Goal: Communication & Community: Answer question/provide support

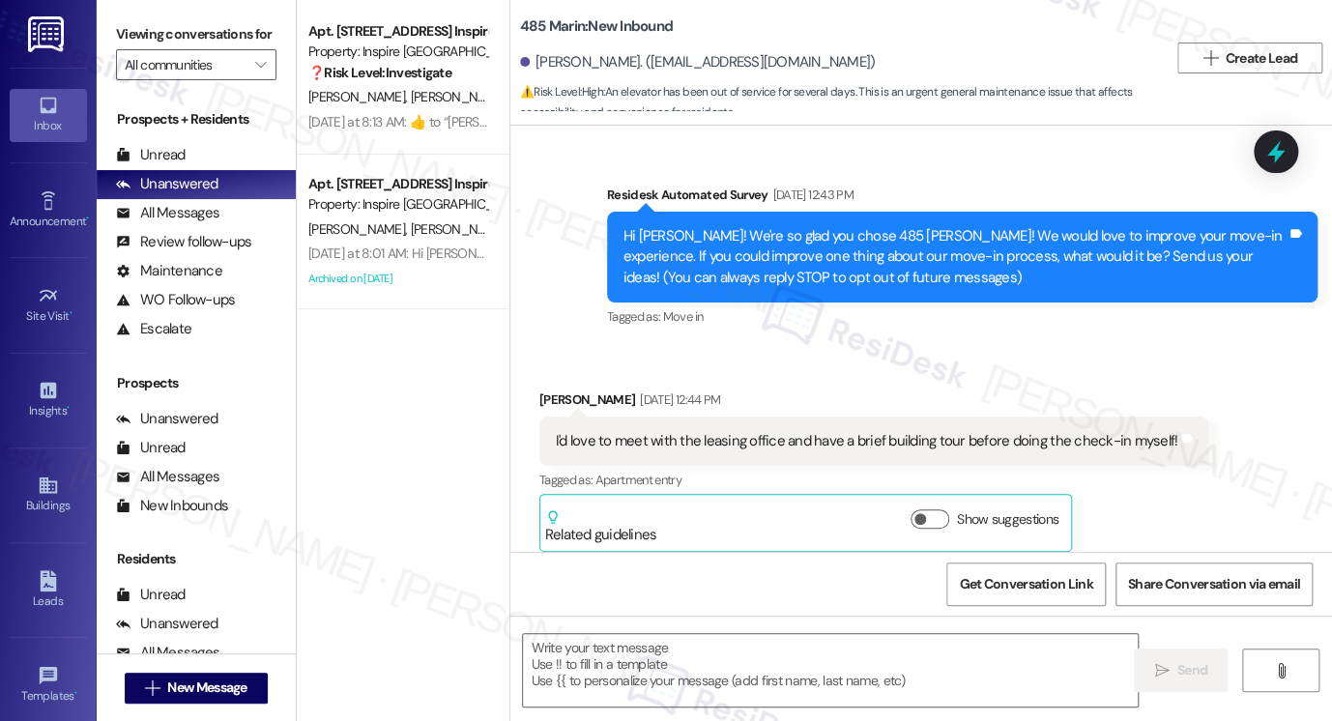
scroll to position [29605, 0]
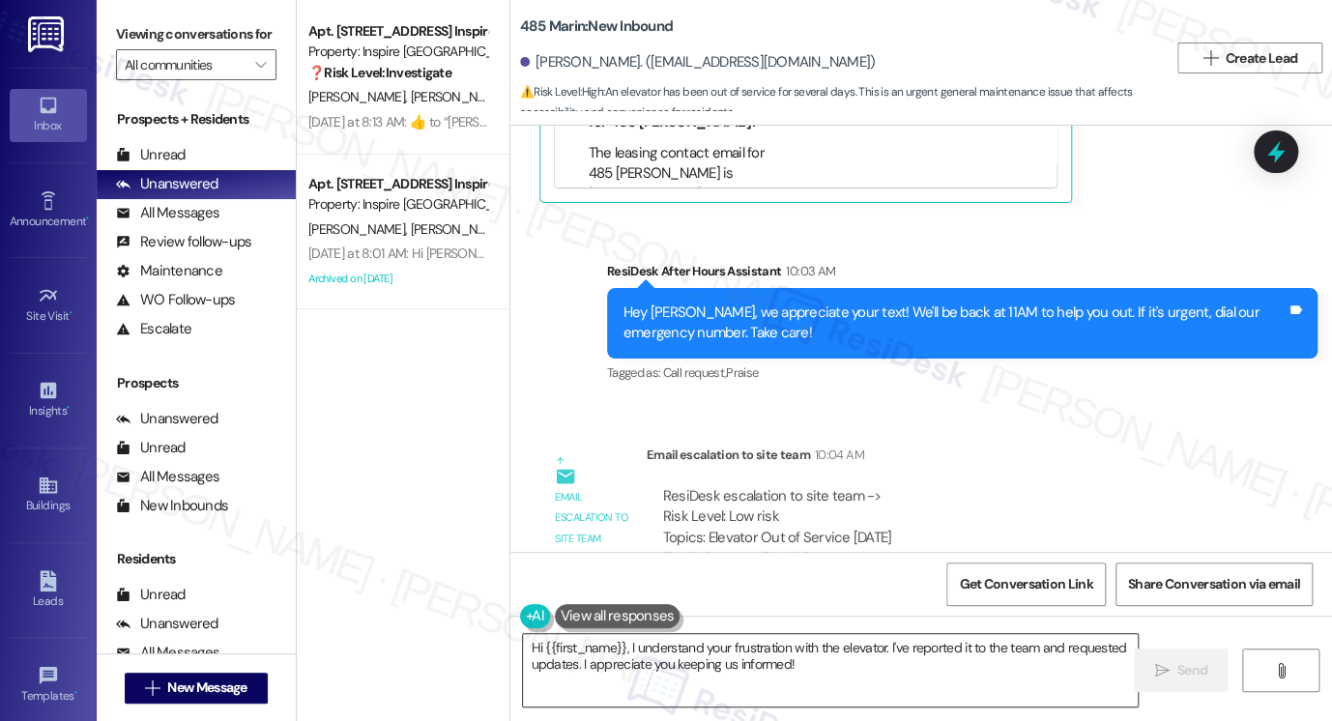
click at [707, 655] on textarea "Hi {{first_name}}, I understand your frustration with the elevator. I've report…" at bounding box center [830, 670] width 615 height 72
click at [706, 655] on textarea "Hi {{first_name}}, I understand your frustration with the elevator. I've report…" at bounding box center [830, 670] width 615 height 72
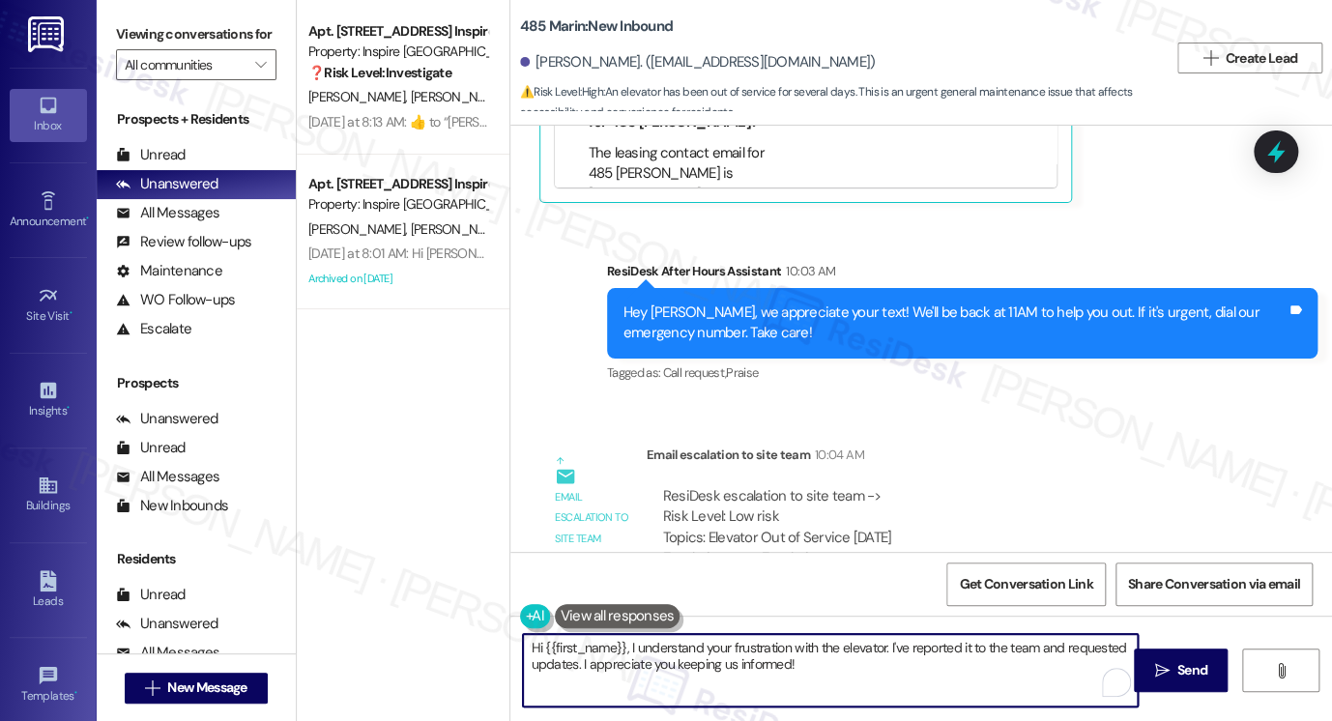
click at [704, 655] on textarea "Hi {{first_name}}, I understand your frustration with the elevator. I've report…" at bounding box center [830, 670] width 615 height 72
click at [702, 655] on textarea "Hi {{first_name}}, I understand your frustration with the elevator. I've report…" at bounding box center [830, 670] width 615 height 72
click at [820, 664] on textarea "Hi {{first_name}}, I understand your frustration with the elevator. I've report…" at bounding box center [830, 670] width 615 height 72
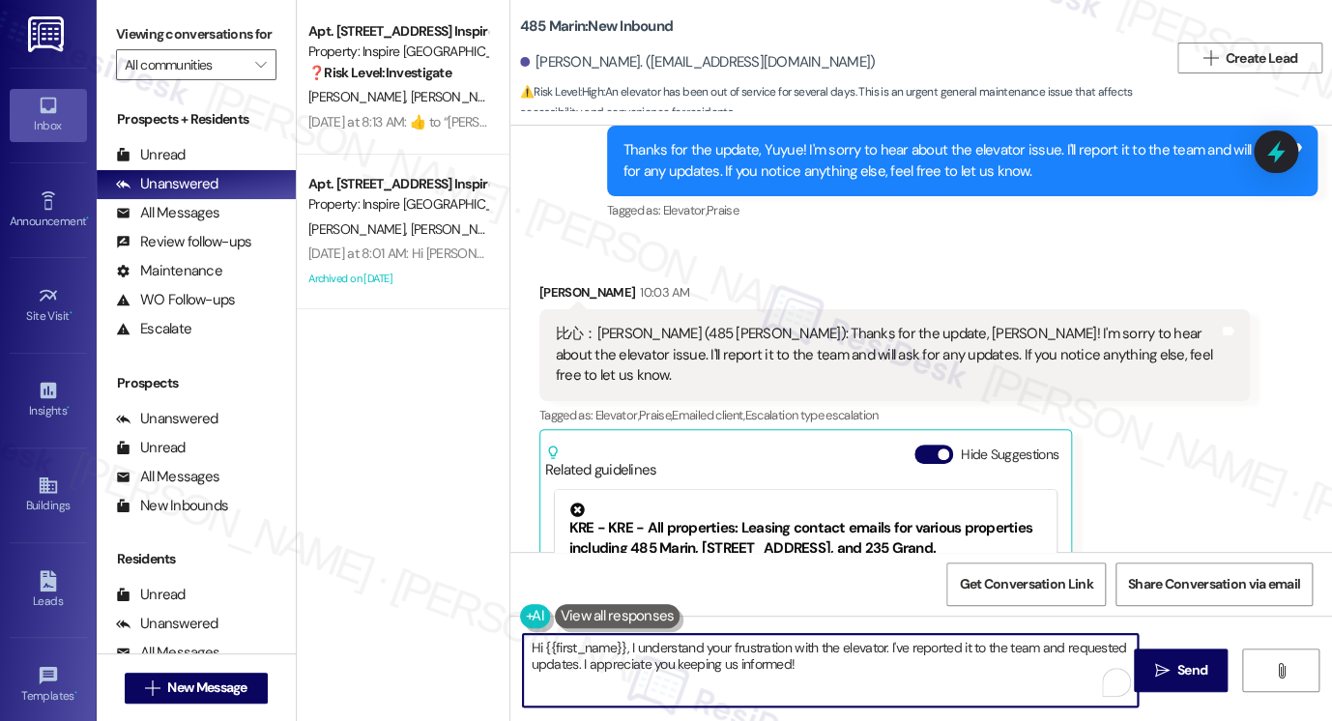
scroll to position [29026, 0]
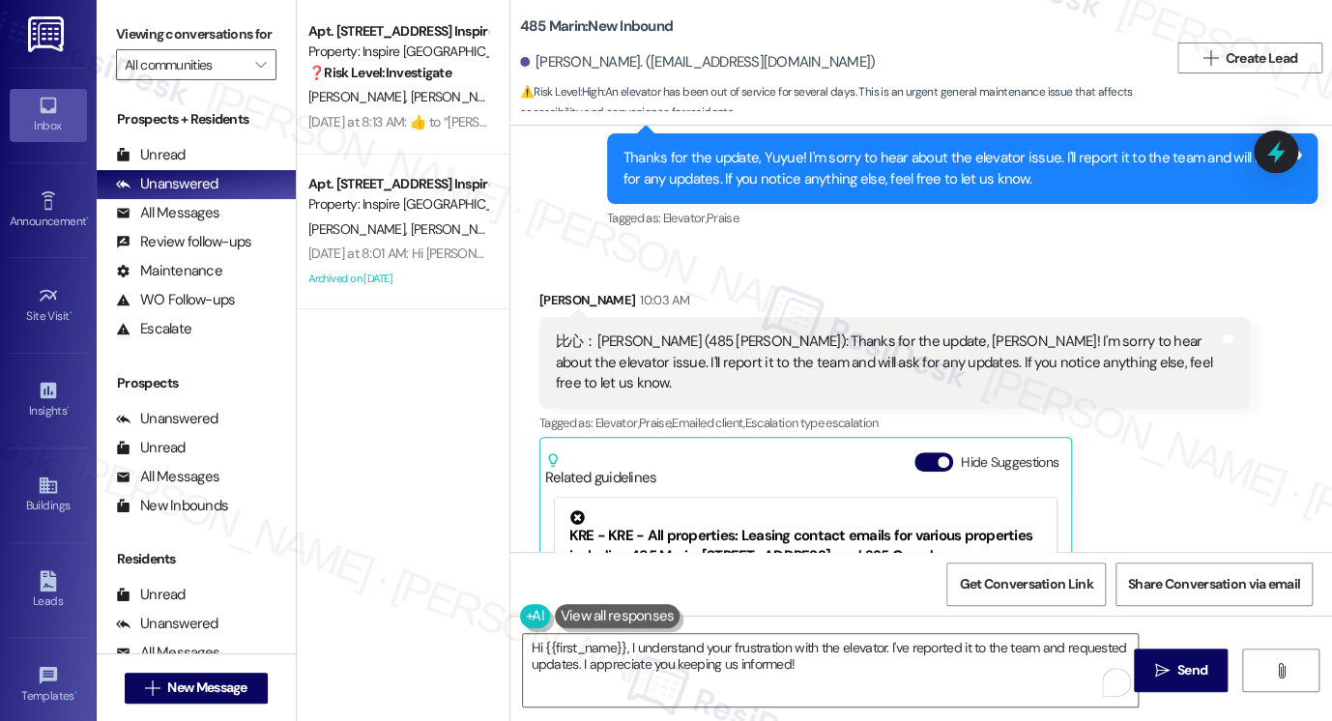
click at [108, 23] on div "Viewing conversations for All communities " at bounding box center [196, 50] width 199 height 100
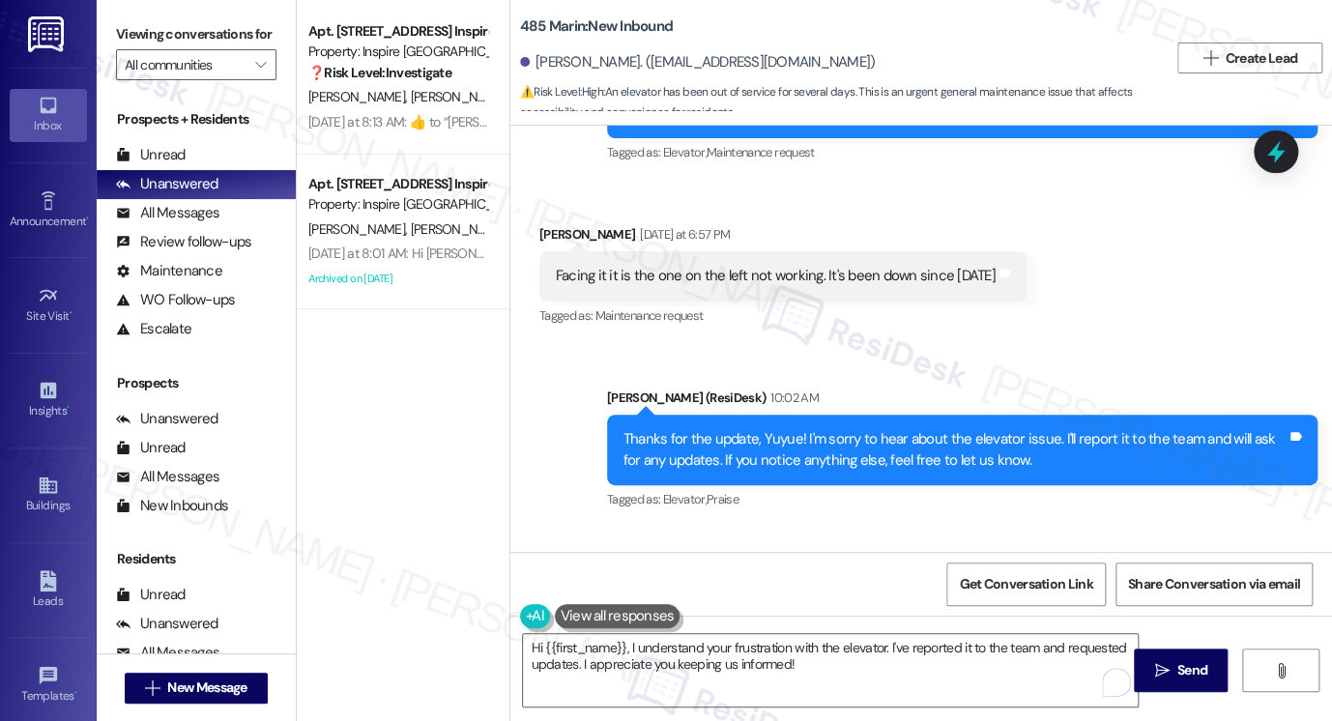
scroll to position [28736, 0]
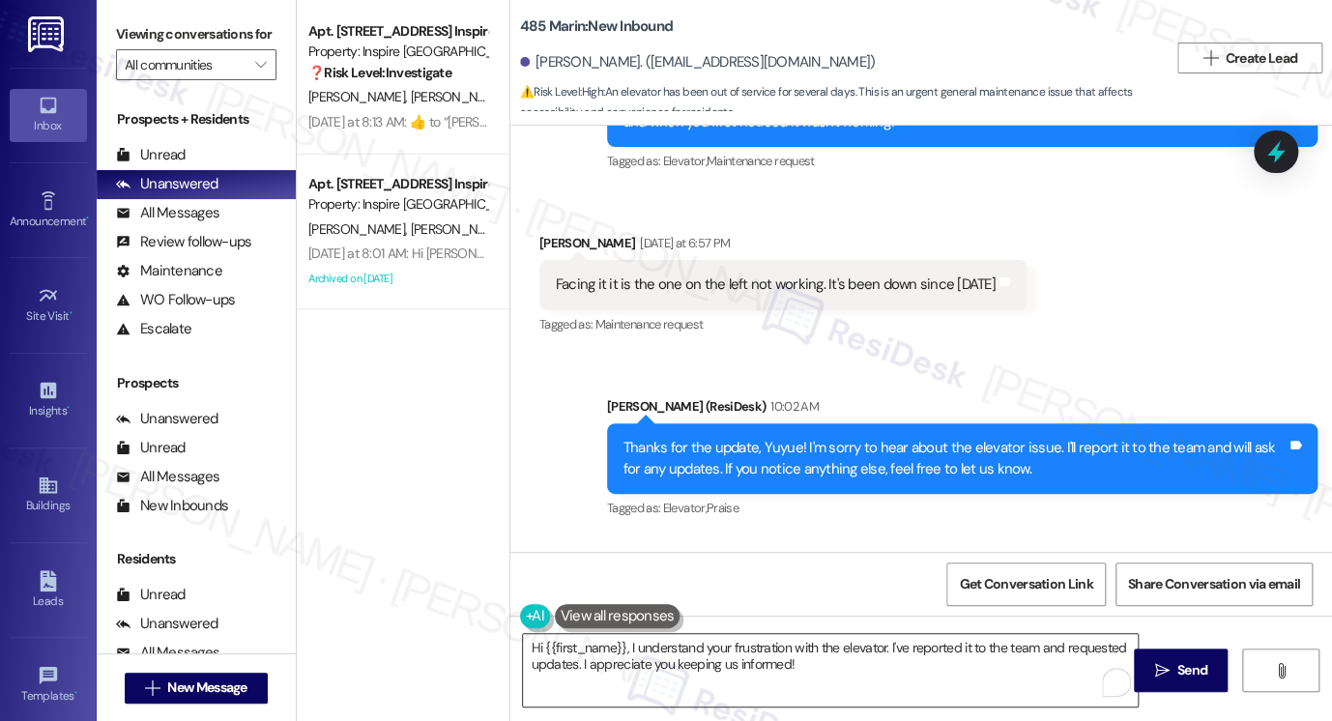
click at [716, 646] on textarea "Hi {{first_name}}, I understand your frustration with the elevator. I've report…" at bounding box center [830, 670] width 615 height 72
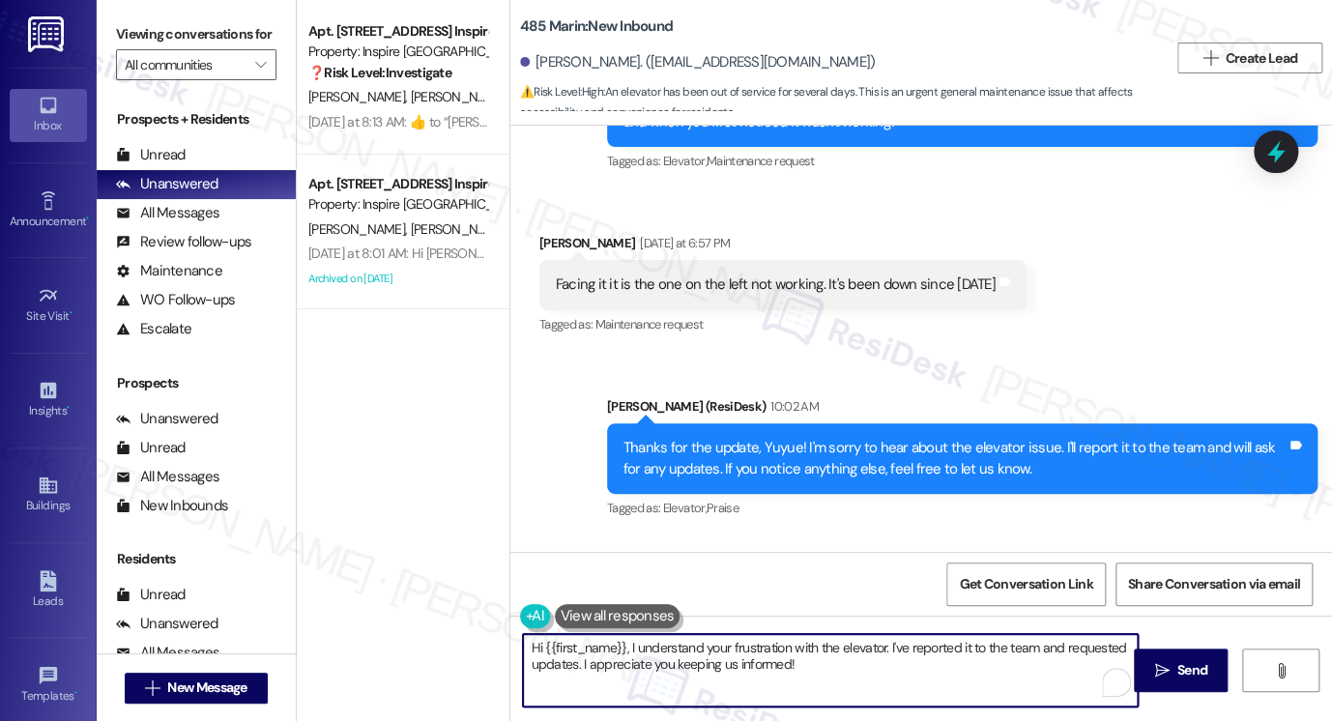
click at [712, 645] on textarea "Hi {{first_name}}, I understand your frustration with the elevator. I've report…" at bounding box center [830, 670] width 615 height 72
click at [714, 641] on textarea "Hi {{first_name}}, I understand your frustration with the elevator. I've report…" at bounding box center [830, 670] width 615 height 72
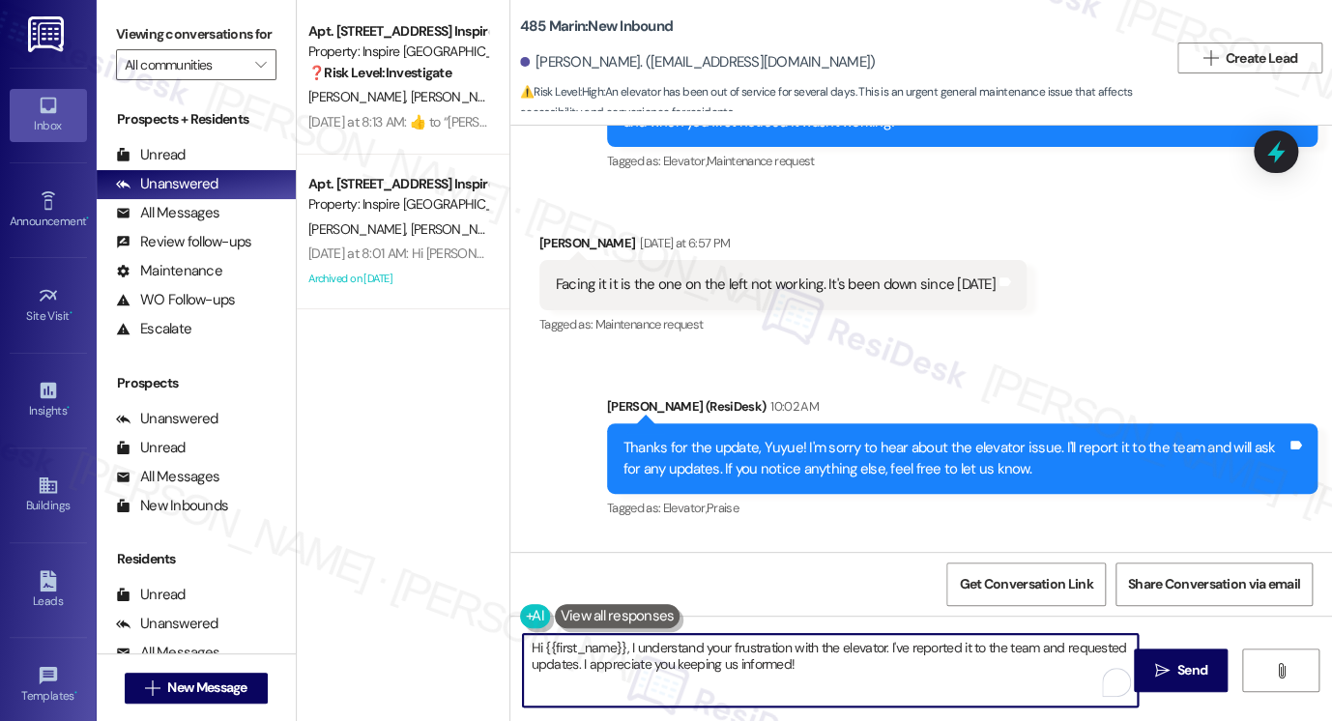
click at [714, 641] on textarea "Hi {{first_name}}, I understand your frustration with the elevator. I've report…" at bounding box center [830, 670] width 615 height 72
paste textarea "thank you for your patience. The team is aware of the issue and sincerely apolo…"
click at [762, 669] on textarea "Hi {{first_name}}, thank you for your patience. The team is aware of the issue …" at bounding box center [830, 670] width 615 height 72
click at [562, 580] on div "Yuyue Liang 10:03 AM" at bounding box center [894, 593] width 710 height 27
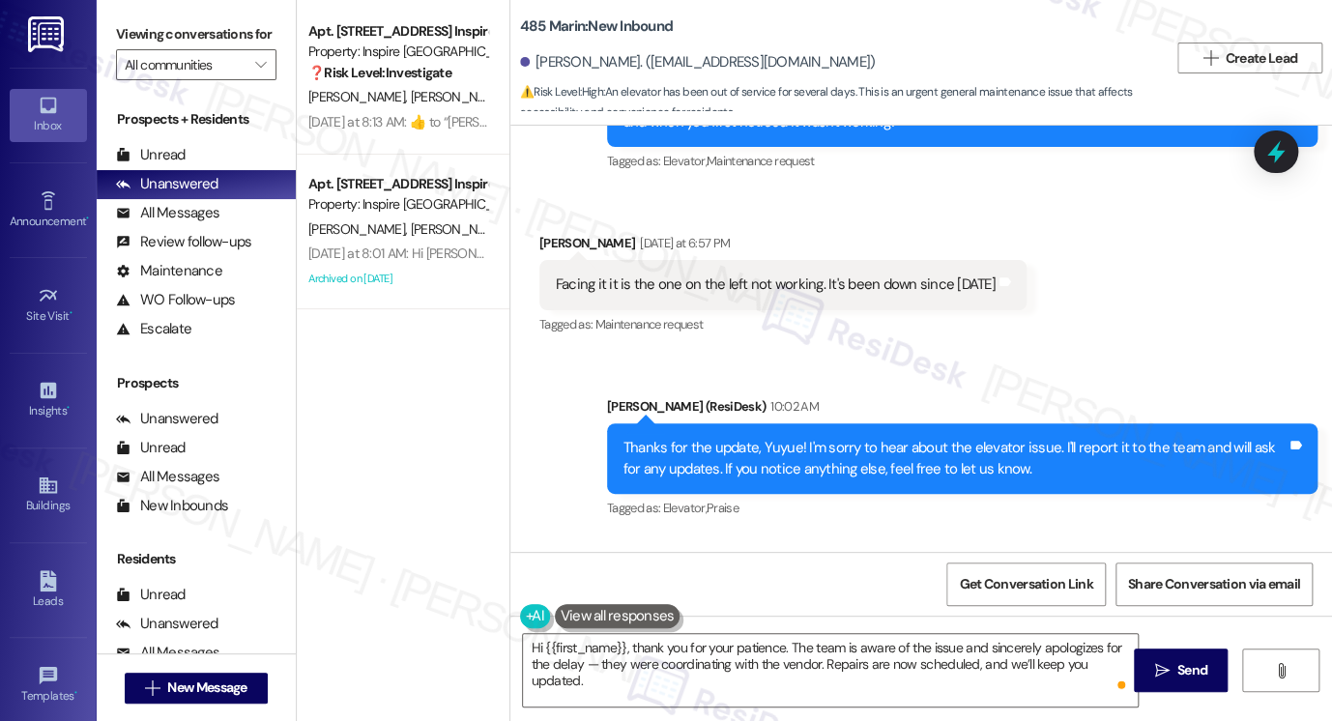
click at [562, 580] on div "Yuyue Liang 10:03 AM" at bounding box center [894, 593] width 710 height 27
click at [679, 656] on textarea "Hi {{first_name}}, thank you for your patience. The team is aware of the issue …" at bounding box center [830, 670] width 615 height 72
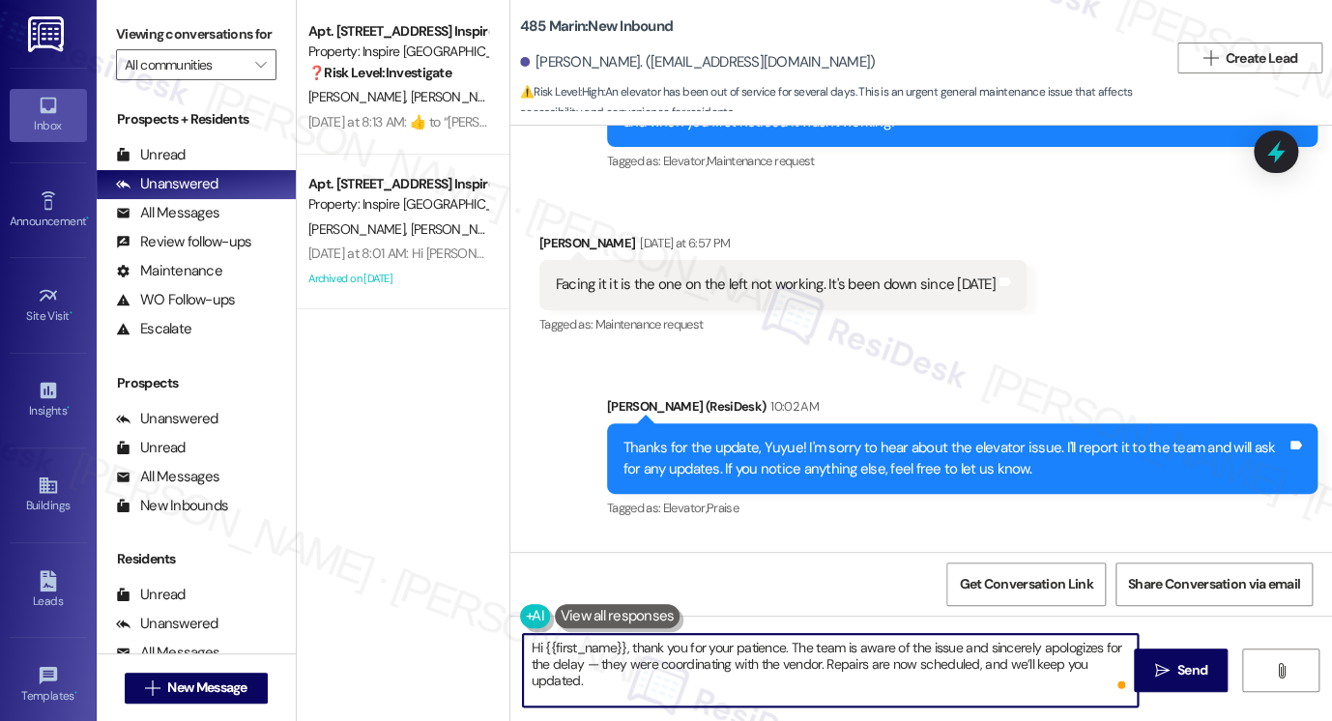
drag, startPoint x: 781, startPoint y: 648, endPoint x: 953, endPoint y: 648, distance: 172.0
click at [953, 648] on textarea "Hi {{first_name}}, thank you for your patience. The team is aware of the issue …" at bounding box center [830, 670] width 615 height 72
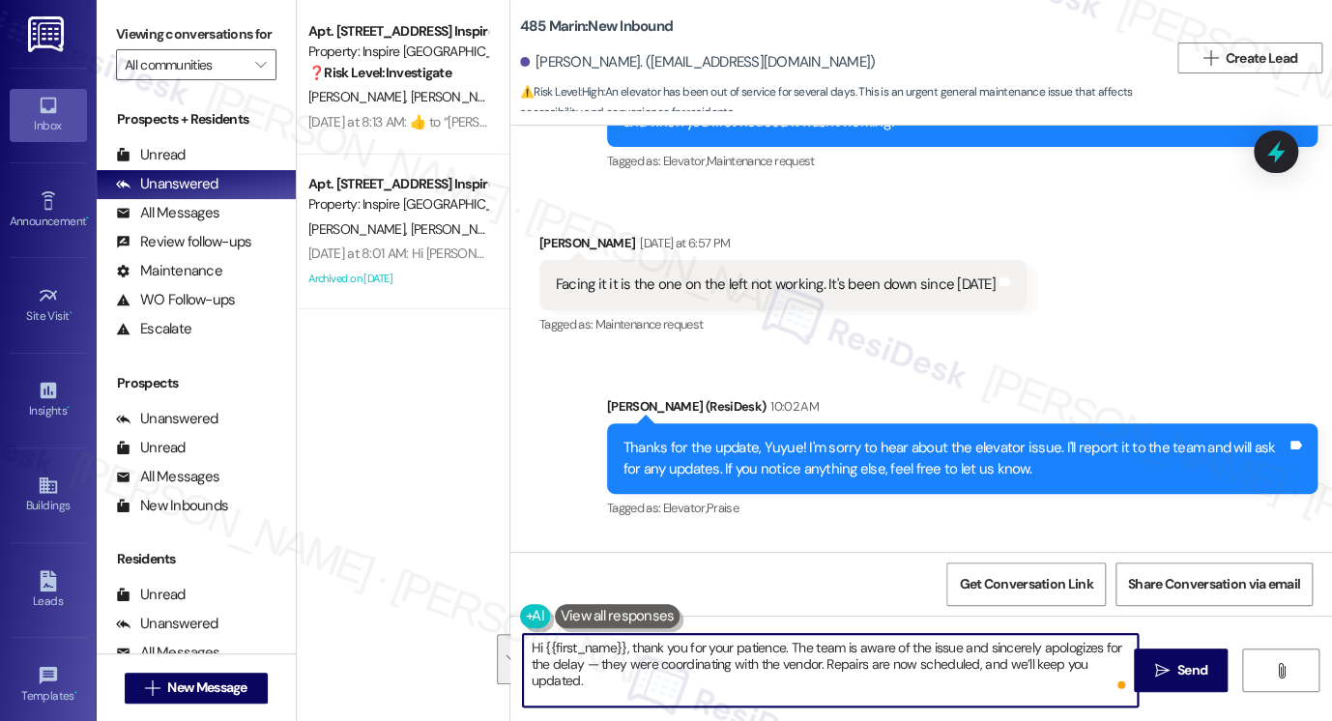
click at [629, 670] on textarea "Hi {{first_name}}, thank you for your patience. The team is aware of the issue …" at bounding box center [830, 670] width 615 height 72
drag, startPoint x: 593, startPoint y: 666, endPoint x: 576, endPoint y: 665, distance: 17.4
click at [576, 665] on textarea "Hi {{first_name}}, thank you for your patience. The team is aware of the issue …" at bounding box center [830, 670] width 615 height 72
drag, startPoint x: 735, startPoint y: 660, endPoint x: 913, endPoint y: 661, distance: 178.8
click at [913, 661] on textarea "Hi {{first_name}}, thank you for your patience. The team is aware of the issue …" at bounding box center [830, 670] width 615 height 72
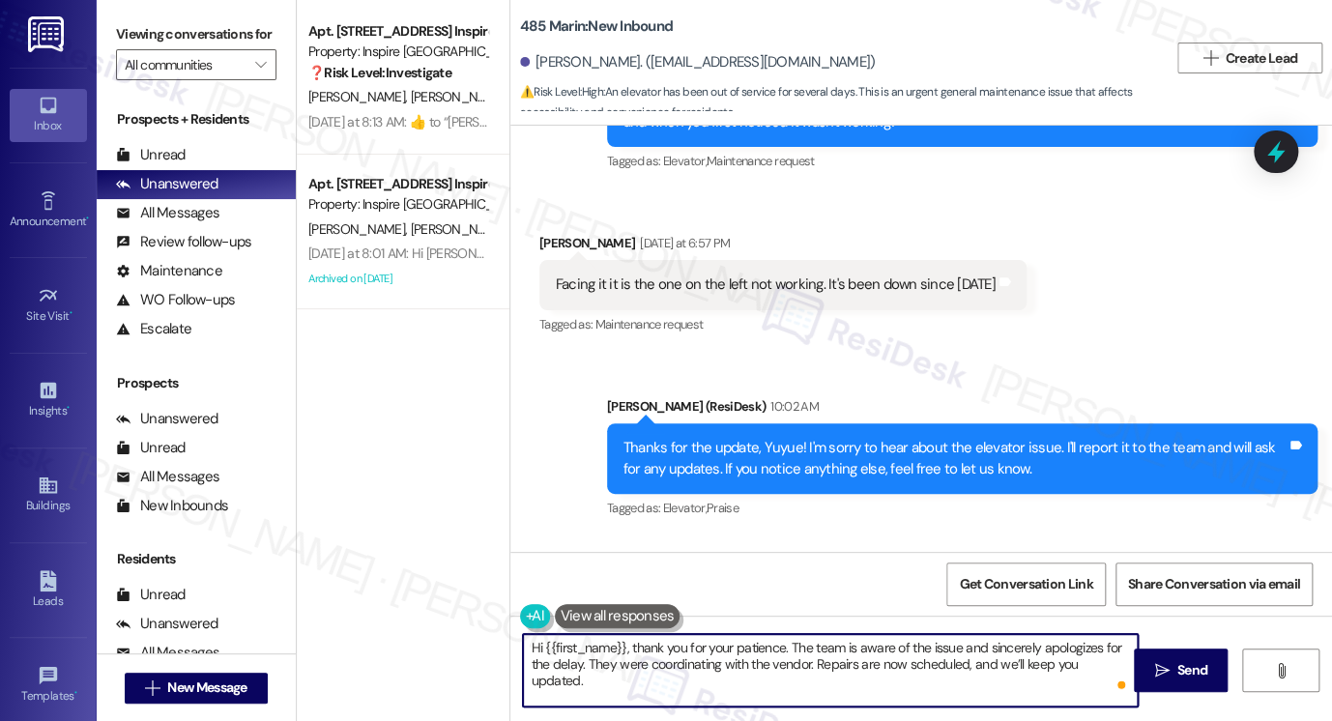
click at [913, 661] on textarea "Hi {{first_name}}, thank you for your patience. The team is aware of the issue …" at bounding box center [830, 670] width 615 height 72
click at [1121, 661] on textarea "Hi {{first_name}}, thank you for your patience. The team is aware of the issue …" at bounding box center [830, 670] width 615 height 72
click at [621, 648] on textarea "Hi {{first_name}}, thank you for your patience. The team is aware of the issue …" at bounding box center [830, 670] width 615 height 72
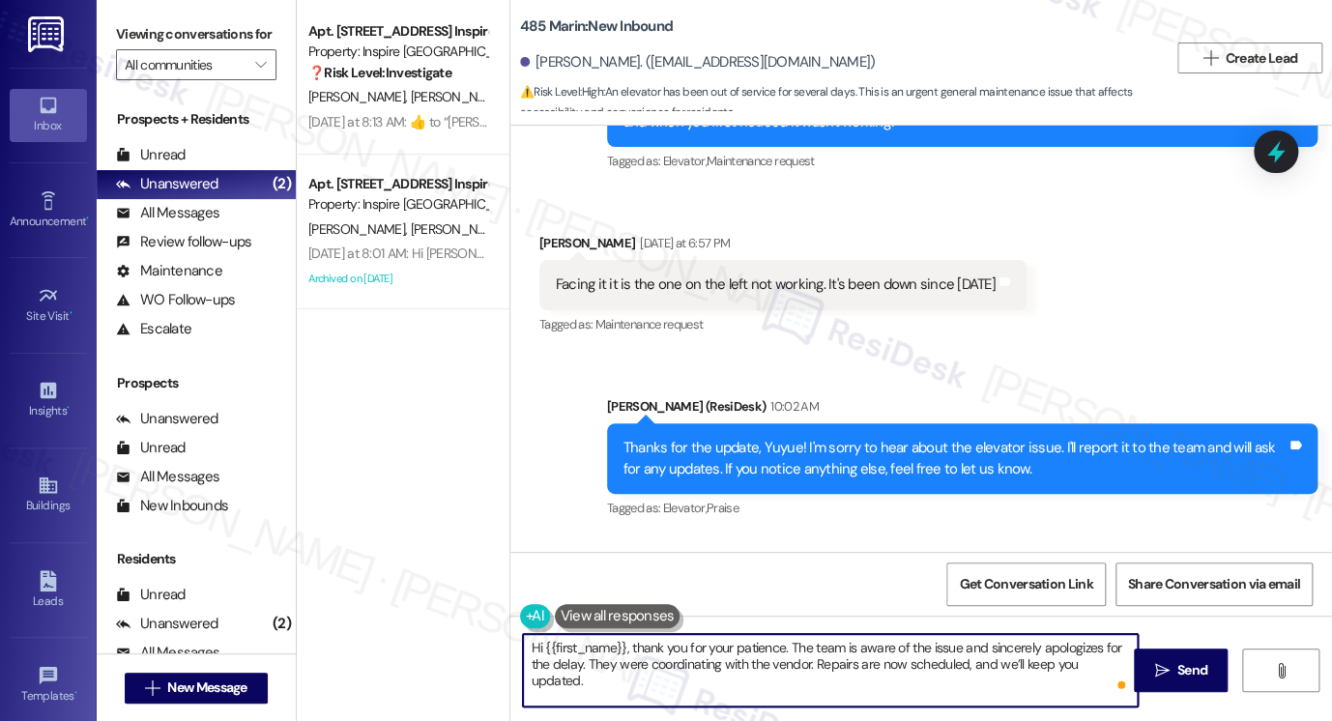
click at [622, 649] on textarea "Hi {{first_name}}, thank you for your patience. The team is aware of the issue …" at bounding box center [830, 670] width 615 height 72
click at [902, 649] on textarea "Hi {{first_name}}, thank you for your patience. The team is aware of the issue …" at bounding box center [830, 670] width 615 height 72
click at [654, 664] on textarea "Hi {{first_name}}, thank you for your patience. The team is aware of the issue …" at bounding box center [830, 670] width 615 height 72
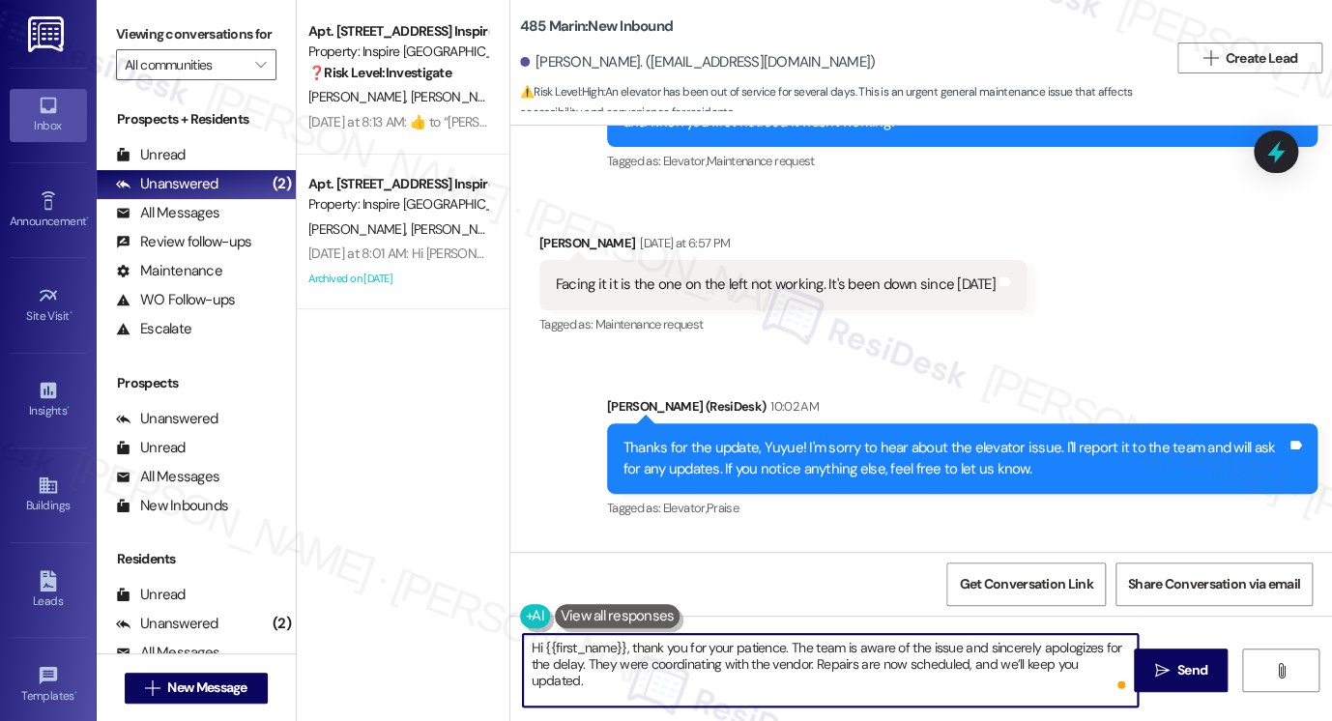
click at [711, 668] on textarea "Hi {{first_name}}, thank you for your patience. The team is aware of the issue …" at bounding box center [830, 670] width 615 height 72
click at [875, 661] on textarea "Hi {{first_name}}, thank you for your patience. The team is aware of the issue …" at bounding box center [830, 670] width 615 height 72
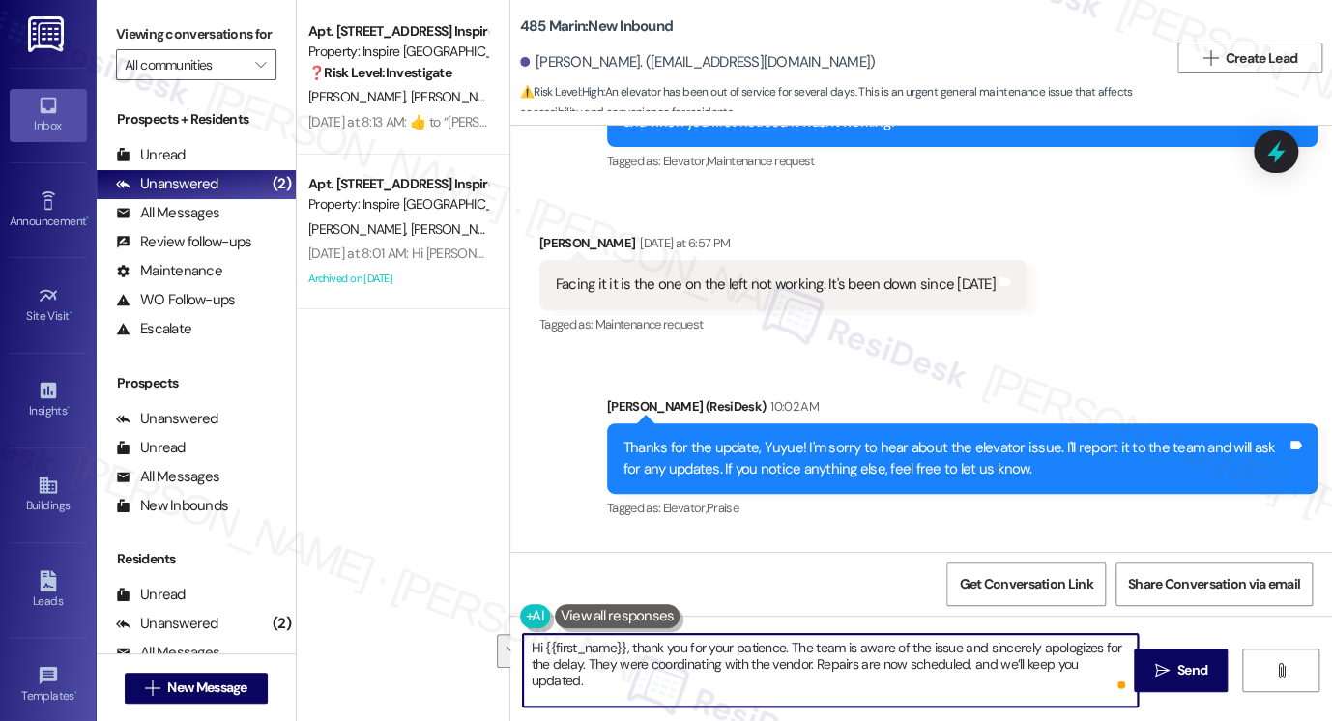
click at [875, 661] on textarea "Hi {{first_name}}, thank you for your patience. The team is aware of the issue …" at bounding box center [830, 670] width 615 height 72
click at [890, 656] on textarea "Hi {{first_name}}, thank you for your patience. The team is aware of the issue …" at bounding box center [830, 670] width 615 height 72
click at [735, 665] on textarea "Hi {{first_name}}, thank you for your patience. The team is aware of the issue …" at bounding box center [830, 670] width 615 height 72
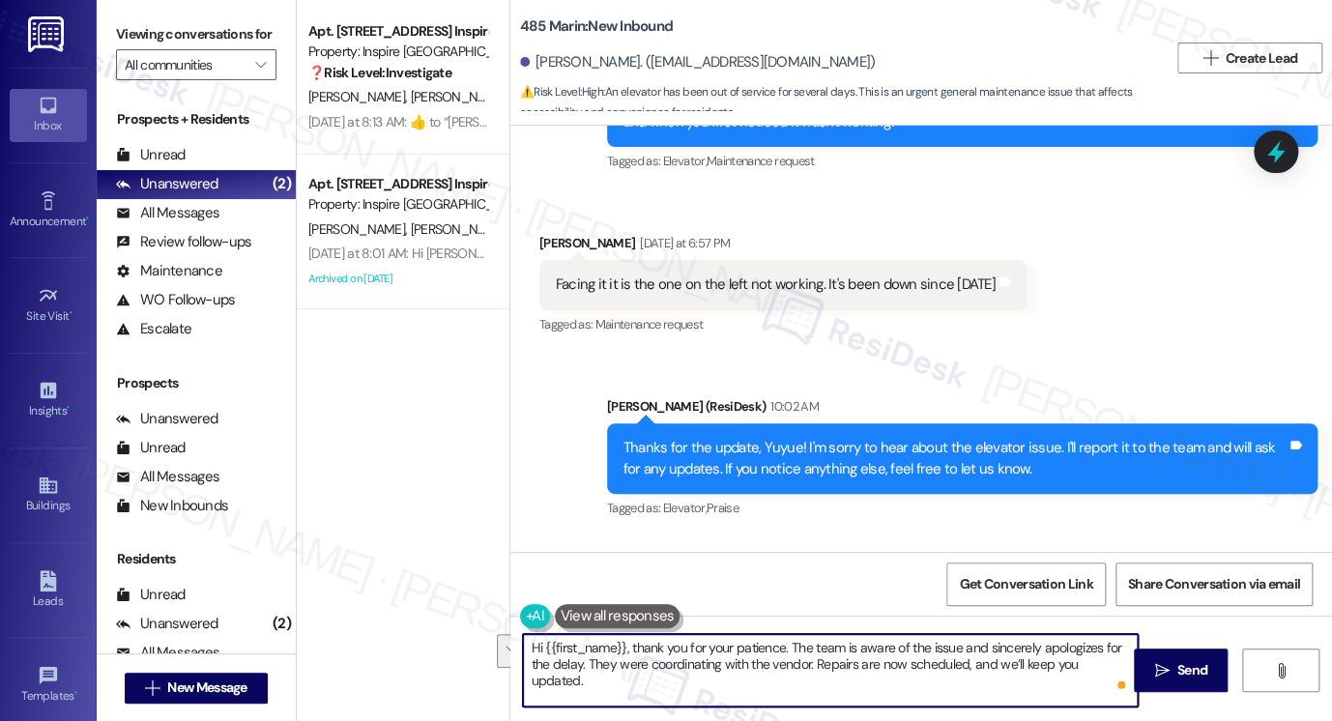
click at [735, 665] on textarea "Hi {{first_name}}, thank you for your patience. The team is aware of the issue …" at bounding box center [830, 670] width 615 height 72
drag, startPoint x: 735, startPoint y: 665, endPoint x: 744, endPoint y: 664, distance: 9.7
click at [735, 665] on textarea "Hi {{first_name}}, thank you for your patience. The team is aware of the issue …" at bounding box center [830, 670] width 615 height 72
click at [852, 664] on textarea "Hi {{first_name}}, thank you for your patience. The team is aware of the issue …" at bounding box center [830, 670] width 615 height 72
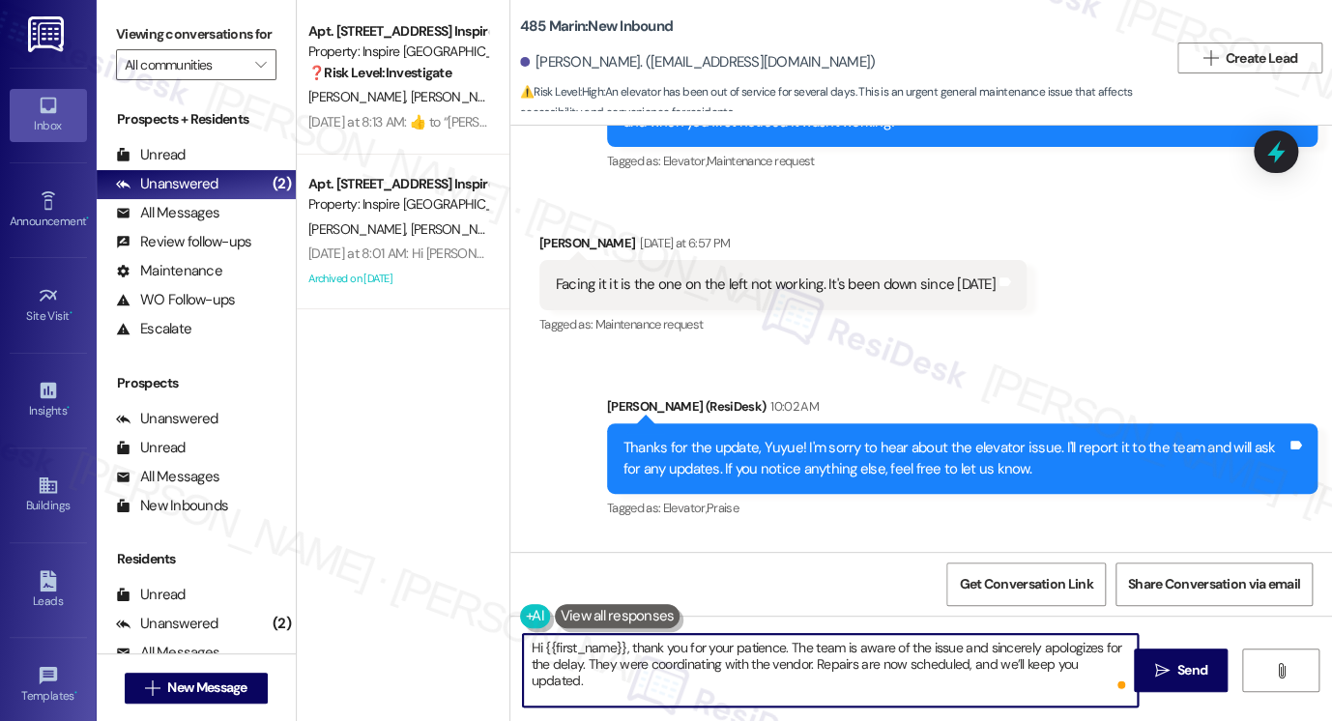
click at [824, 668] on textarea "Hi {{first_name}}, thank you for your patience. The team is aware of the issue …" at bounding box center [830, 670] width 615 height 72
click at [802, 663] on textarea "Hi {{first_name}}, thank you for your patience. The team is aware of the issue …" at bounding box center [830, 670] width 615 height 72
drag, startPoint x: 979, startPoint y: 664, endPoint x: 1005, endPoint y: 677, distance: 29.4
click at [1005, 677] on textarea "Hi {{first_name}}, thank you for your patience. The team is aware of the issue …" at bounding box center [830, 670] width 615 height 72
click at [888, 667] on textarea "Hi {{first_name}}, thank you for your patience. The team is aware of the issue …" at bounding box center [830, 670] width 615 height 72
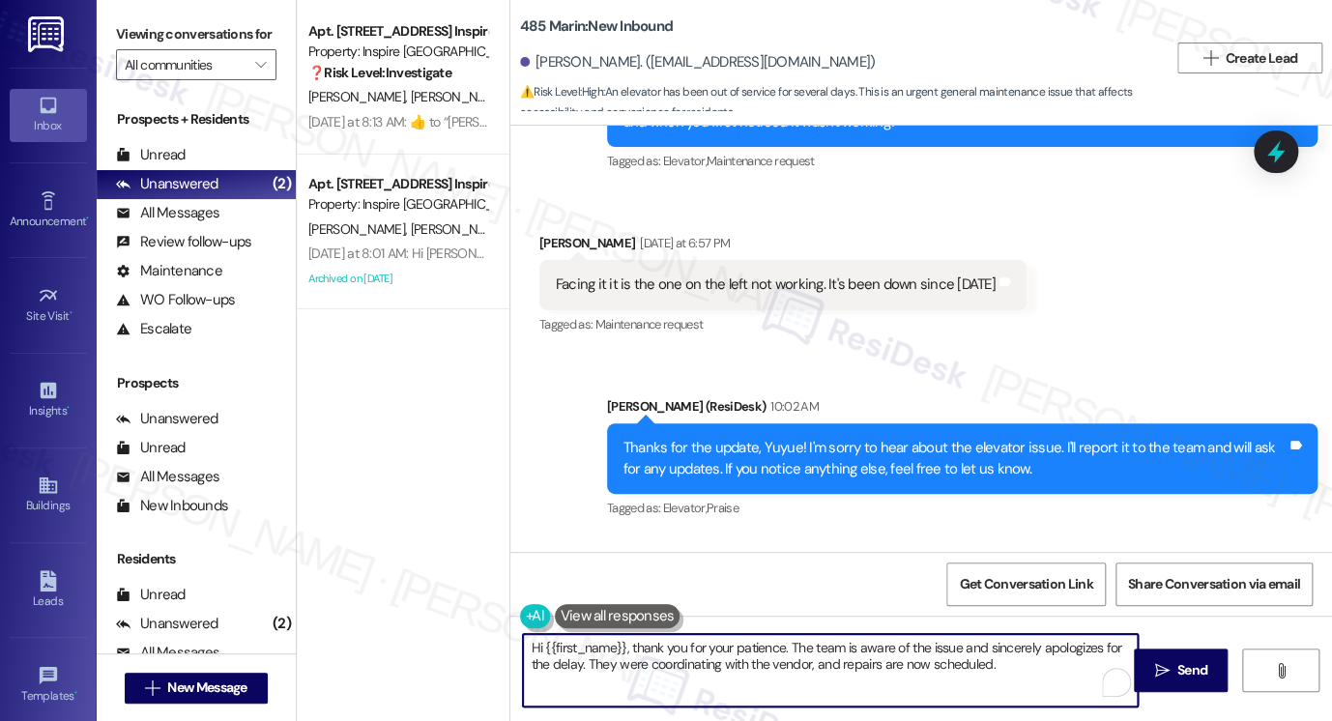
click at [908, 666] on textarea "Hi {{first_name}}, thank you for your patience. The team is aware of the issue …" at bounding box center [830, 670] width 615 height 72
click at [997, 666] on textarea "Hi {{first_name}}, thank you for your patience. The team is aware of the issue …" at bounding box center [830, 670] width 615 height 72
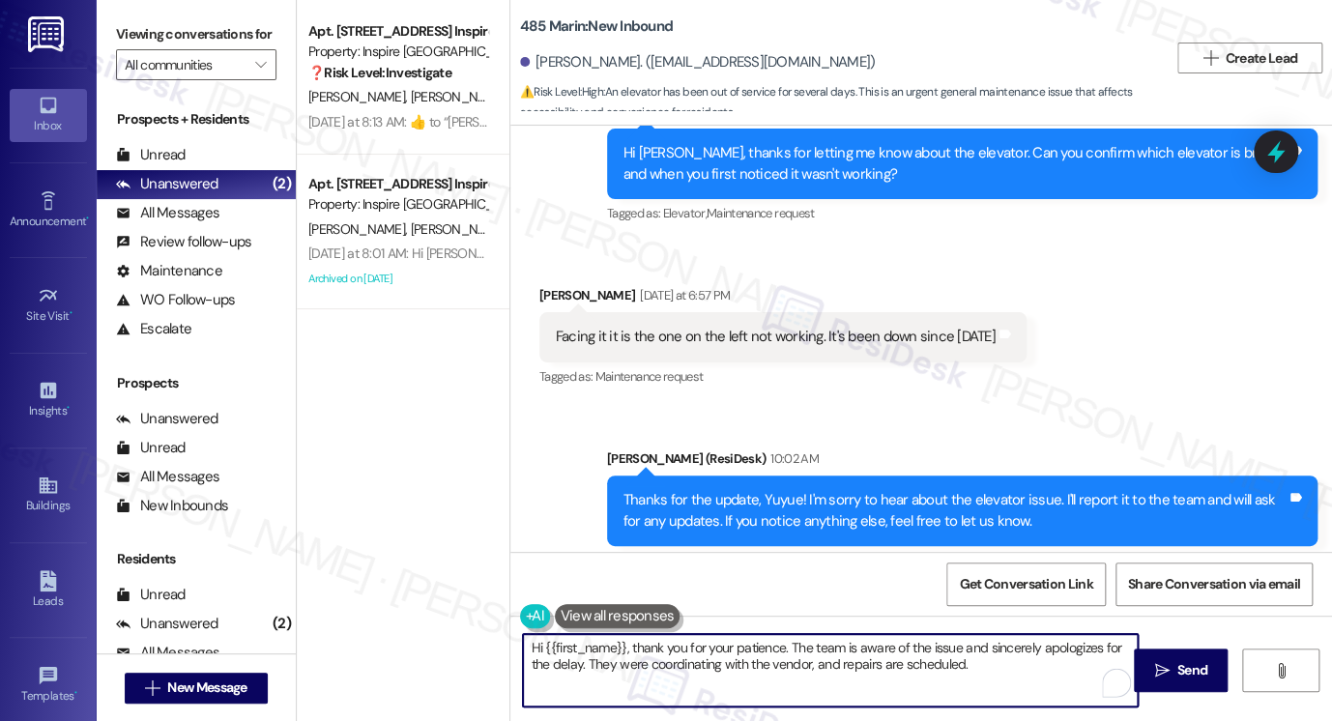
scroll to position [28542, 0]
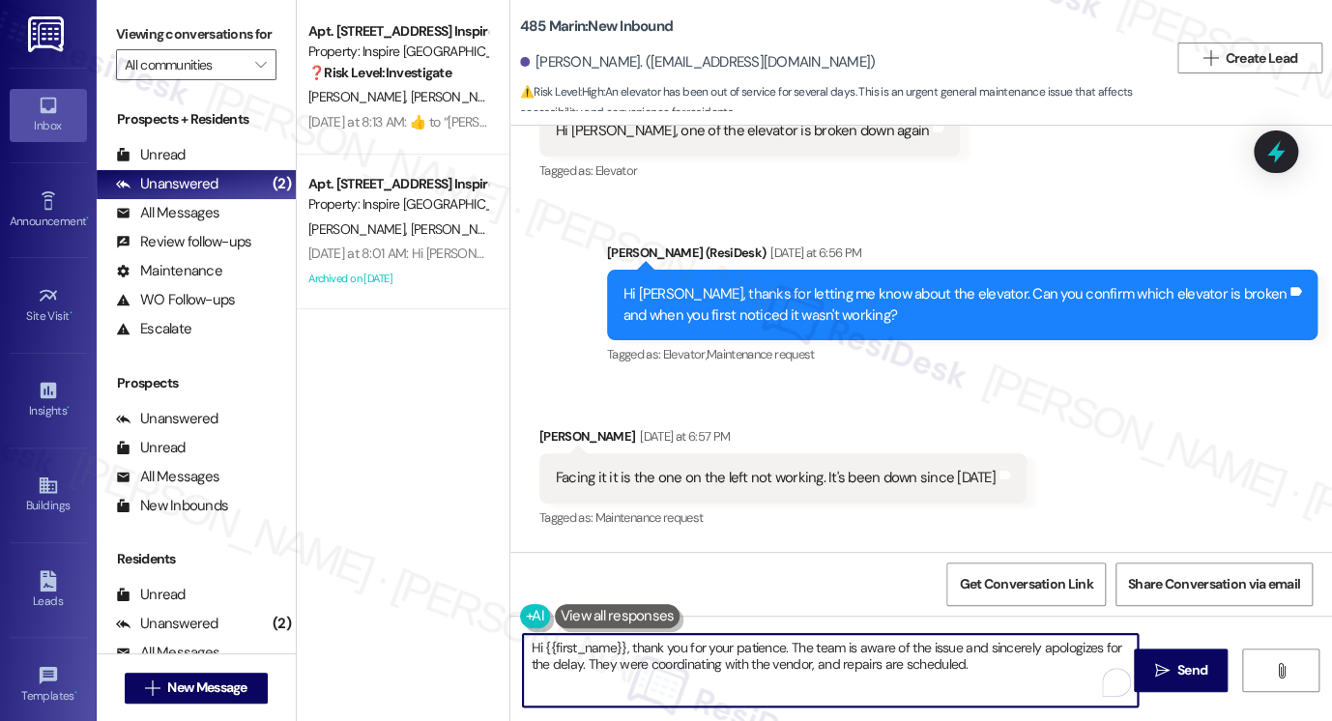
click at [630, 665] on textarea "Hi {{first_name}}, thank you for your patience. The team is aware of the issue …" at bounding box center [830, 670] width 615 height 72
click at [629, 665] on textarea "Hi {{first_name}}, thank you for your patience. The team is aware of the issue …" at bounding box center [830, 670] width 615 height 72
click at [971, 664] on textarea "Hi {{first_name}}, thank you for your patience. The team is aware of the issue …" at bounding box center [830, 670] width 615 height 72
drag, startPoint x: 785, startPoint y: 647, endPoint x: 806, endPoint y: 641, distance: 22.0
click at [785, 647] on textarea "Hi {{first_name}}, thank you for your patience. The team is aware of the issue …" at bounding box center [830, 670] width 615 height 72
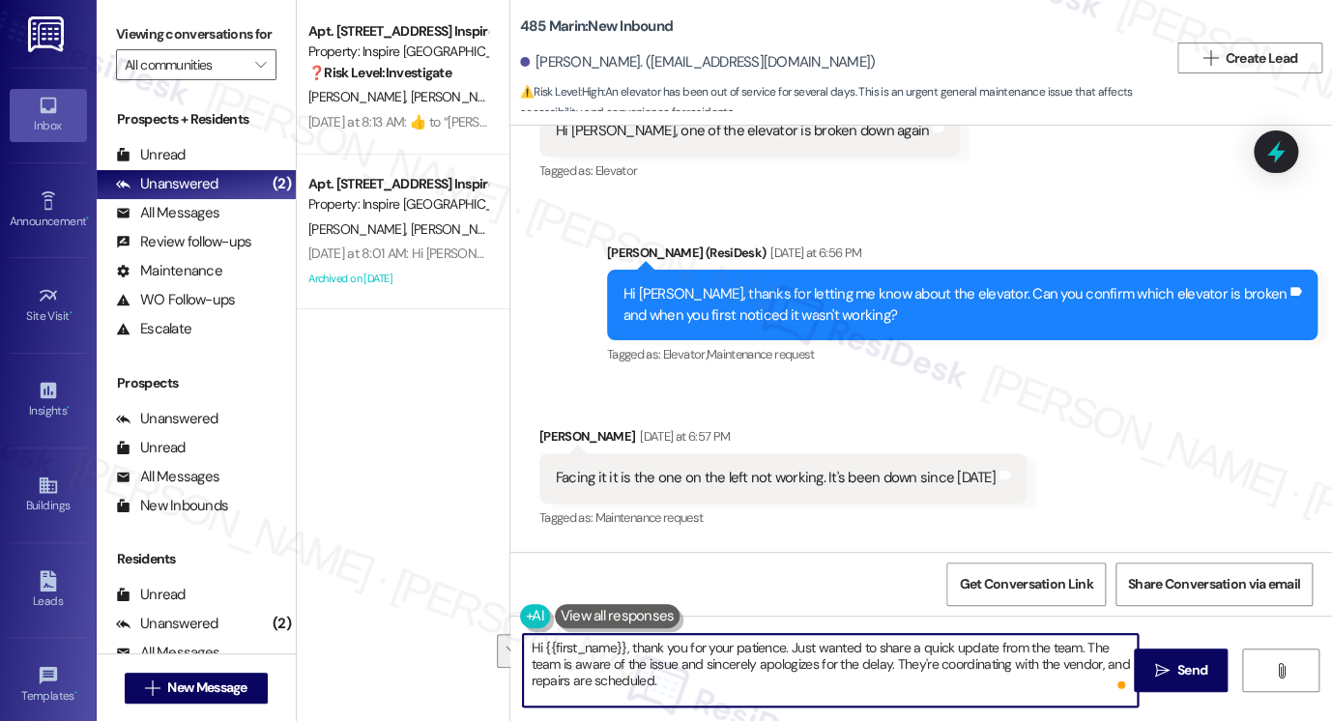
drag, startPoint x: 564, startPoint y: 665, endPoint x: 1095, endPoint y: 640, distance: 531.2
click at [1095, 640] on textarea "Hi {{first_name}}, thank you for your patience. Just wanted to share a quick up…" at bounding box center [830, 670] width 615 height 72
drag, startPoint x: 739, startPoint y: 683, endPoint x: 754, endPoint y: 680, distance: 14.8
click at [739, 683] on textarea "Hi {{first_name}}, thank you for your patience. Just wanted to share a quick up…" at bounding box center [830, 670] width 615 height 72
type textarea "Hi {{first_name}}, thank you for your patience. Just wanted to share a quick up…"
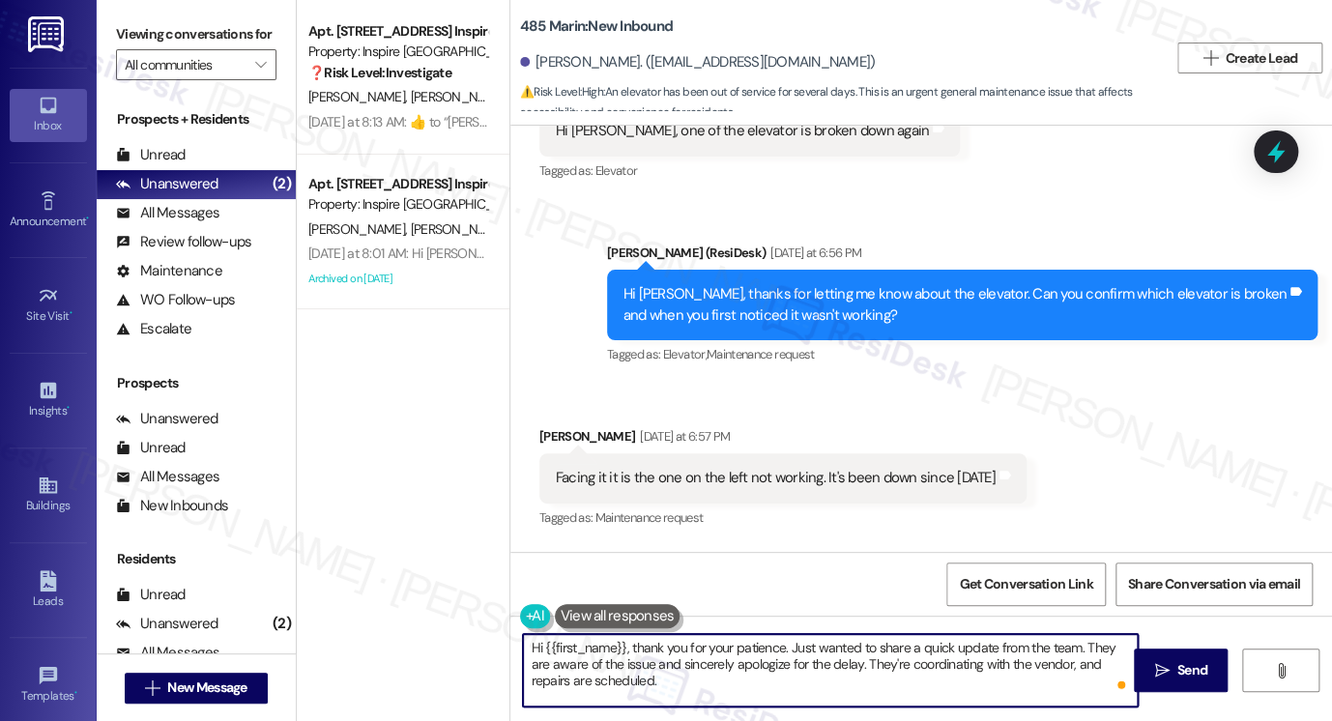
click at [917, 670] on textarea "Hi {{first_name}}, thank you for your patience. Just wanted to share a quick up…" at bounding box center [830, 670] width 615 height 72
click at [916, 680] on textarea "Hi {{first_name}}, thank you for your patience. Just wanted to share a quick up…" at bounding box center [830, 670] width 615 height 72
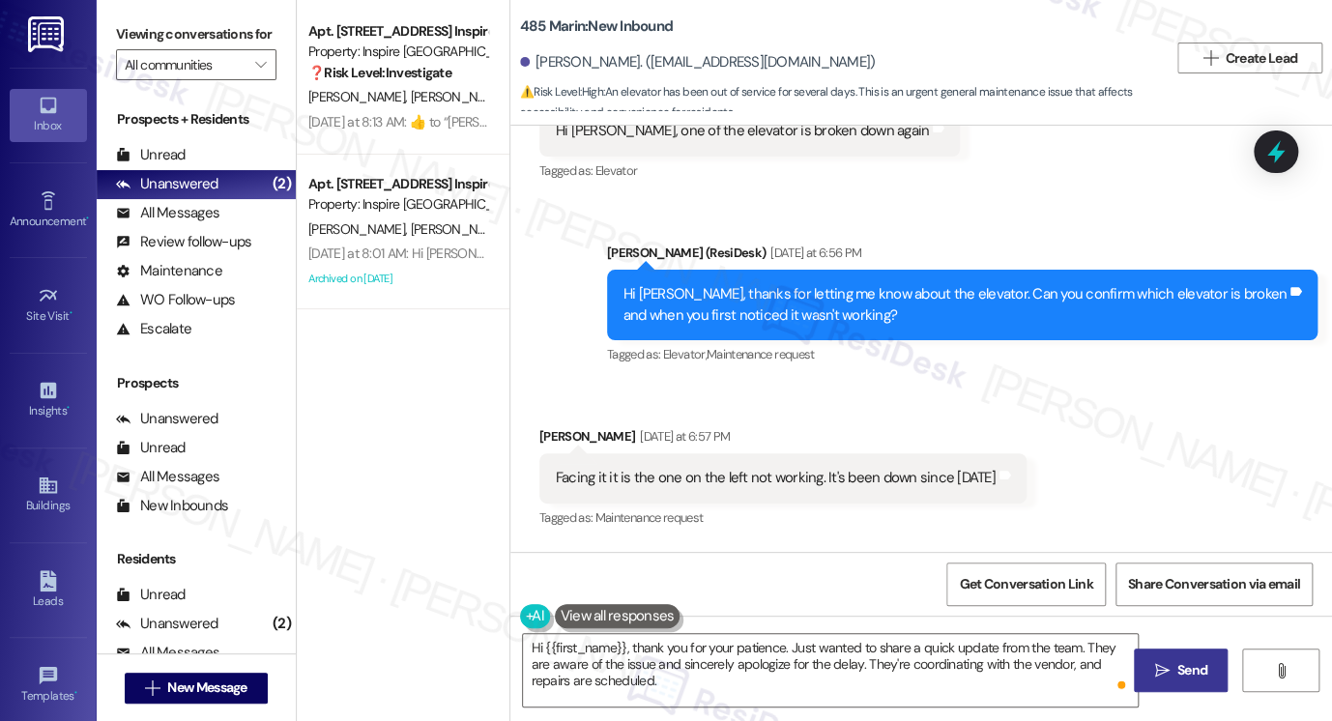
click at [1200, 657] on button " Send" at bounding box center [1181, 669] width 94 height 43
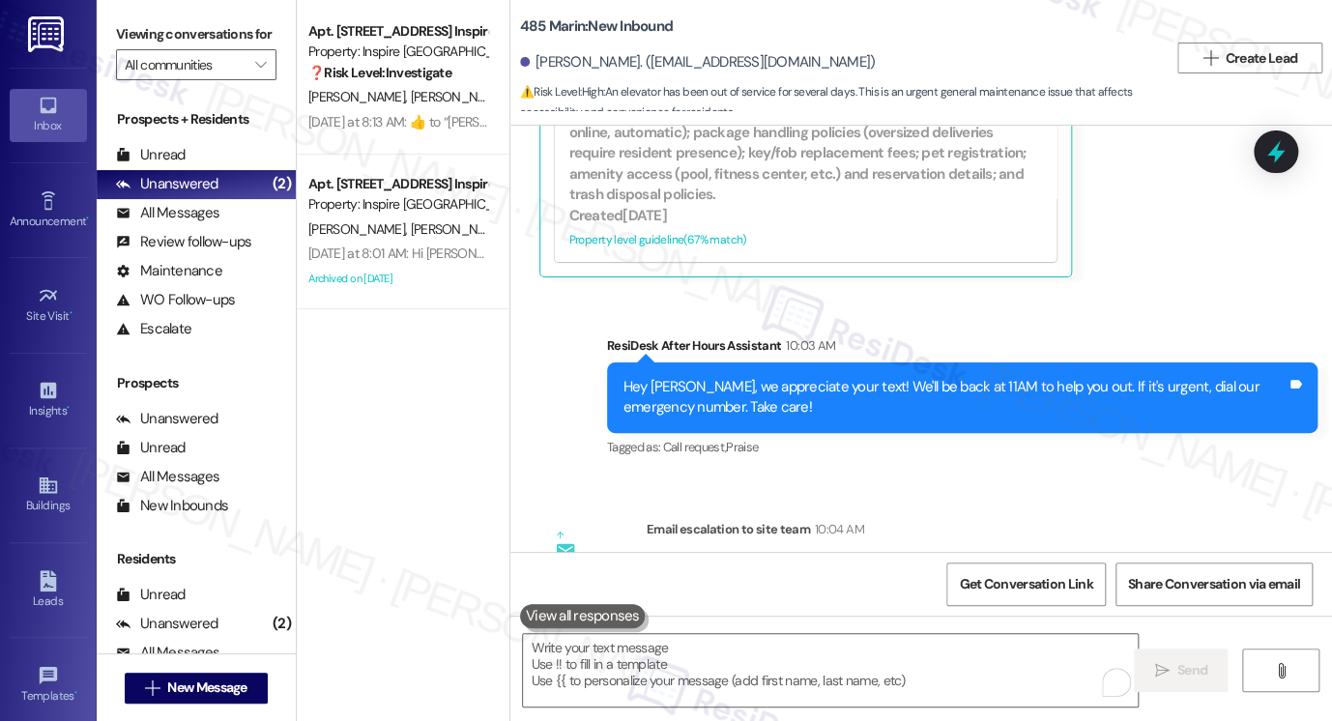
scroll to position [29605, 0]
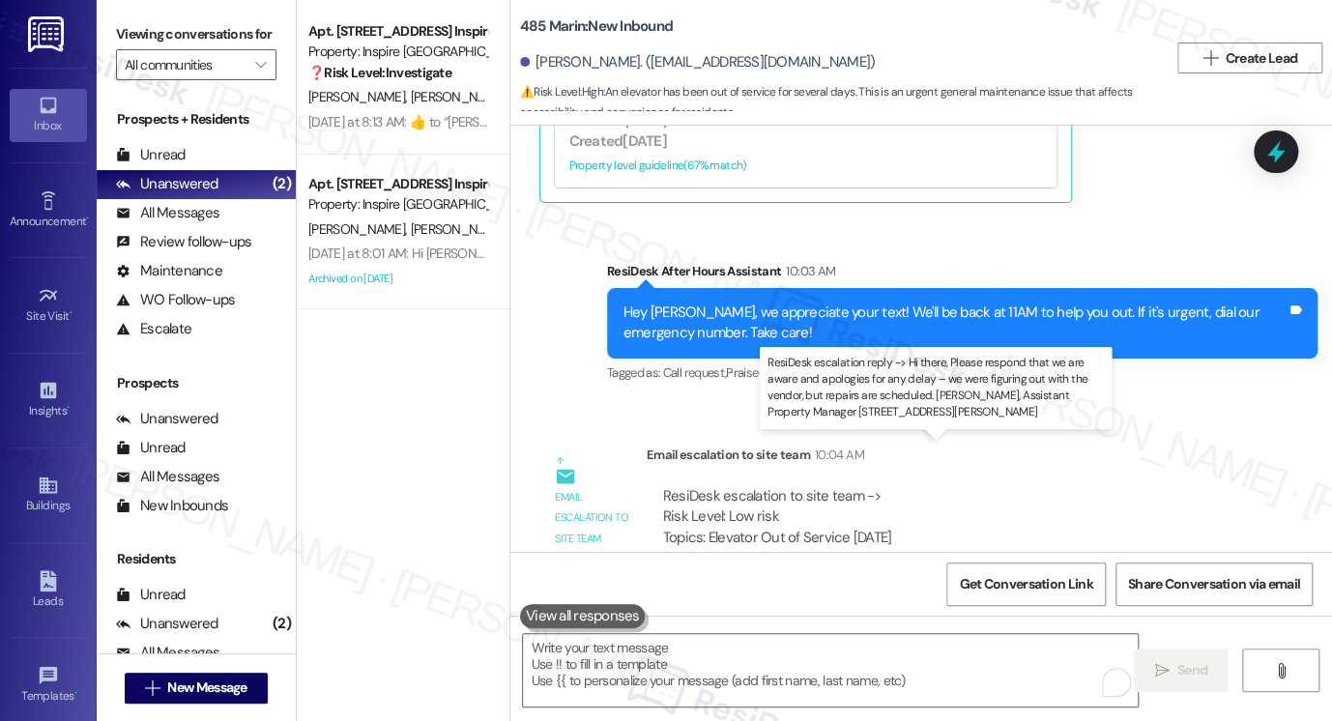
drag, startPoint x: 783, startPoint y: 469, endPoint x: 584, endPoint y: 342, distance: 235.9
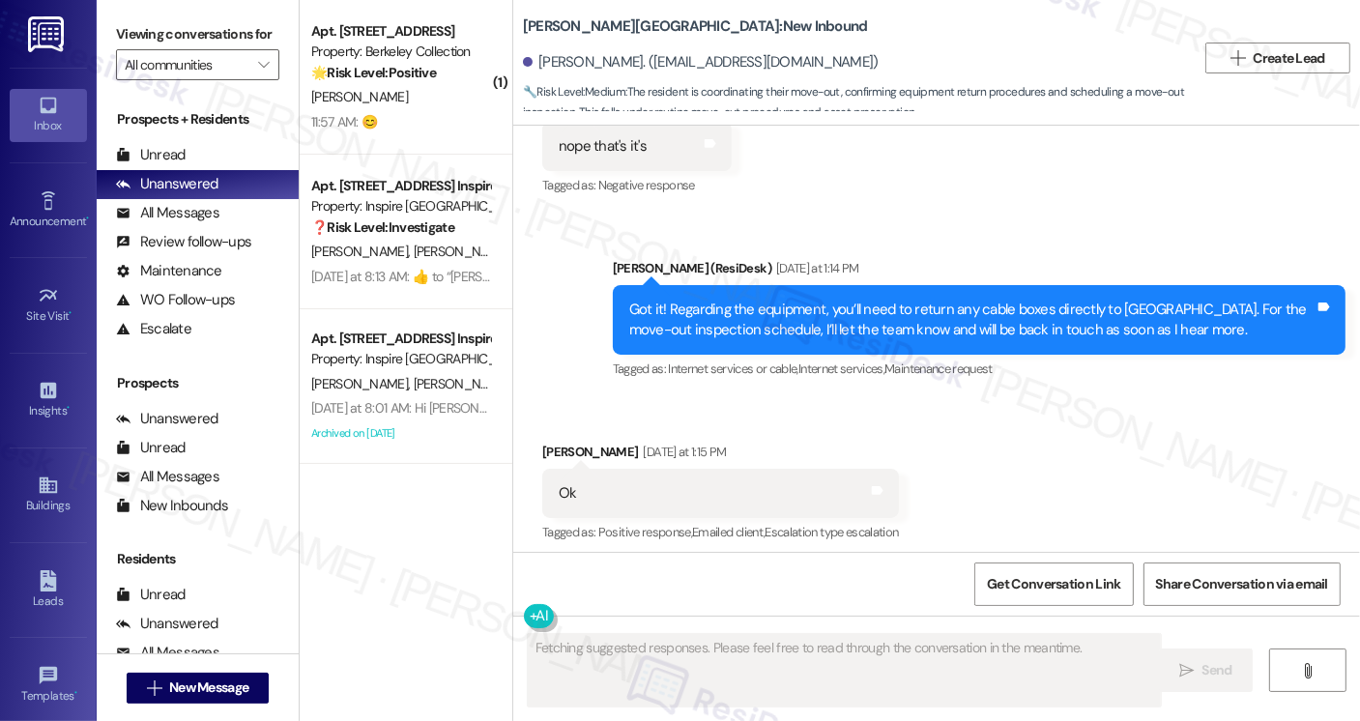
scroll to position [1800, 0]
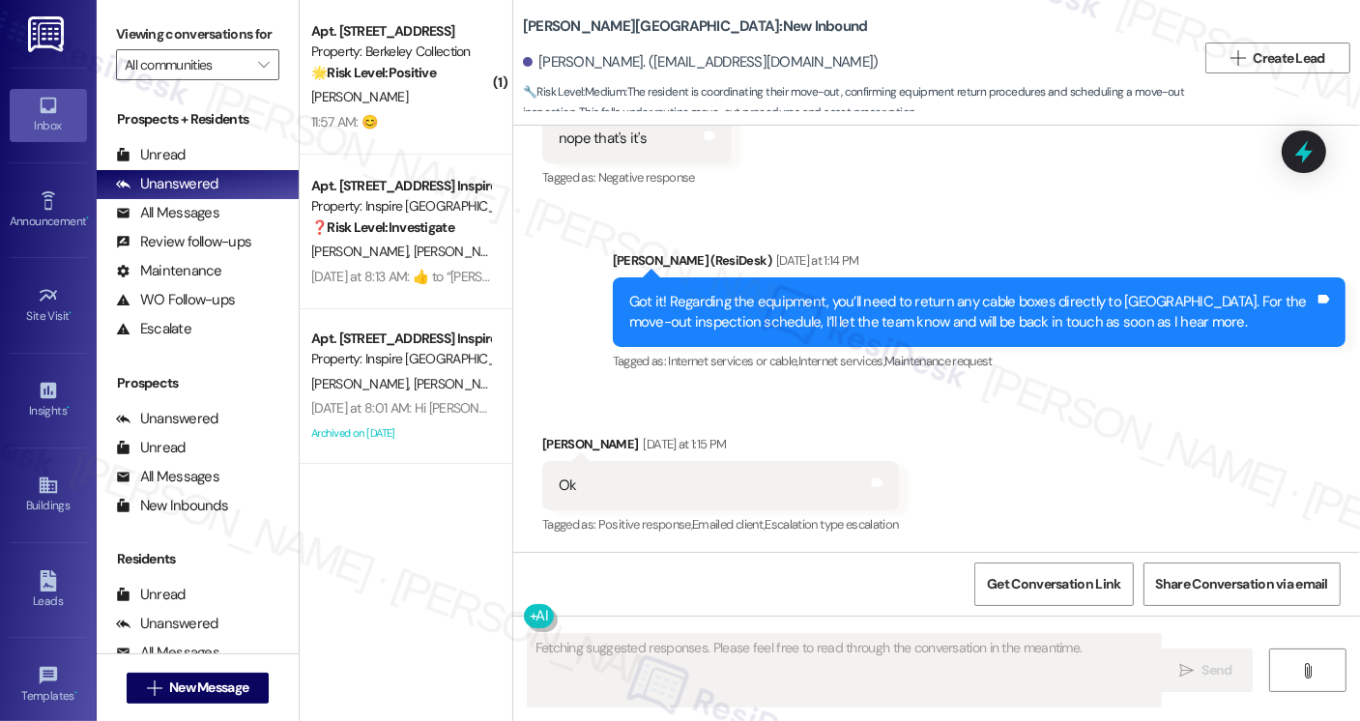
click at [943, 294] on div "Got it! Regarding the equipment, you’ll need to return any cable boxes directly…" at bounding box center [971, 313] width 685 height 42
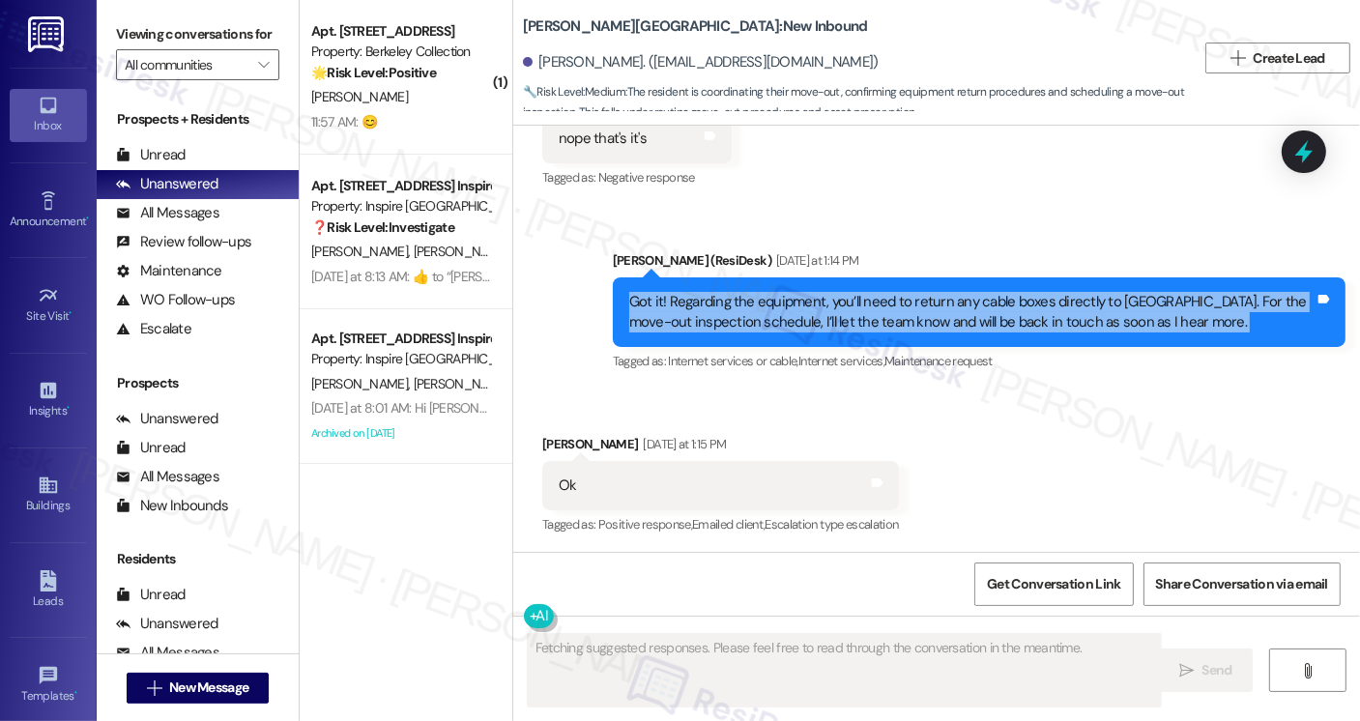
click at [943, 294] on div "Got it! Regarding the equipment, you’ll need to return any cable boxes directly…" at bounding box center [971, 313] width 685 height 42
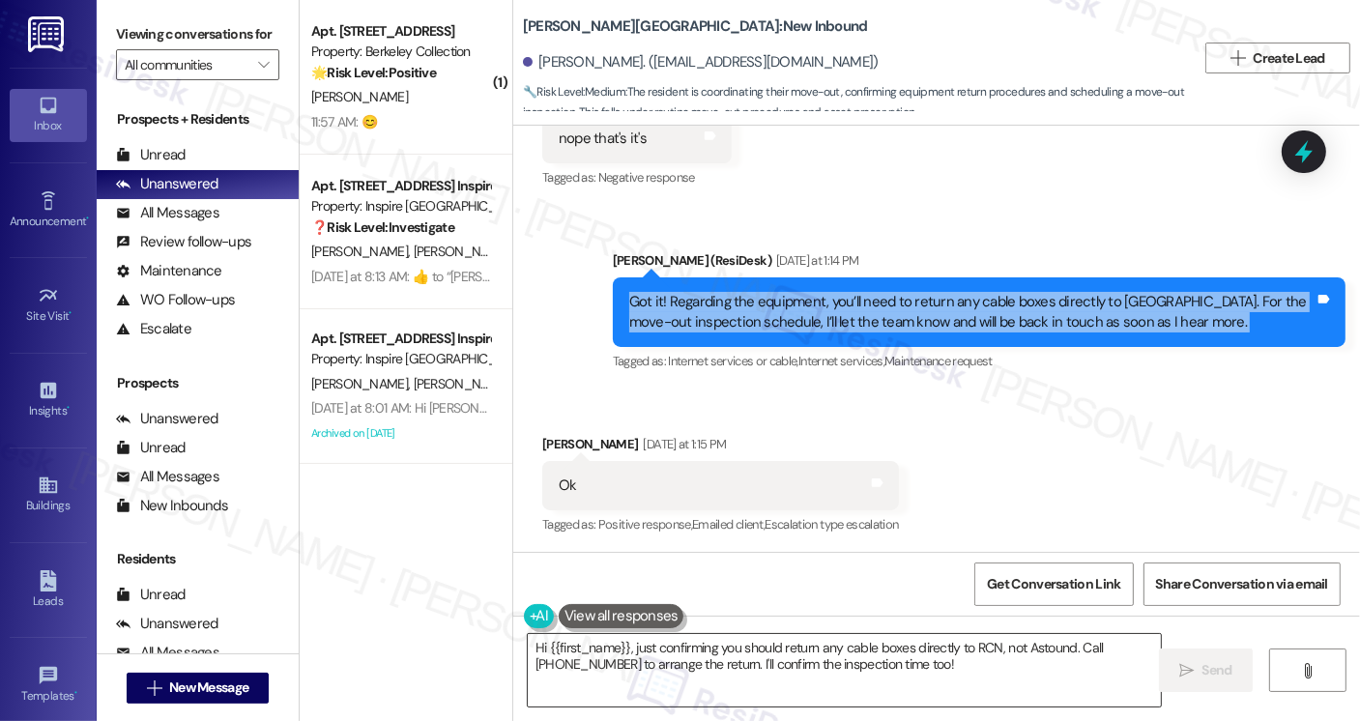
click at [866, 660] on textarea "Hi {{first_name}}, just confirming you should return any cable boxes directly t…" at bounding box center [844, 670] width 633 height 72
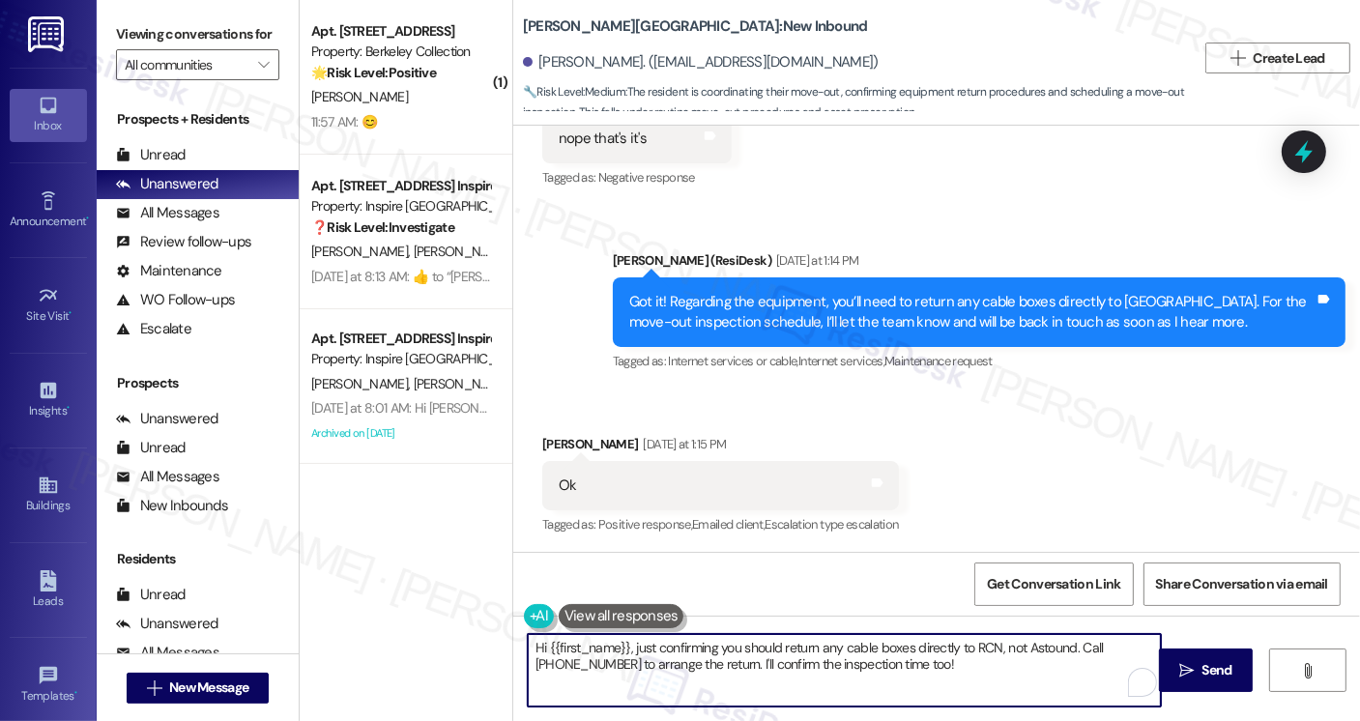
click at [866, 660] on textarea "Hi {{first_name}}, just confirming you should return any cable boxes directly t…" at bounding box center [844, 670] width 633 height 72
click at [872, 656] on textarea "Hi {{first_name}}, just confirming you should return any cable boxes directly t…" at bounding box center [844, 670] width 633 height 72
drag, startPoint x: 936, startPoint y: 668, endPoint x: 626, endPoint y: 646, distance: 310.1
click at [626, 646] on textarea "Hi {{first_name}}, just confirming you should return any cable boxes directly t…" at bounding box center [844, 670] width 633 height 72
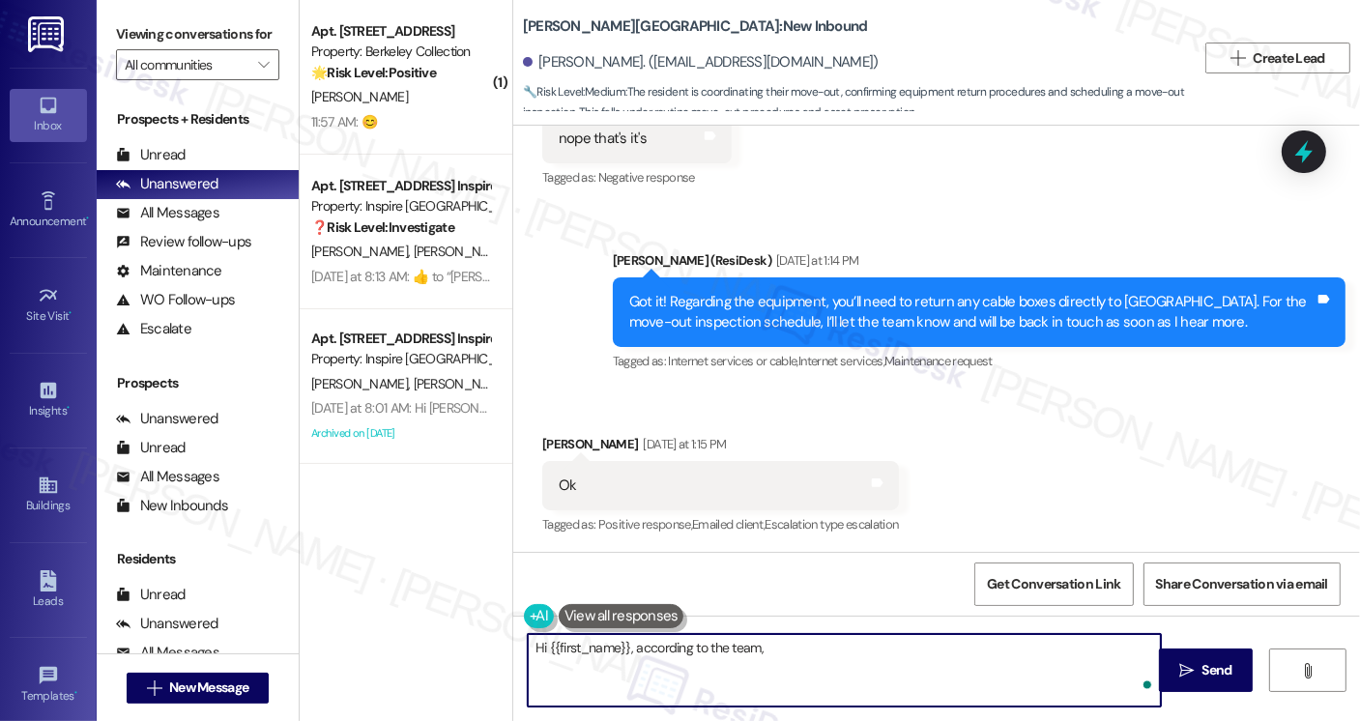
paste textarea "Return of Astound equipment can either be completed by mailing equipment back u…"
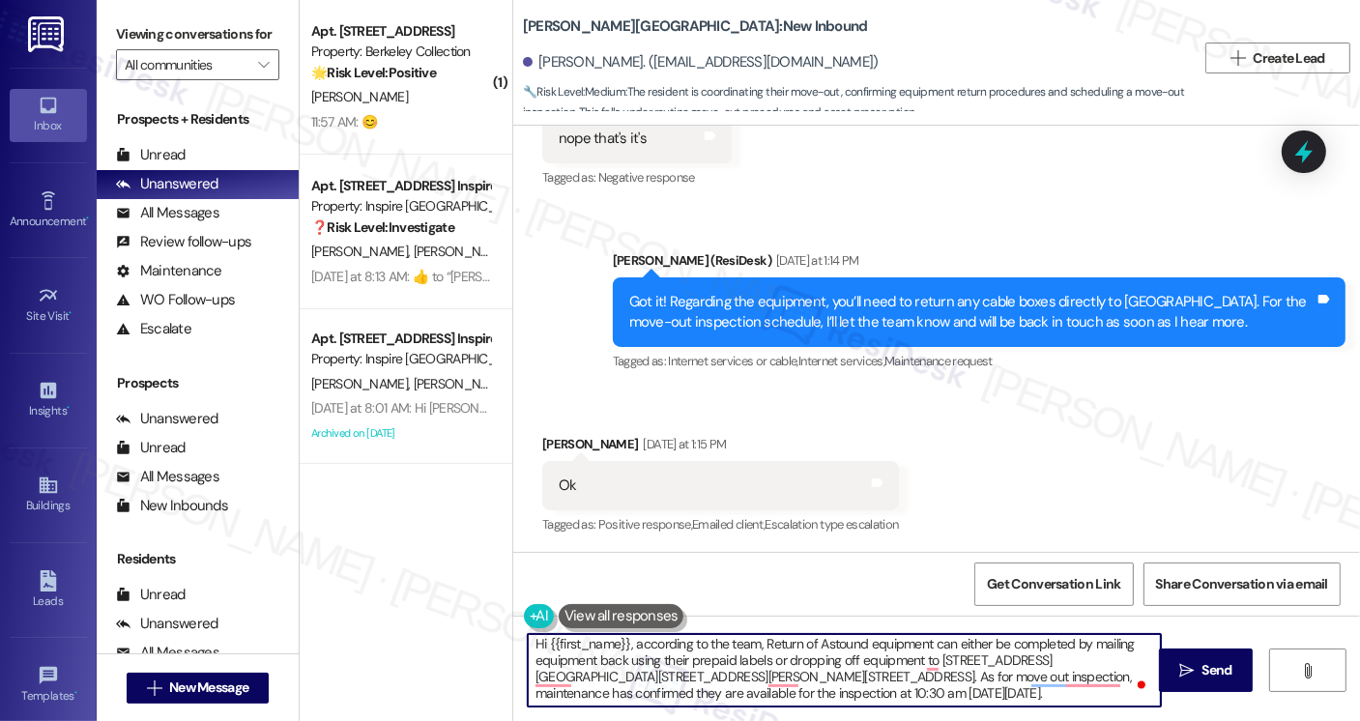
scroll to position [0, 0]
click at [675, 650] on textarea "Hi {{first_name}}, according to the team, Return of Astound equipment can eithe…" at bounding box center [844, 670] width 633 height 72
click at [672, 648] on textarea "Hi {{first_name}}, according to the team, Return of Astound equipment can eithe…" at bounding box center [844, 670] width 633 height 72
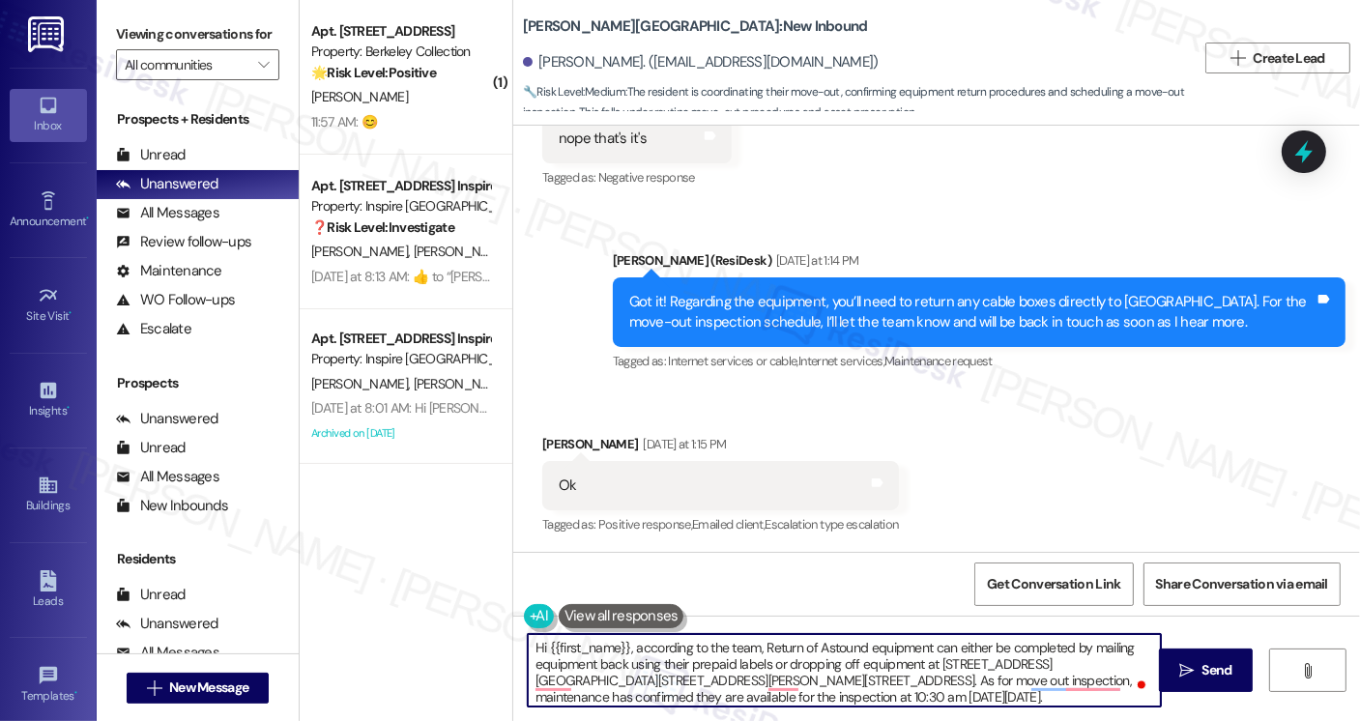
click at [624, 648] on textarea "Hi {{first_name}}, according to the team, Return of Astound equipment can eithe…" at bounding box center [844, 670] width 633 height 72
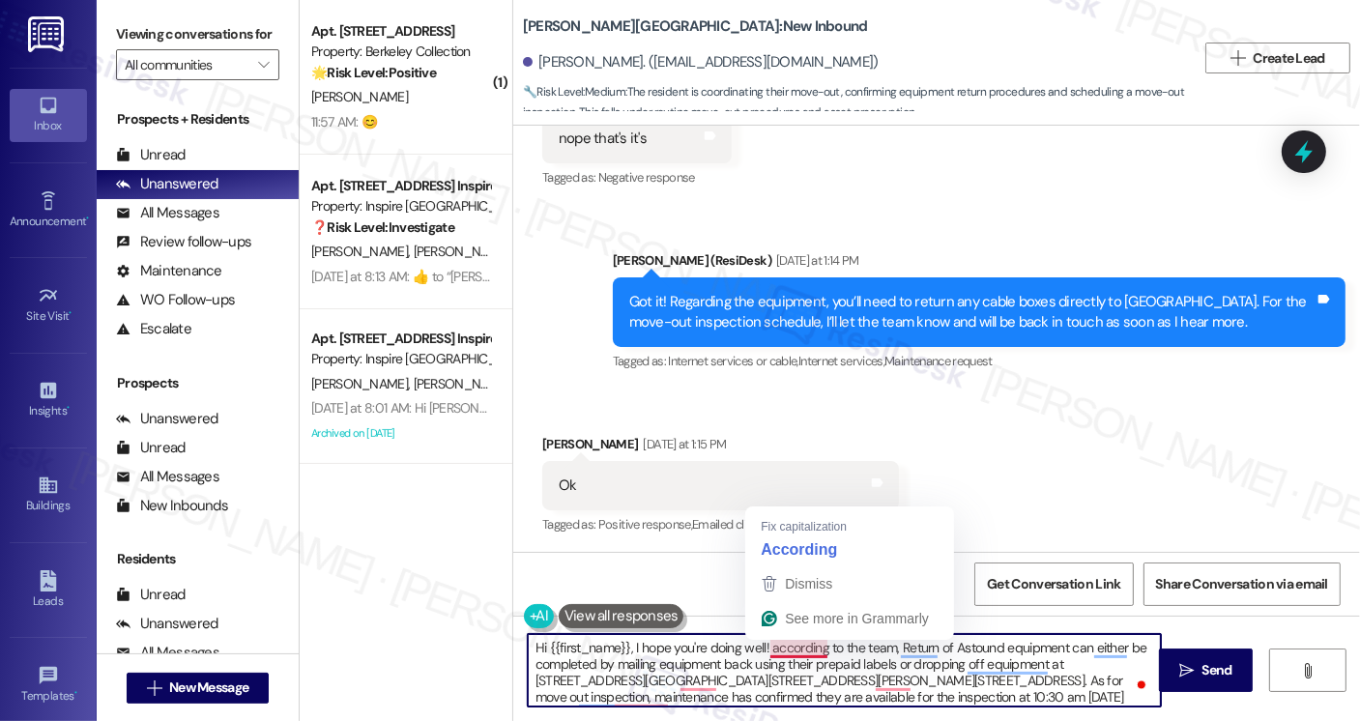
click at [797, 648] on textarea "Hi {{first_name}}, I hope you're doing well! according to the team, Return of A…" at bounding box center [844, 670] width 633 height 72
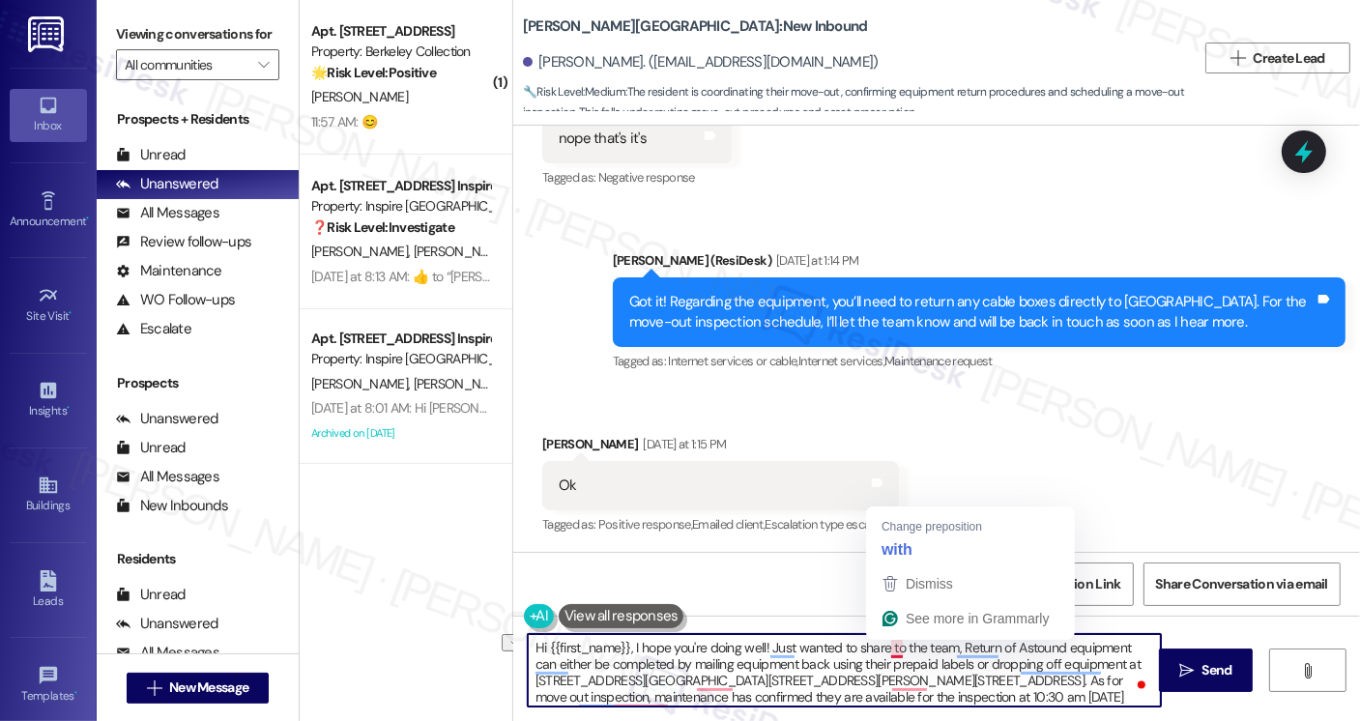
drag, startPoint x: 911, startPoint y: 645, endPoint x: 882, endPoint y: 646, distance: 29.0
click at [880, 646] on textarea "Hi {{first_name}}, I hope you're doing well! Just wanted to share to the team, …" at bounding box center [844, 670] width 633 height 72
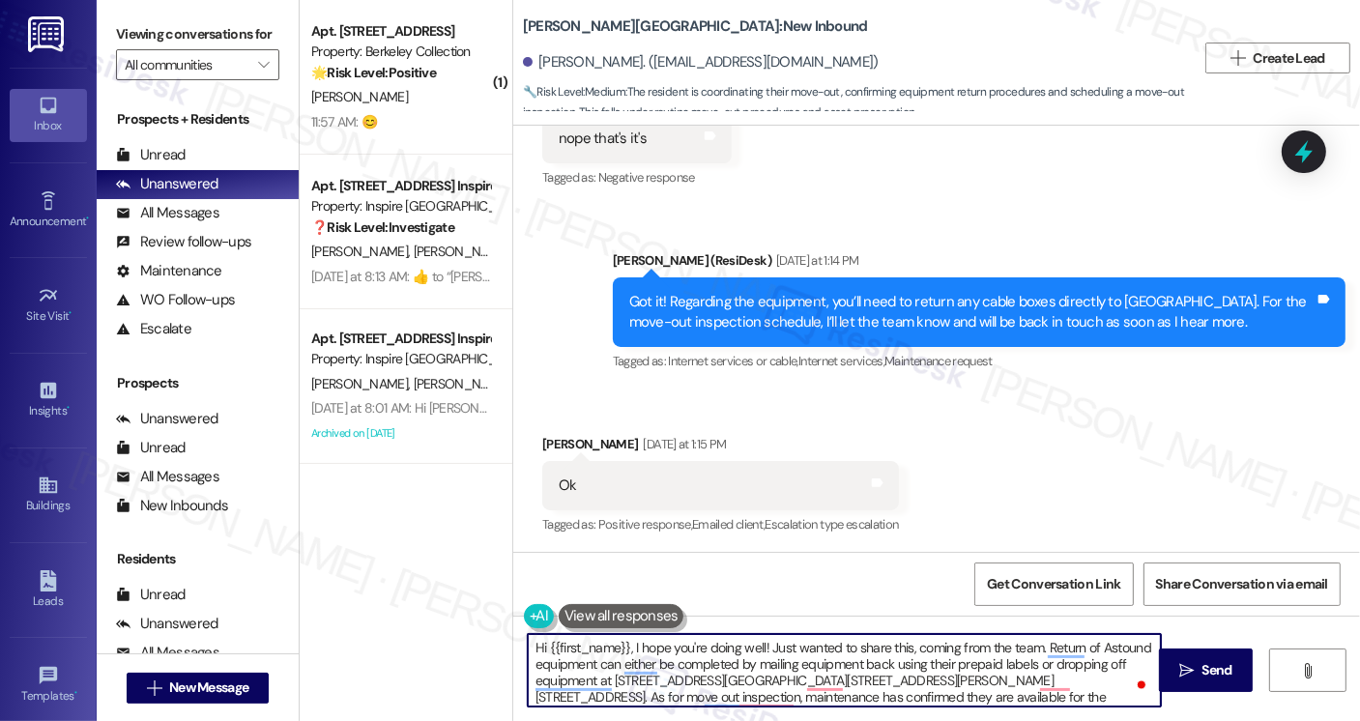
click at [848, 638] on textarea "Hi {{first_name}}, I hope you're doing well! Just wanted to share this, coming …" at bounding box center [844, 670] width 633 height 72
click at [709, 668] on textarea "Hi {{first_name}}, I hope you're doing well! Just wanted to share this, coming …" at bounding box center [844, 670] width 633 height 72
drag, startPoint x: 917, startPoint y: 666, endPoint x: 1009, endPoint y: 667, distance: 91.8
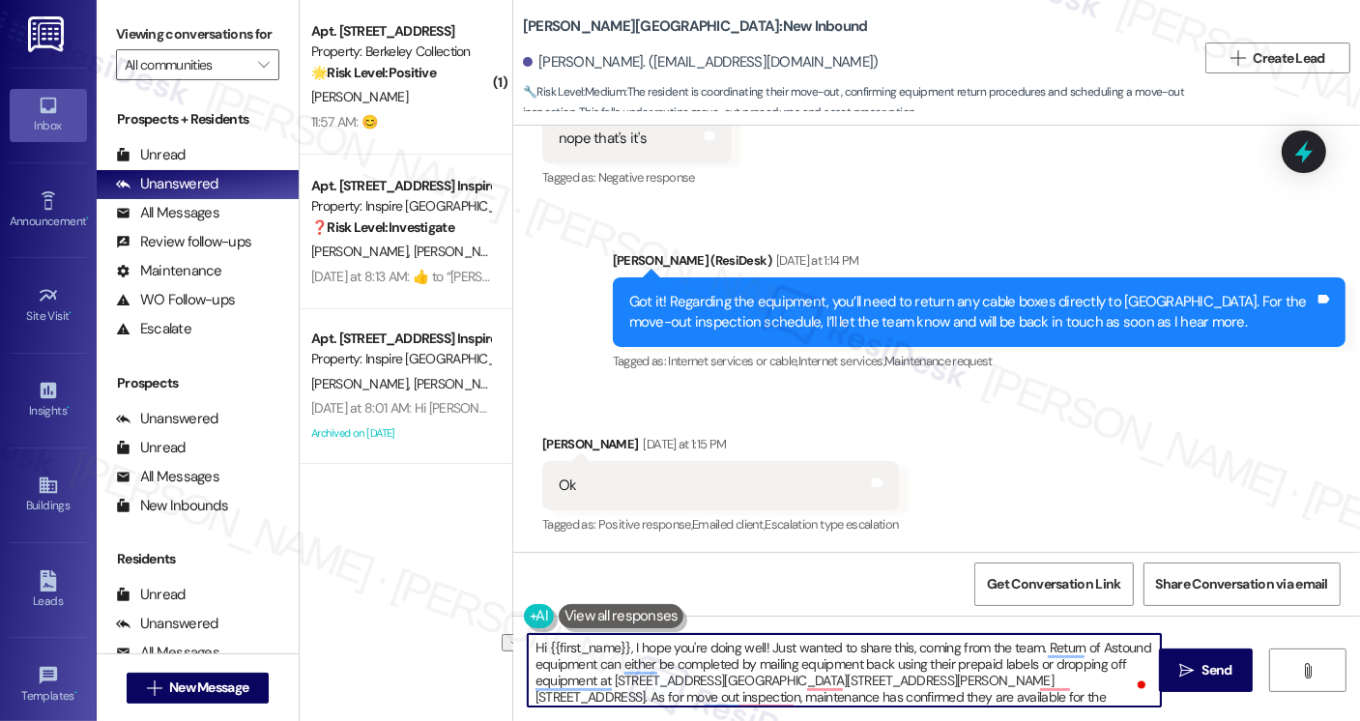
click at [1009, 667] on textarea "Hi {{first_name}}, I hope you're doing well! Just wanted to share this, coming …" at bounding box center [844, 670] width 633 height 72
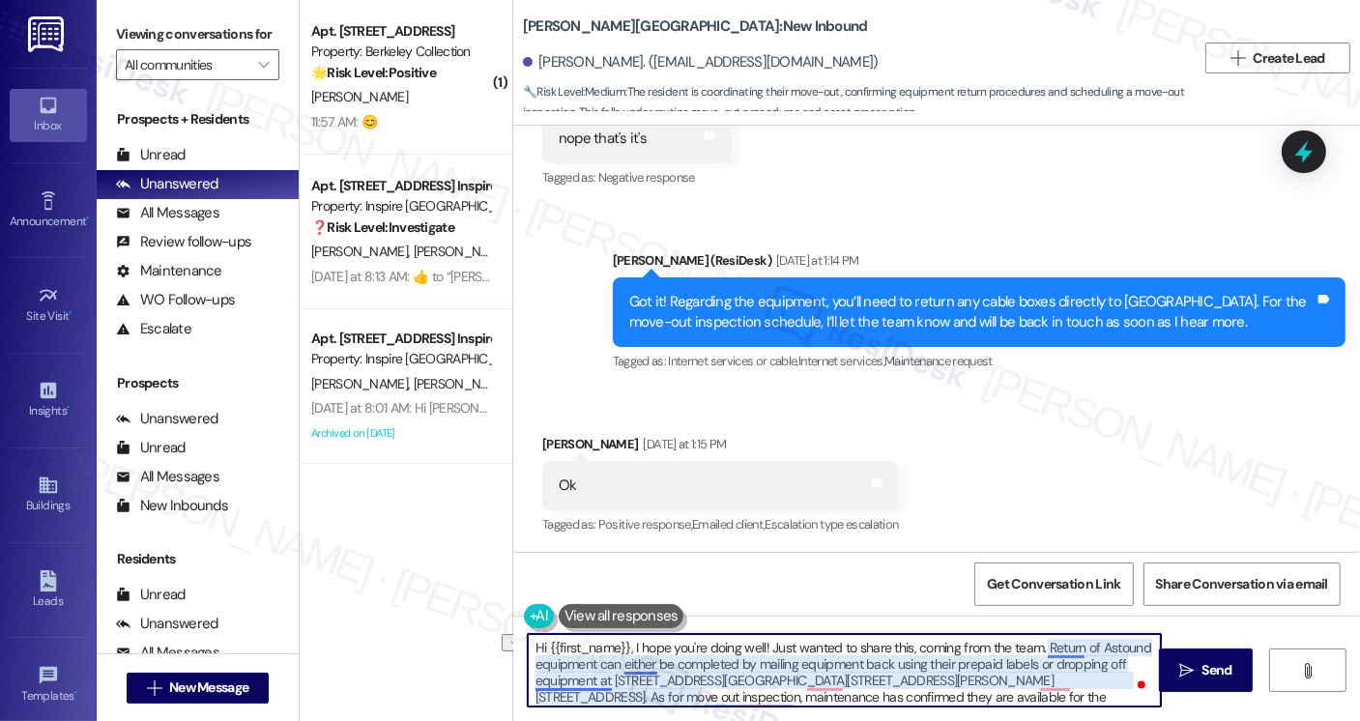
click at [584, 682] on textarea "Hi {{first_name}}, I hope you're doing well! Just wanted to share this, coming …" at bounding box center [844, 670] width 633 height 72
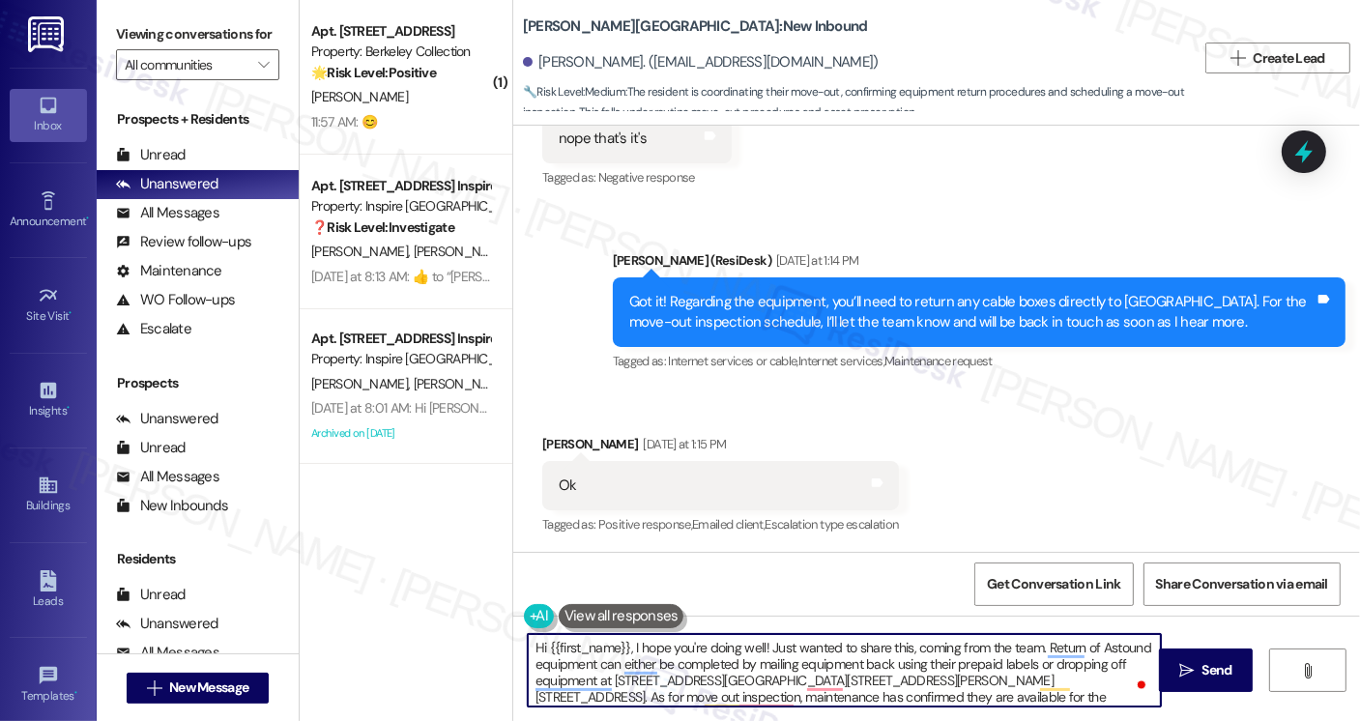
click at [982, 682] on textarea "Hi {{first_name}}, I hope you're doing well! Just wanted to share this, coming …" at bounding box center [844, 670] width 633 height 72
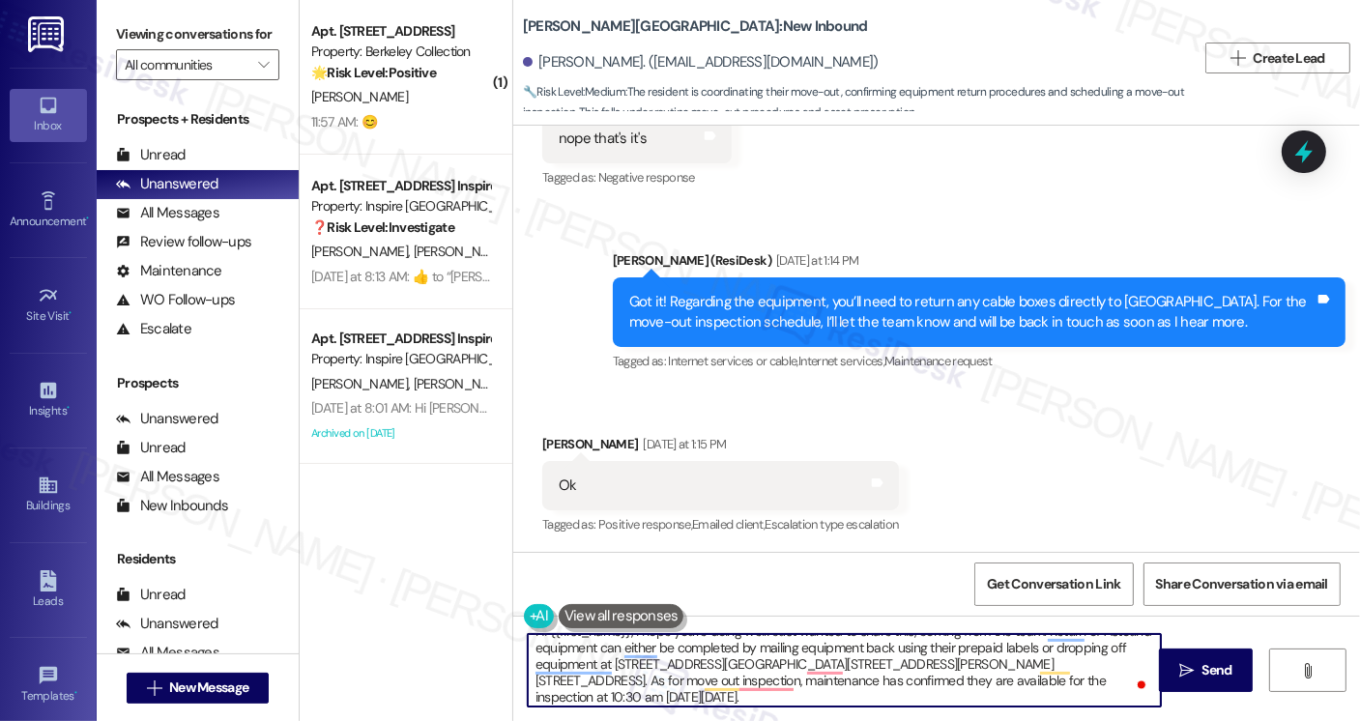
scroll to position [20, 0]
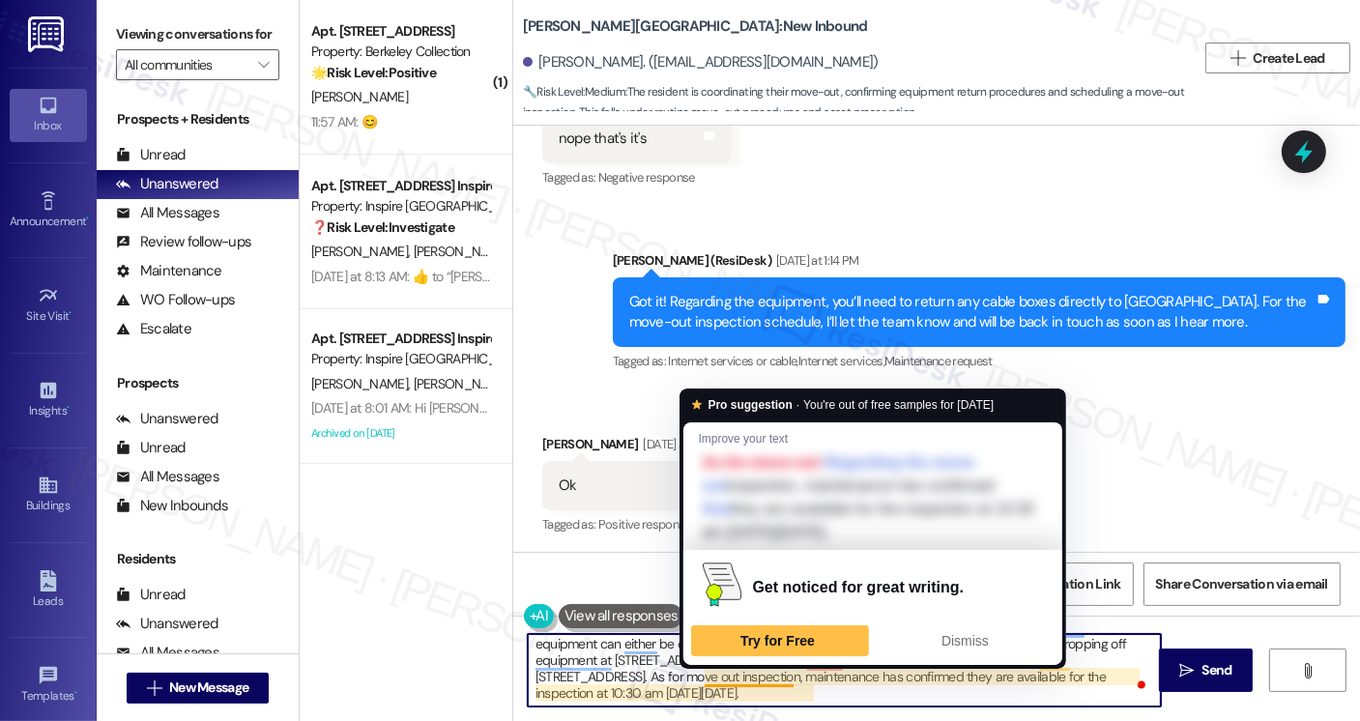
click at [693, 680] on textarea "Hi {{first_name}}, I hope you're doing well! Just wanted to share this, coming …" at bounding box center [844, 670] width 633 height 72
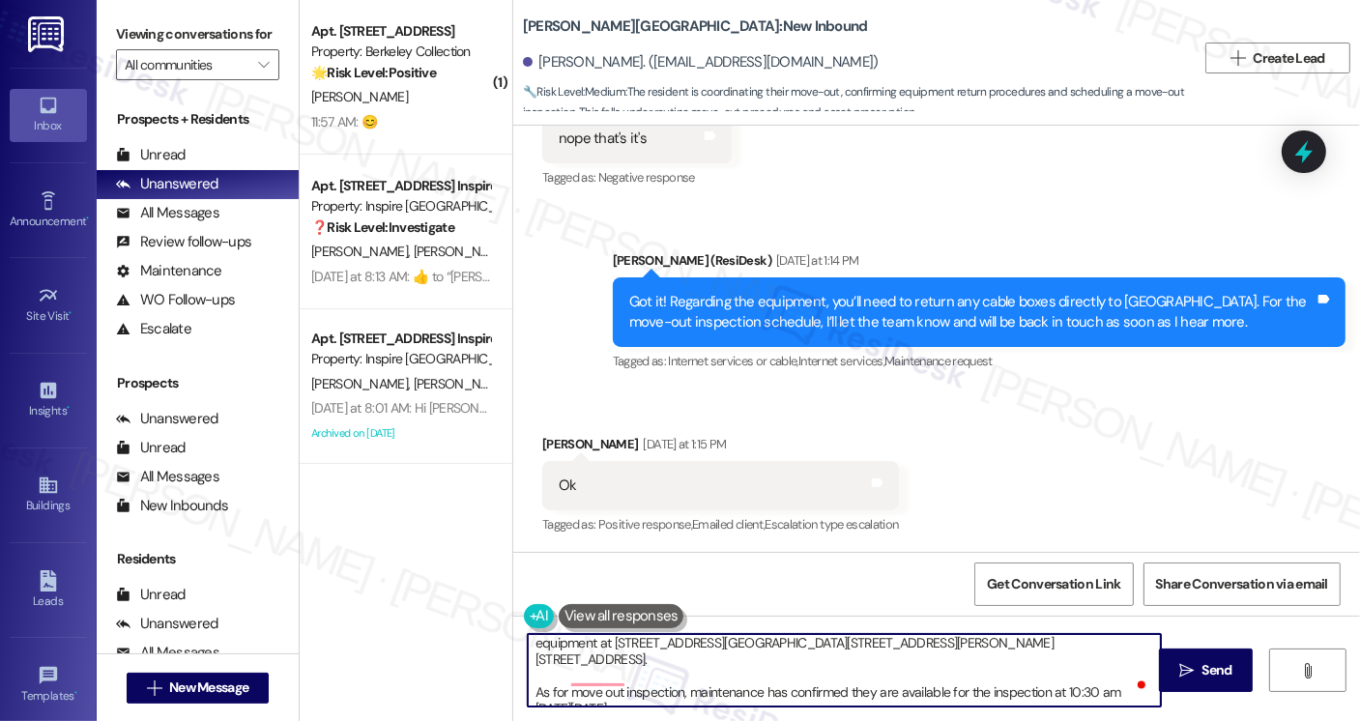
scroll to position [0, 0]
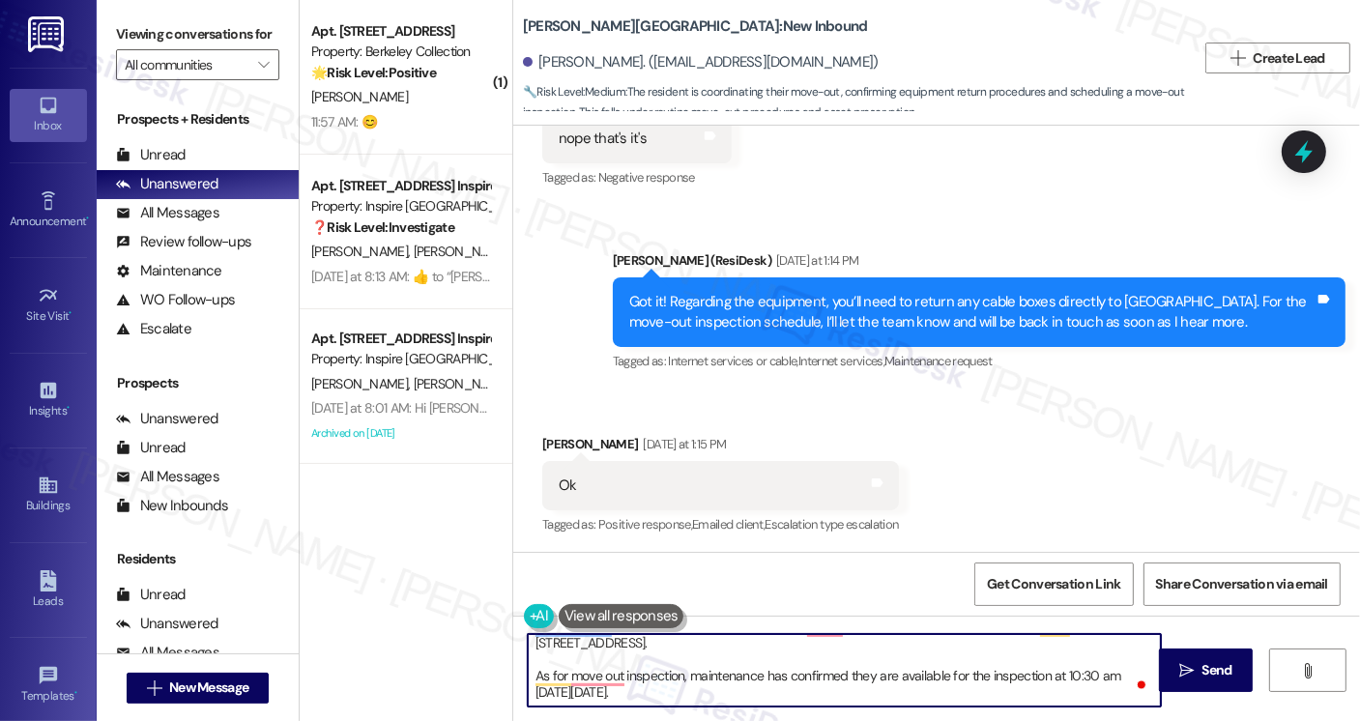
click at [710, 687] on textarea "Hi {{first_name}}, I hope you're doing well! Just wanted to share this, coming …" at bounding box center [844, 670] width 633 height 72
click at [667, 694] on textarea "Hi {{first_name}}, I hope you're doing well! Just wanted to share this, coming …" at bounding box center [844, 670] width 633 height 72
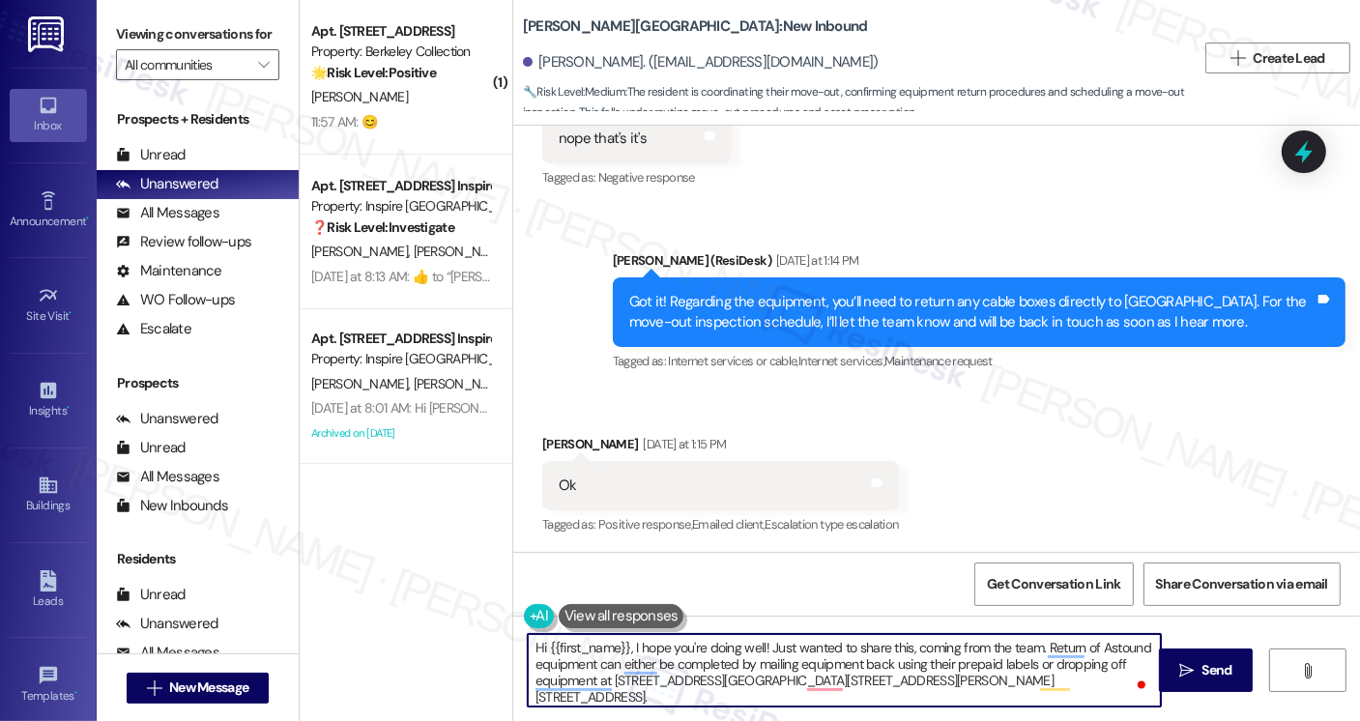
click at [897, 648] on textarea "Hi {{first_name}}, I hope you're doing well! Just wanted to share this, coming …" at bounding box center [844, 670] width 633 height 72
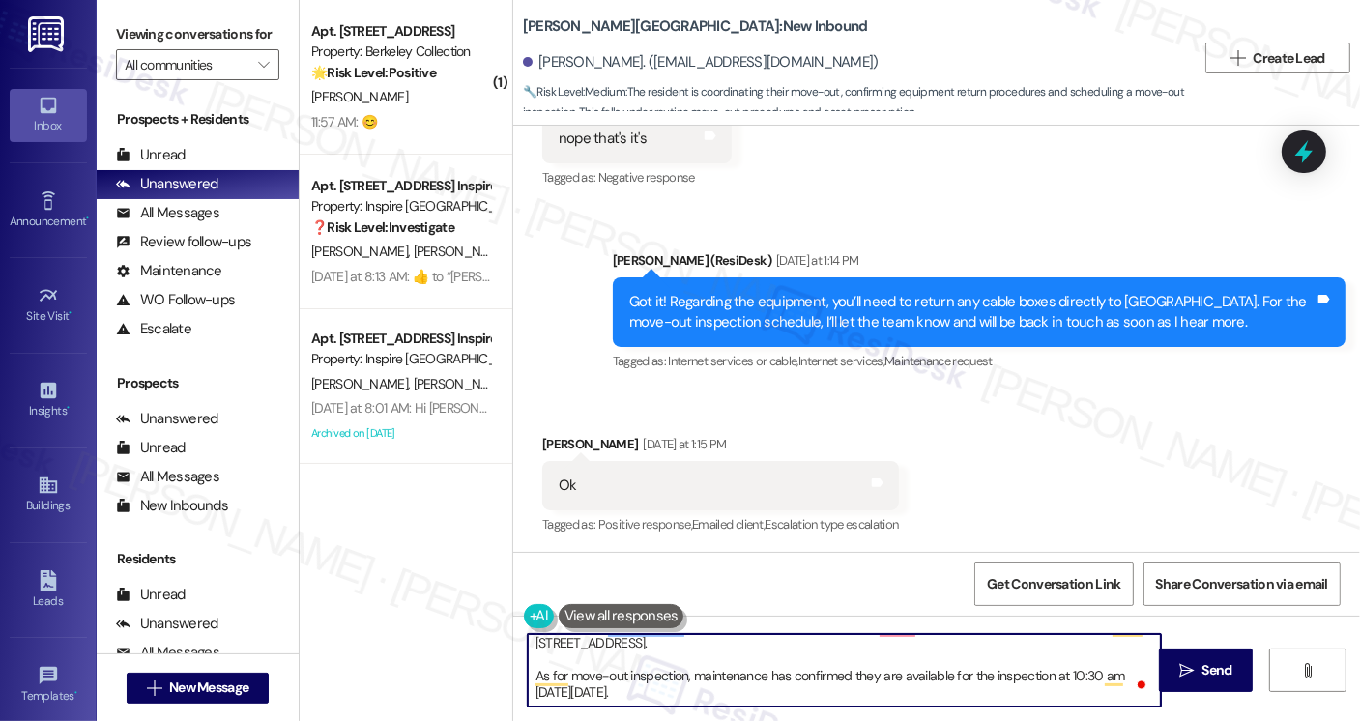
drag, startPoint x: 702, startPoint y: 691, endPoint x: 710, endPoint y: 685, distance: 10.5
click at [702, 691] on textarea "Hi {{first_name}}, I hope you're doing well! Just wanted to share this informat…" at bounding box center [844, 670] width 633 height 72
click at [752, 693] on textarea "Hi {{first_name}}, I hope you're doing well! Just wanted to share this informat…" at bounding box center [844, 670] width 633 height 72
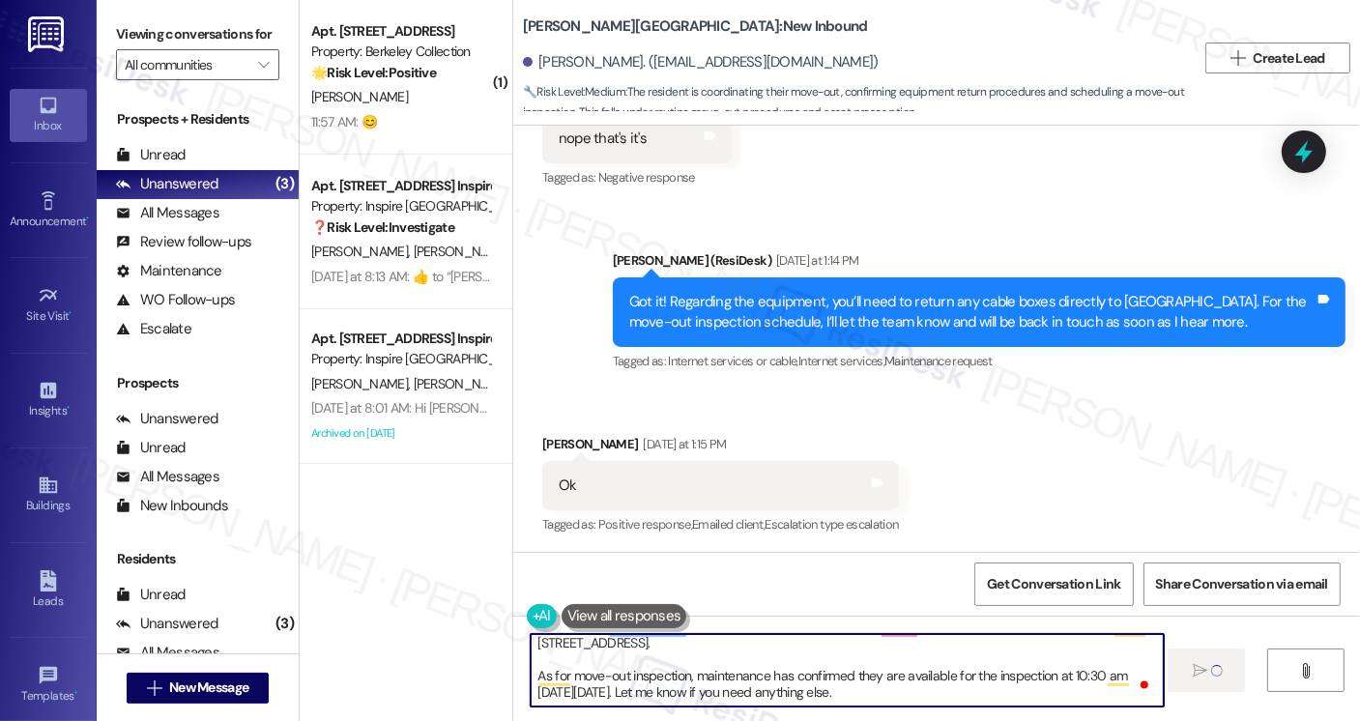
type textarea "Hi {{first_name}}, I hope you're doing well! Just wanted to share this informat…"
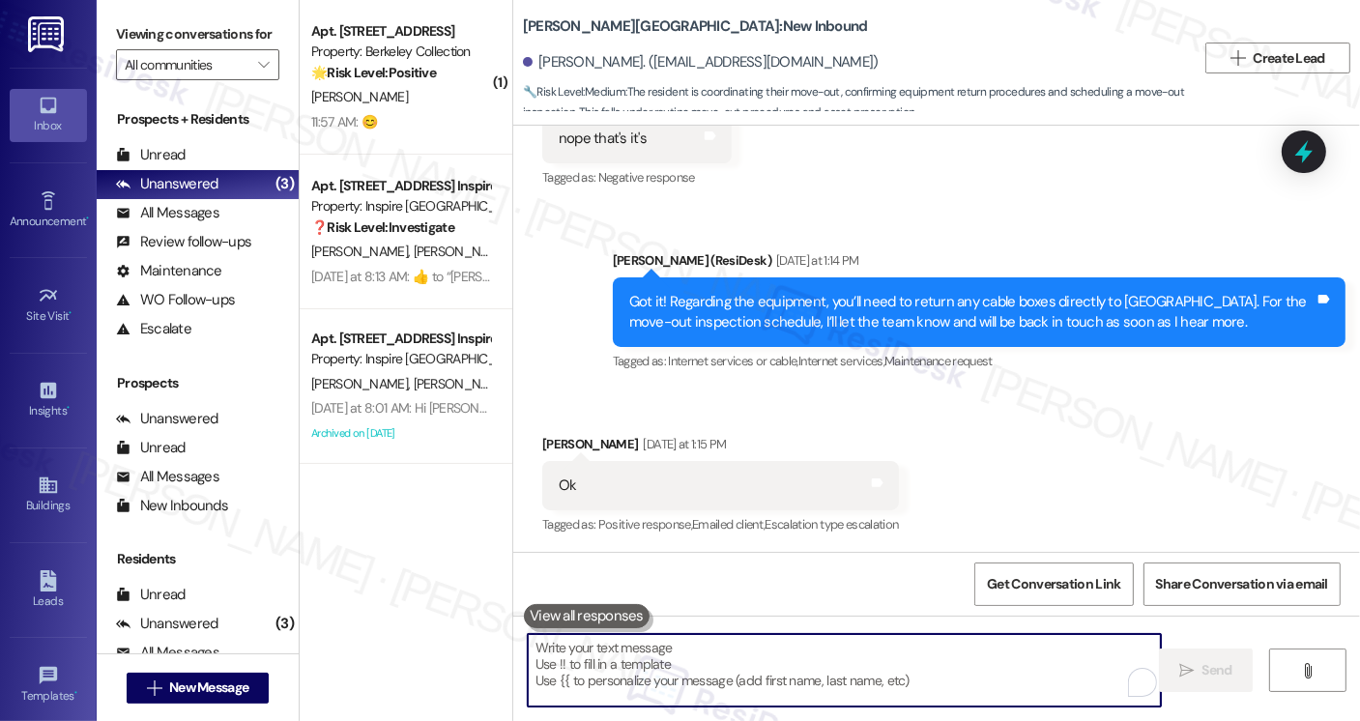
scroll to position [2235, 0]
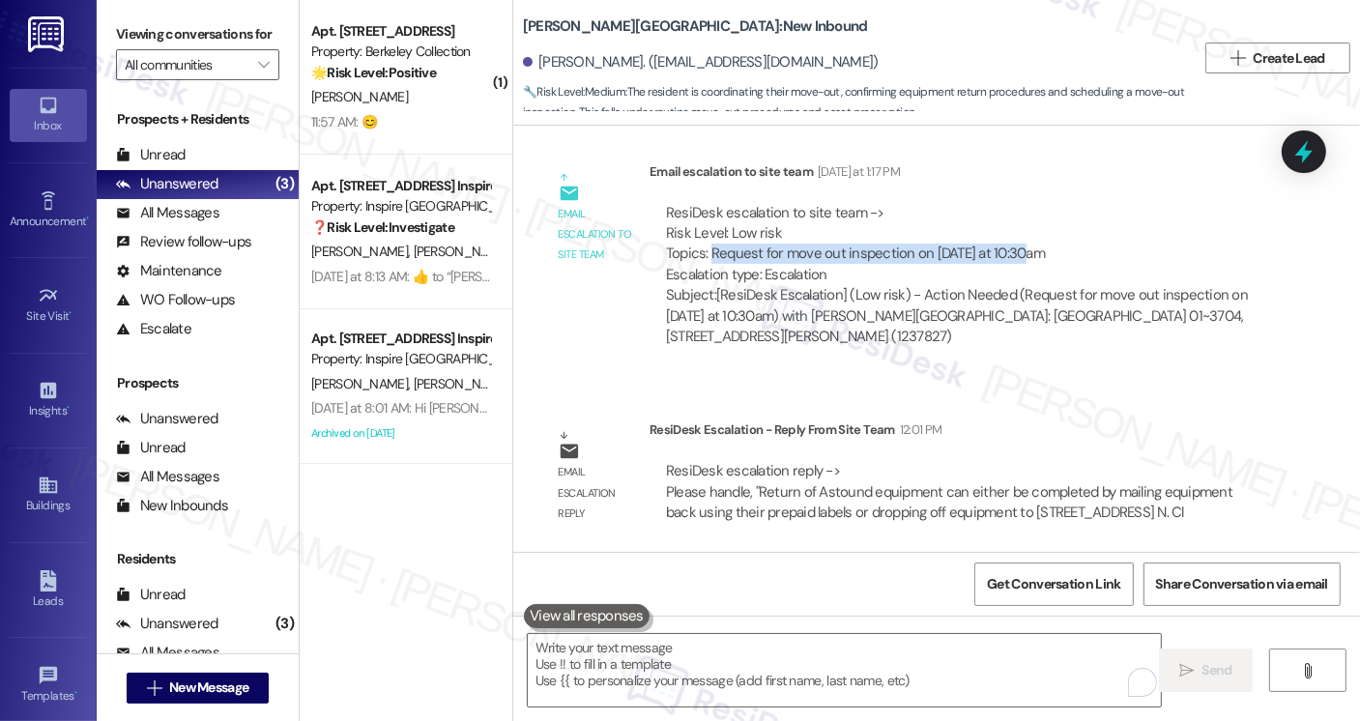
drag, startPoint x: 700, startPoint y: 254, endPoint x: 1009, endPoint y: 254, distance: 309.3
click at [1009, 254] on div "ResiDesk escalation to site team -> Risk Level: Low risk Topics: Request for mo…" at bounding box center [962, 244] width 592 height 83
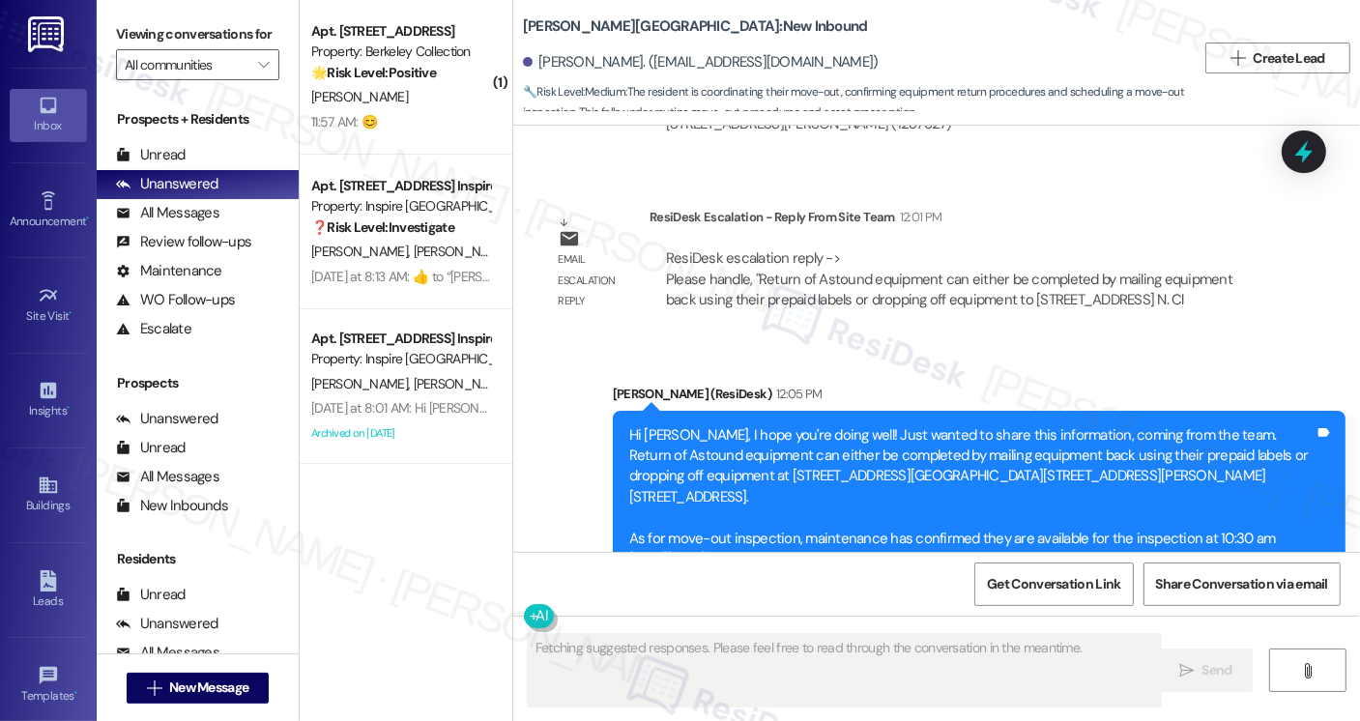
scroll to position [2522, 0]
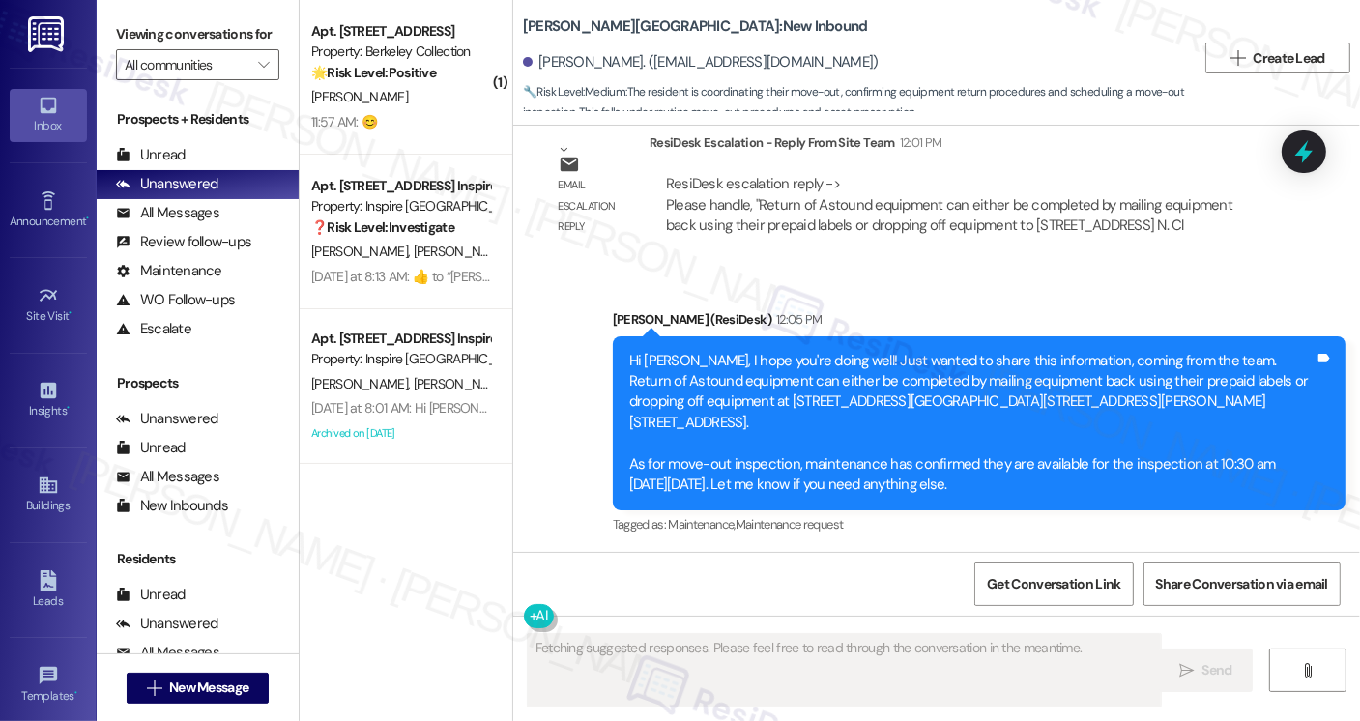
click at [716, 338] on div "Hi Jacqueline, I hope you're doing well! Just wanted to share this information,…" at bounding box center [979, 423] width 733 height 174
click at [856, 368] on div "Hi Jacqueline, I hope you're doing well! Just wanted to share this information,…" at bounding box center [971, 423] width 685 height 145
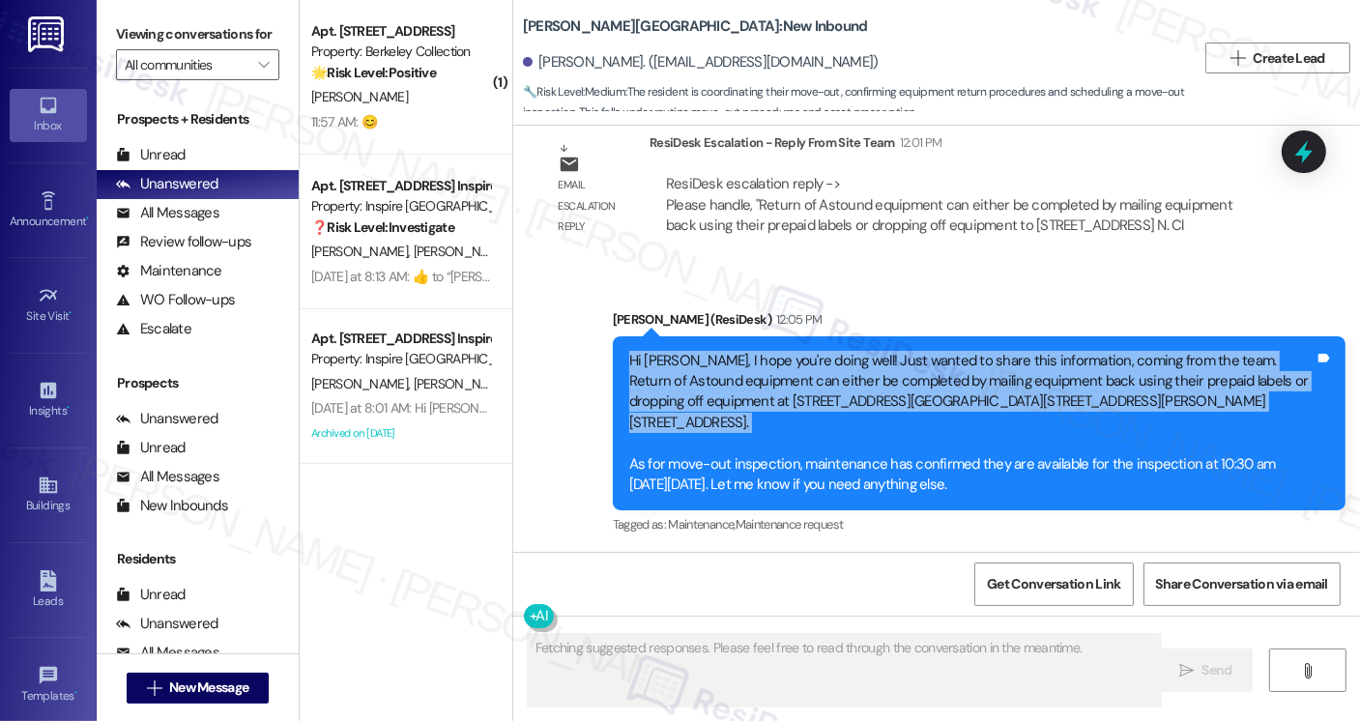
click at [856, 368] on div "Hi Jacqueline, I hope you're doing well! Just wanted to share this information,…" at bounding box center [971, 423] width 685 height 145
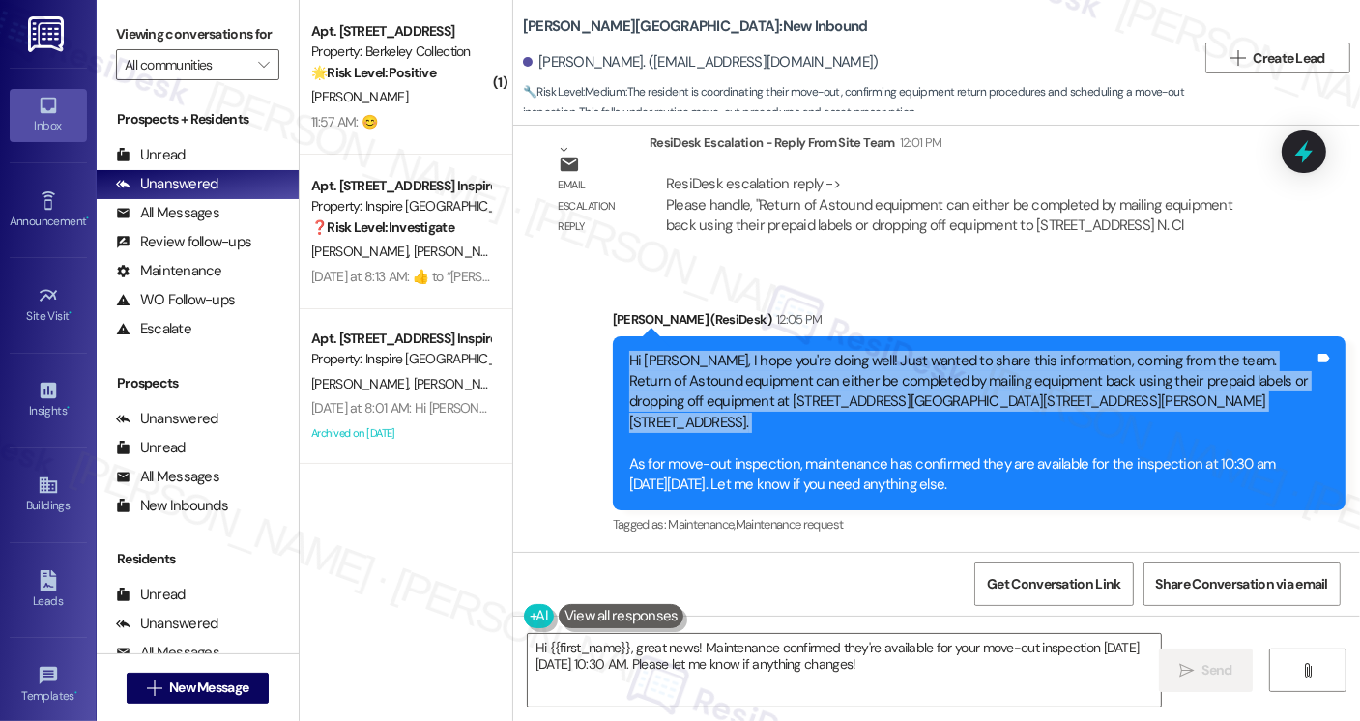
click at [732, 393] on div "Hi Jacqueline, I hope you're doing well! Just wanted to share this information,…" at bounding box center [971, 423] width 685 height 145
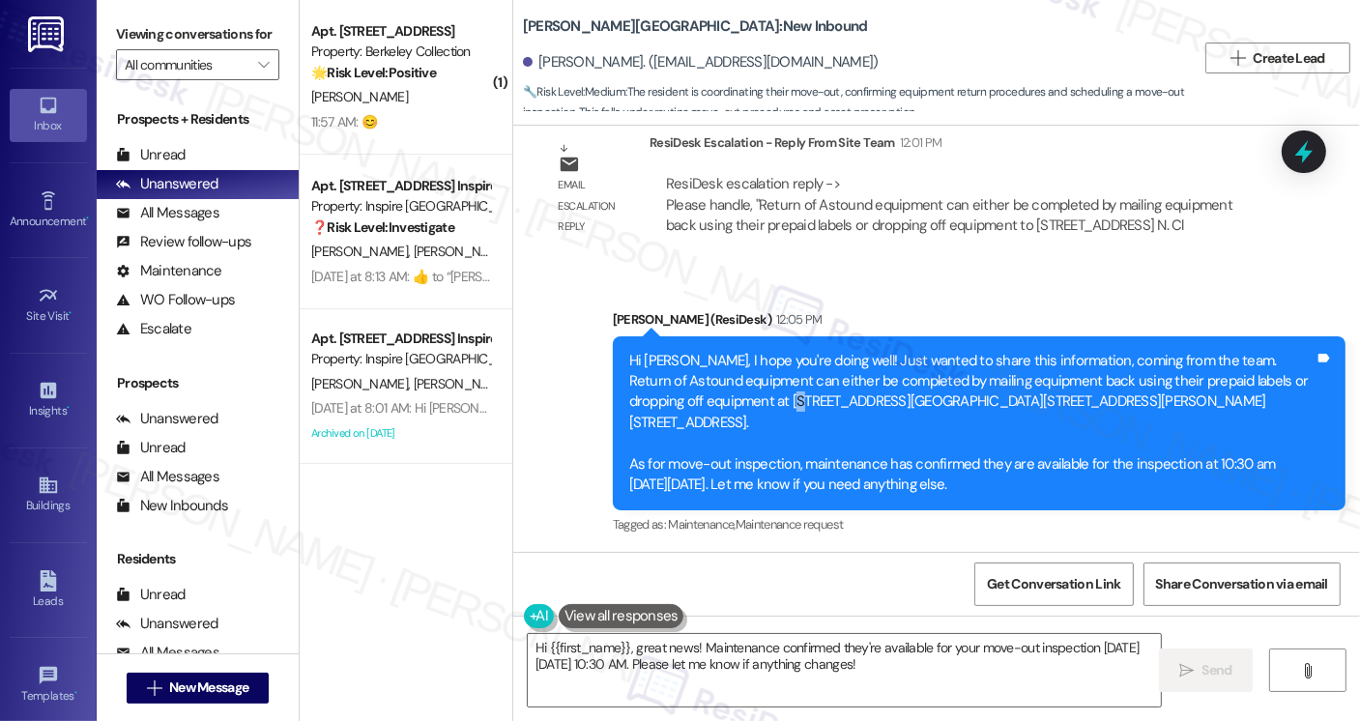
click at [732, 393] on div "Hi Jacqueline, I hope you're doing well! Just wanted to share this information,…" at bounding box center [971, 423] width 685 height 145
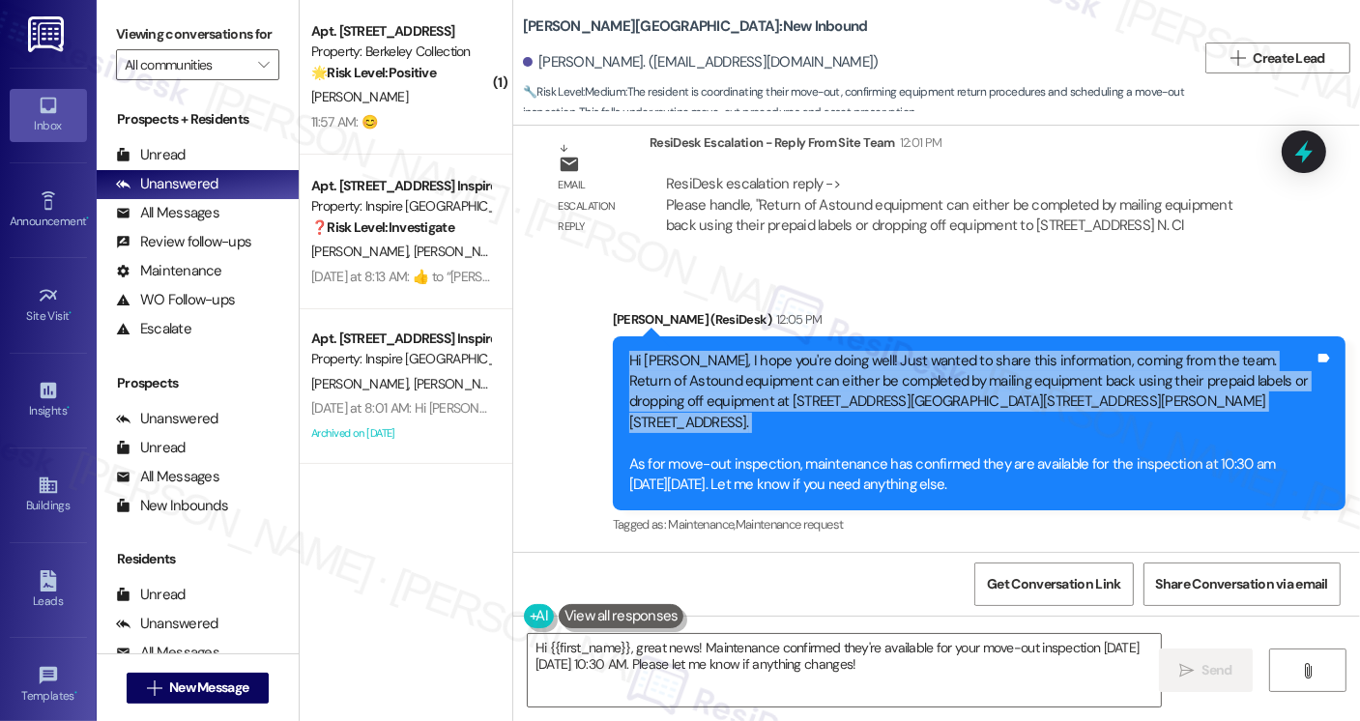
click at [732, 393] on div "Hi Jacqueline, I hope you're doing well! Just wanted to share this information,…" at bounding box center [971, 423] width 685 height 145
click at [1009, 393] on div "Hi Jacqueline, I hope you're doing well! Just wanted to share this information,…" at bounding box center [971, 423] width 685 height 145
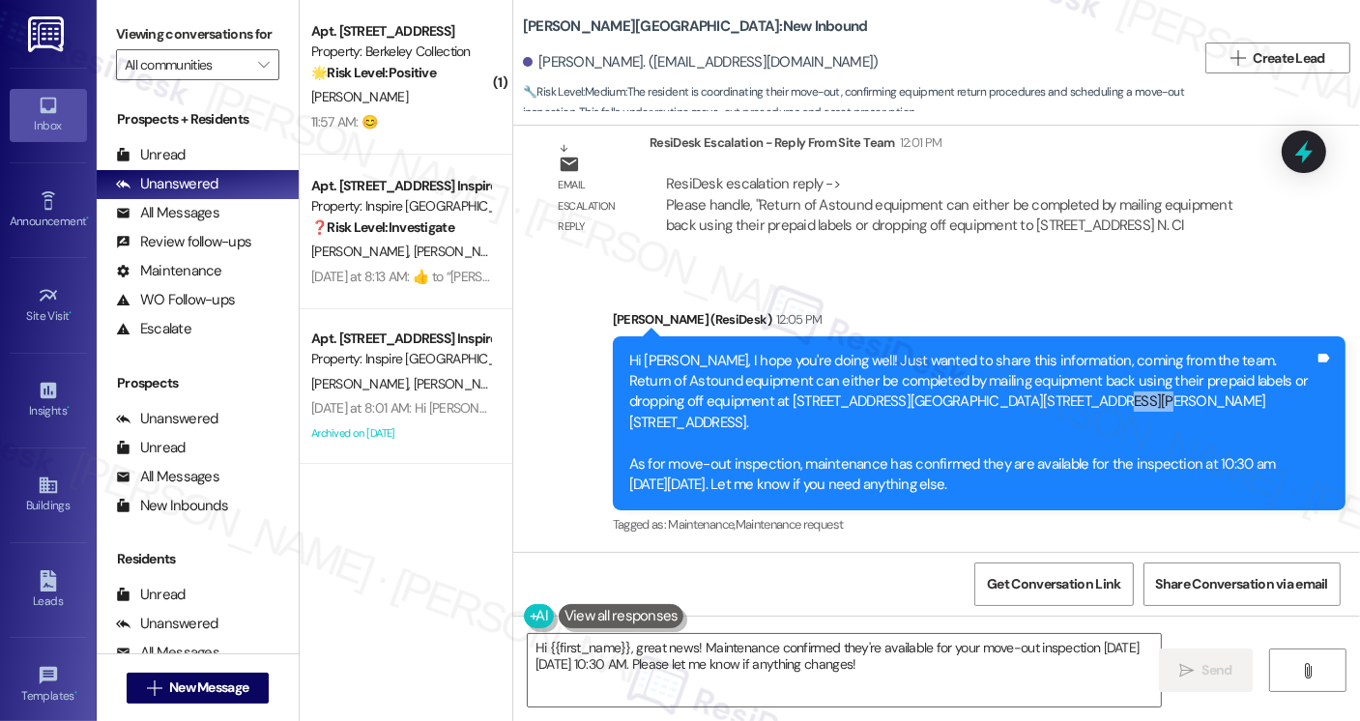
click at [1009, 393] on div "Hi Jacqueline, I hope you're doing well! Just wanted to share this information,…" at bounding box center [971, 423] width 685 height 145
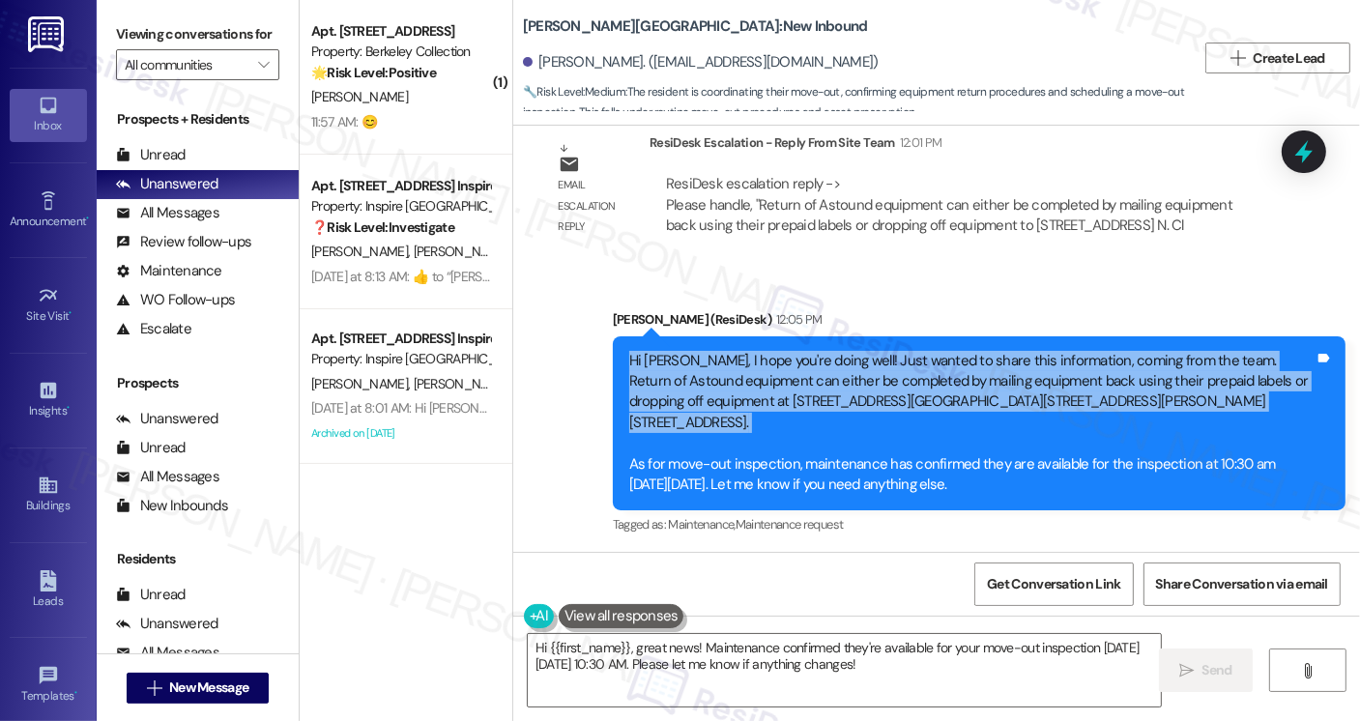
click at [1009, 393] on div "Hi Jacqueline, I hope you're doing well! Just wanted to share this information,…" at bounding box center [971, 423] width 685 height 145
click at [1125, 375] on div "Hi Jacqueline, I hope you're doing well! Just wanted to share this information,…" at bounding box center [971, 423] width 685 height 145
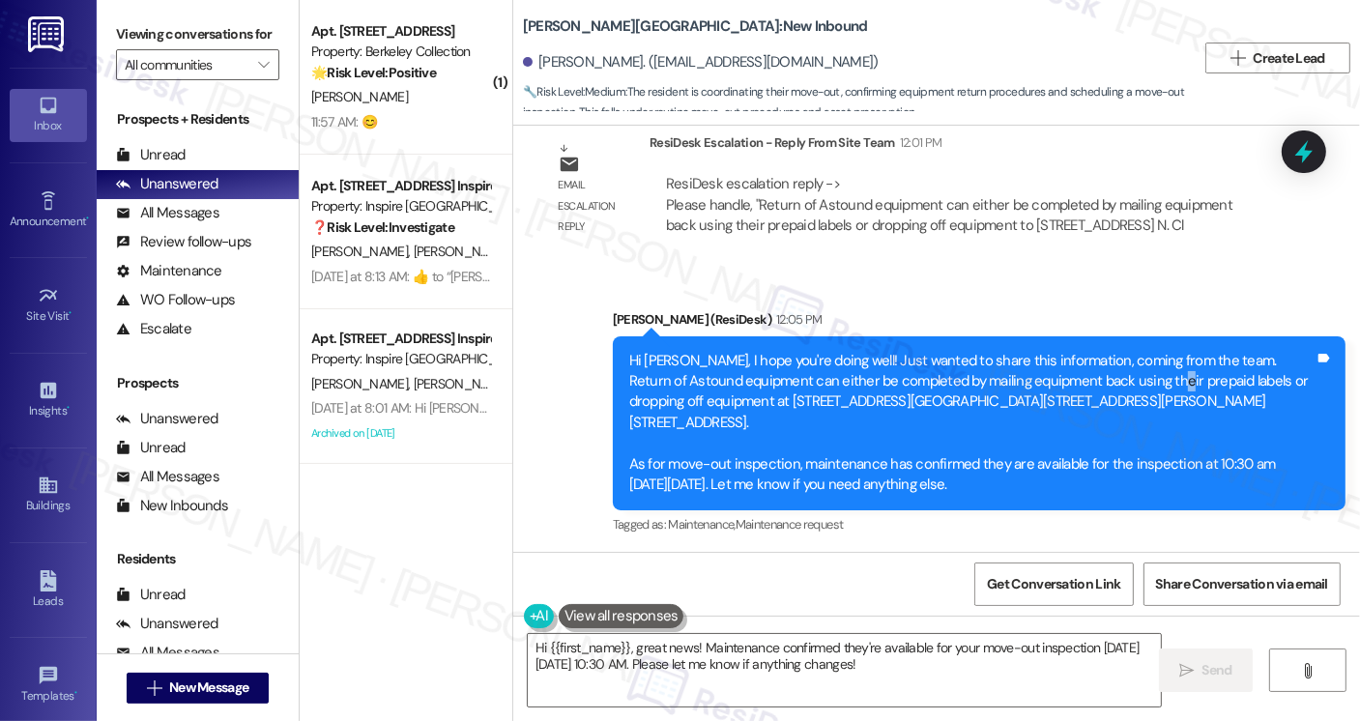
click at [1125, 375] on div "Hi Jacqueline, I hope you're doing well! Just wanted to share this information,…" at bounding box center [971, 423] width 685 height 145
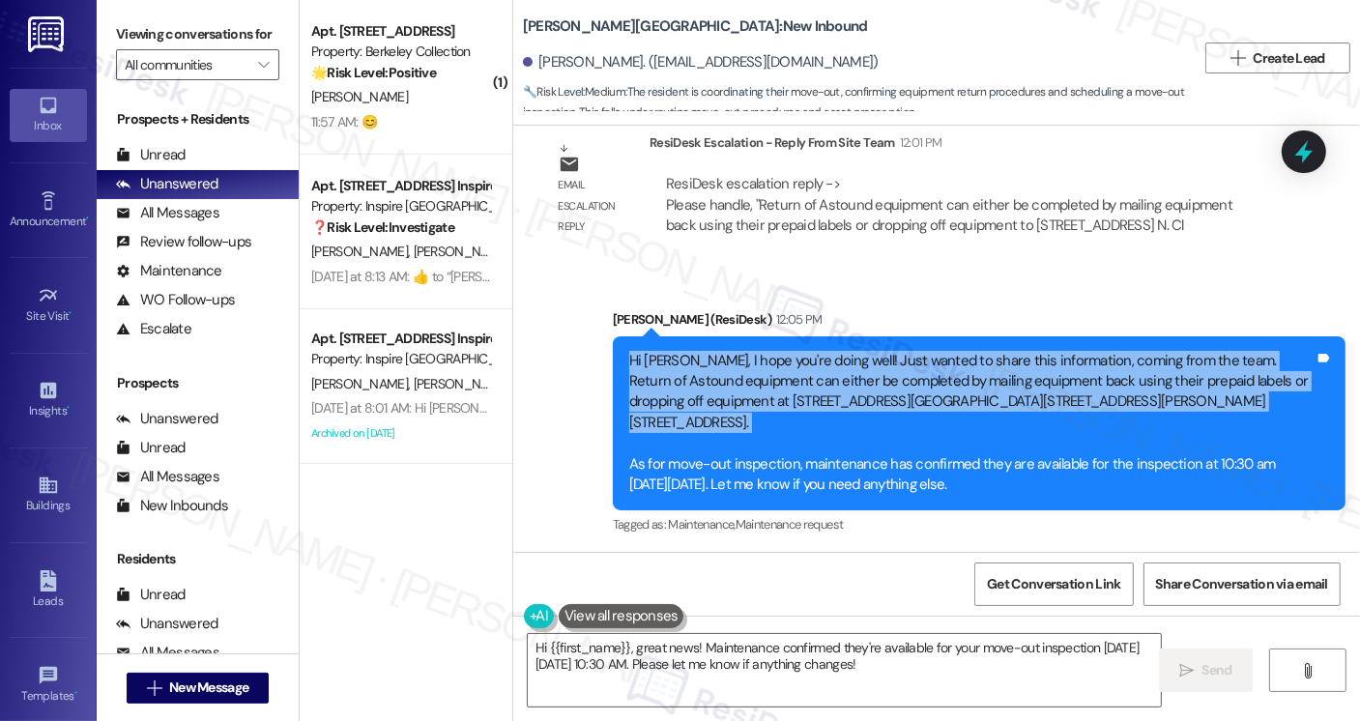
click at [1125, 375] on div "Hi Jacqueline, I hope you're doing well! Just wanted to share this information,…" at bounding box center [971, 423] width 685 height 145
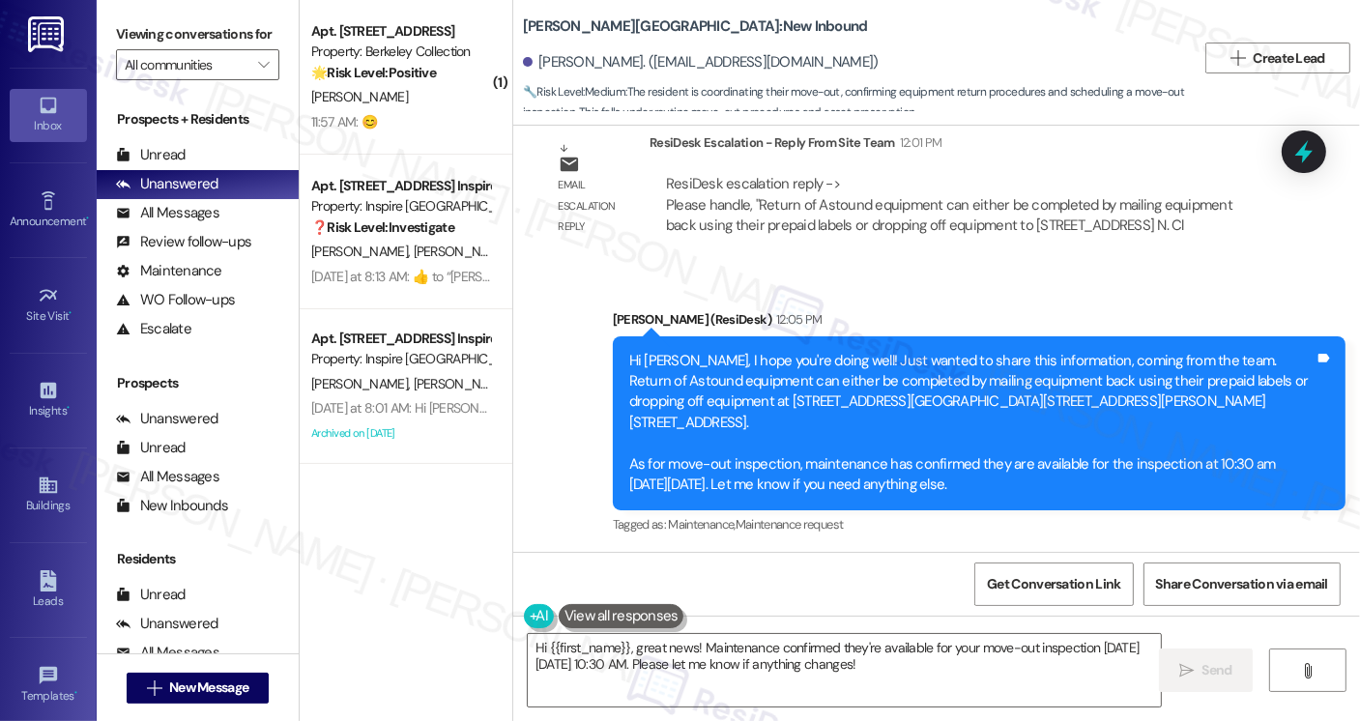
click at [684, 463] on div "Hi Jacqueline, I hope you're doing well! Just wanted to share this information,…" at bounding box center [971, 423] width 685 height 145
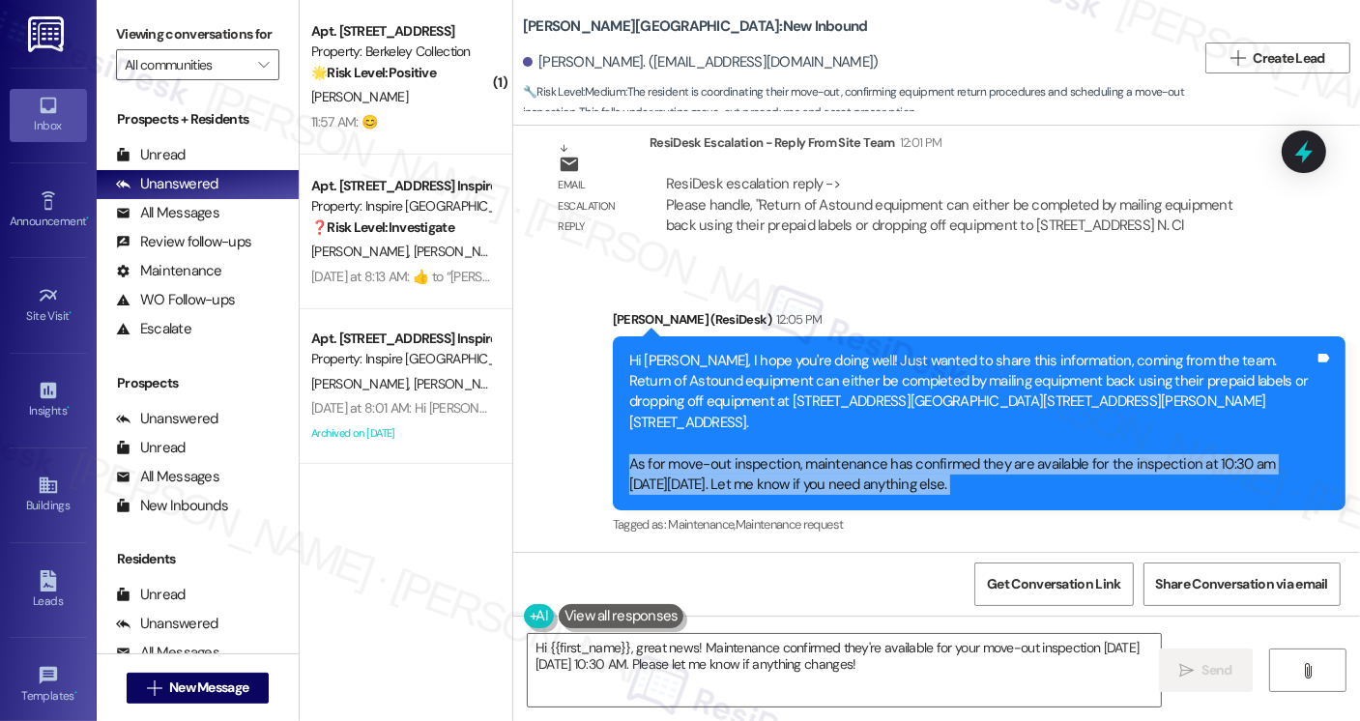
click at [683, 463] on div "Hi Jacqueline, I hope you're doing well! Just wanted to share this information,…" at bounding box center [971, 423] width 685 height 145
click at [970, 479] on div "Hi Jacqueline, I hope you're doing well! Just wanted to share this information,…" at bounding box center [971, 423] width 685 height 145
click at [765, 482] on div "Hi Jacqueline, I hope you're doing well! Just wanted to share this information,…" at bounding box center [971, 423] width 685 height 145
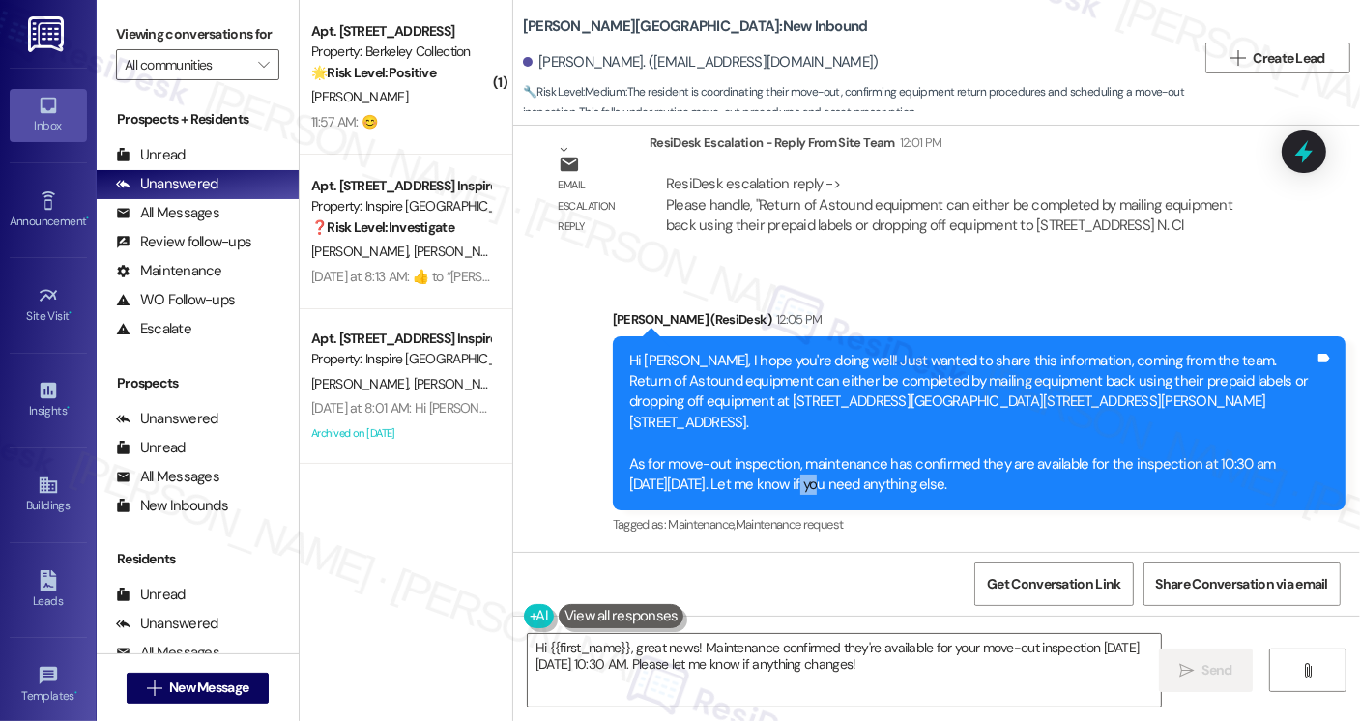
click at [765, 482] on div "Hi Jacqueline, I hope you're doing well! Just wanted to share this information,…" at bounding box center [971, 423] width 685 height 145
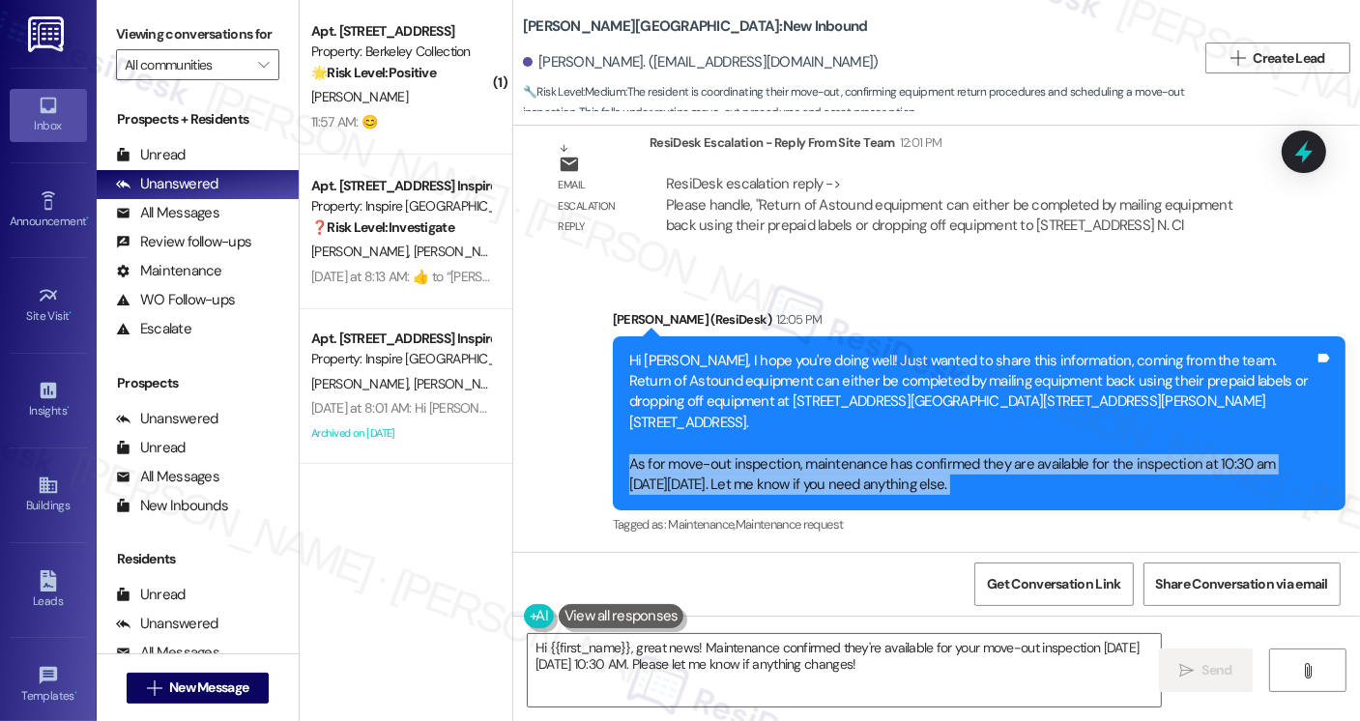
click at [765, 482] on div "Hi Jacqueline, I hope you're doing well! Just wanted to share this information,…" at bounding box center [971, 423] width 685 height 145
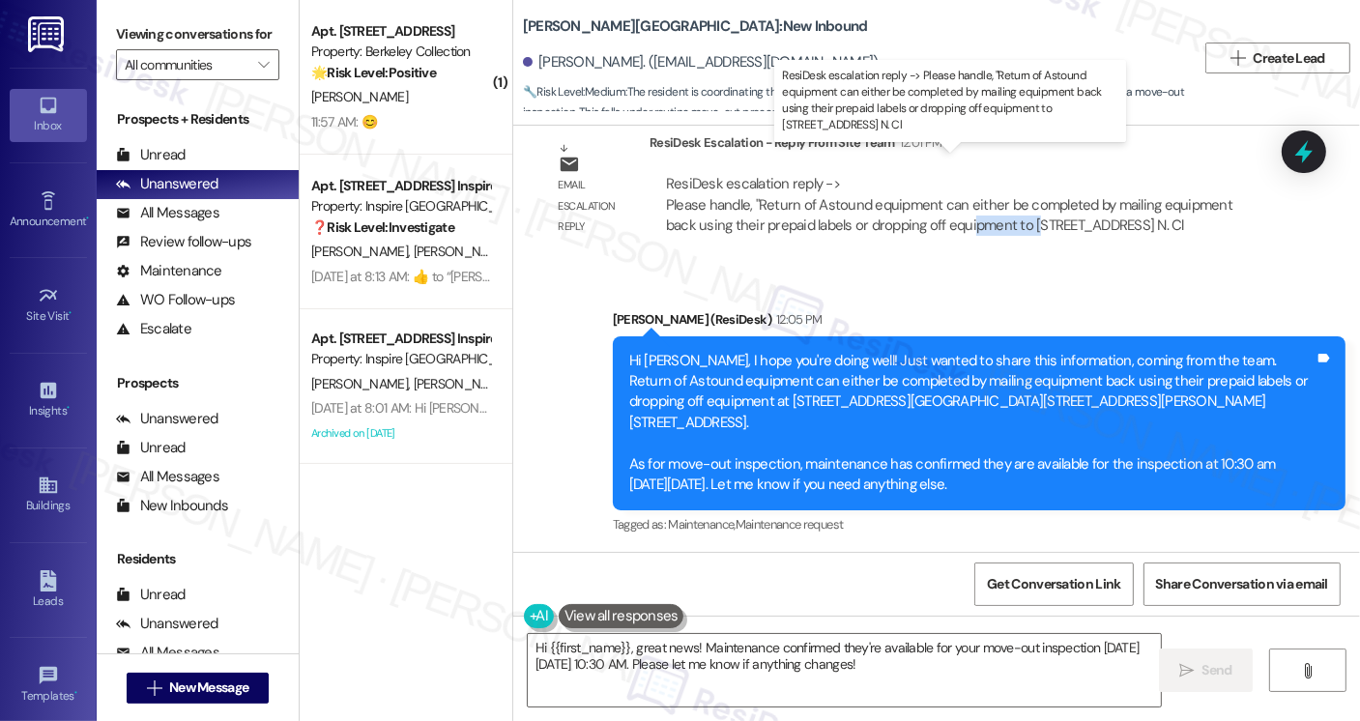
drag, startPoint x: 929, startPoint y: 196, endPoint x: 995, endPoint y: 199, distance: 66.7
click at [995, 199] on div "ResiDesk escalation reply -> Please handle, "Return of Astound equipment can ei…" at bounding box center [949, 204] width 566 height 61
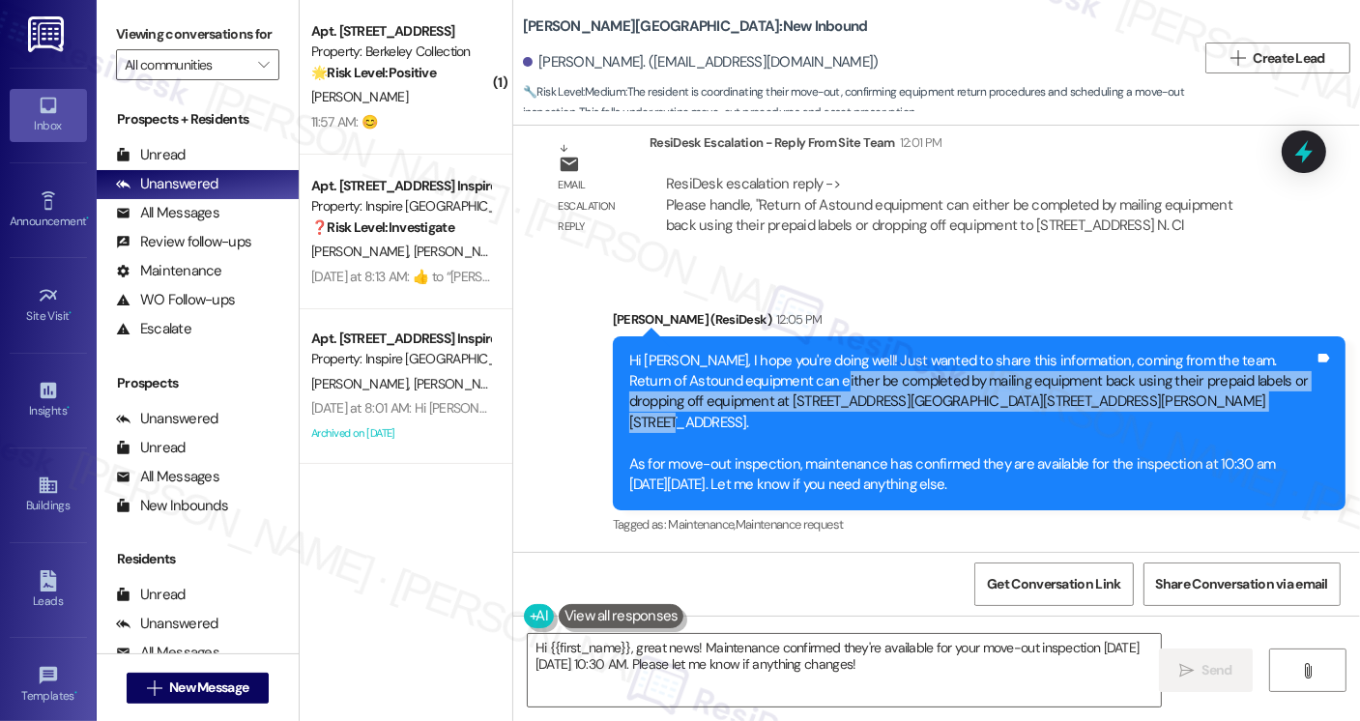
drag, startPoint x: 789, startPoint y: 378, endPoint x: 1136, endPoint y: 397, distance: 347.5
click at [1136, 397] on div "Hi Jacqueline, I hope you're doing well! Just wanted to share this information,…" at bounding box center [971, 423] width 685 height 145
click at [1138, 378] on div "Hi Jacqueline, I hope you're doing well! Just wanted to share this information,…" at bounding box center [971, 423] width 685 height 145
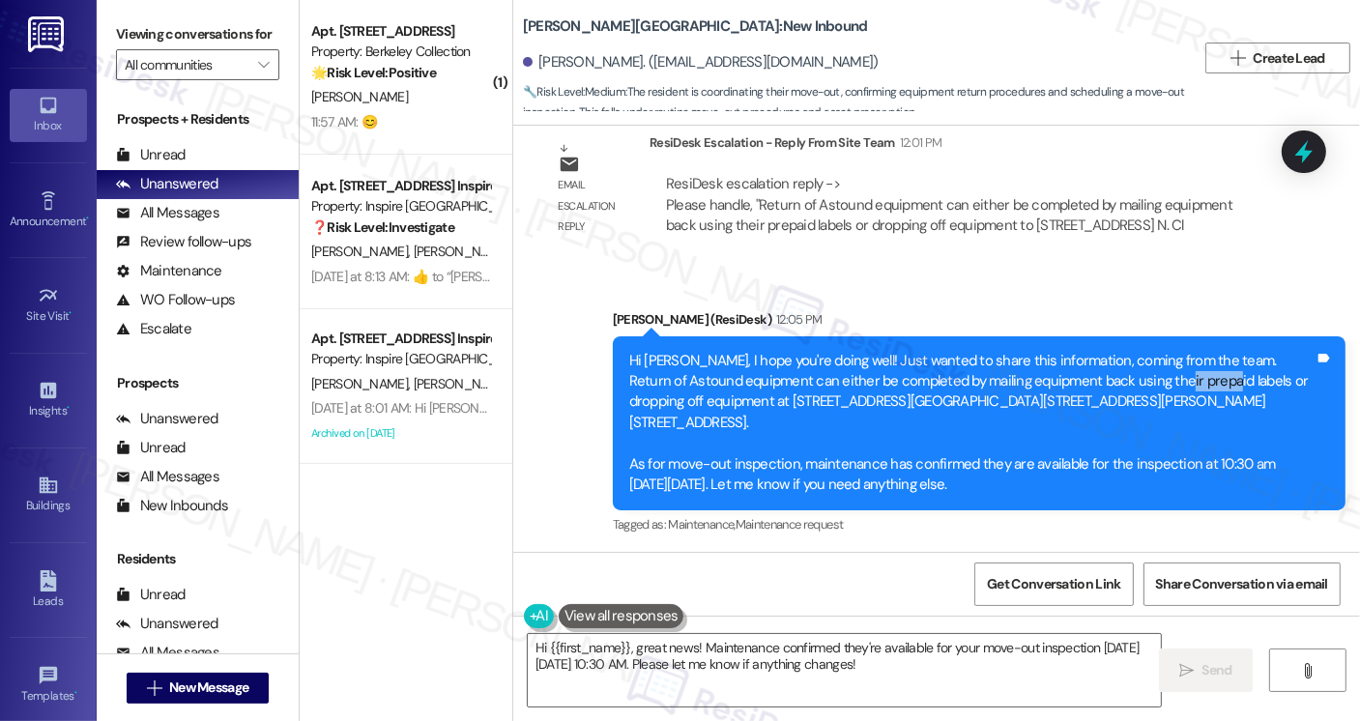
click at [1138, 378] on div "Hi Jacqueline, I hope you're doing well! Just wanted to share this information,…" at bounding box center [971, 423] width 685 height 145
click at [1111, 378] on div "Hi Jacqueline, I hope you're doing well! Just wanted to share this information,…" at bounding box center [971, 423] width 685 height 145
click at [852, 384] on div "Hi Jacqueline, I hope you're doing well! Just wanted to share this information,…" at bounding box center [971, 423] width 685 height 145
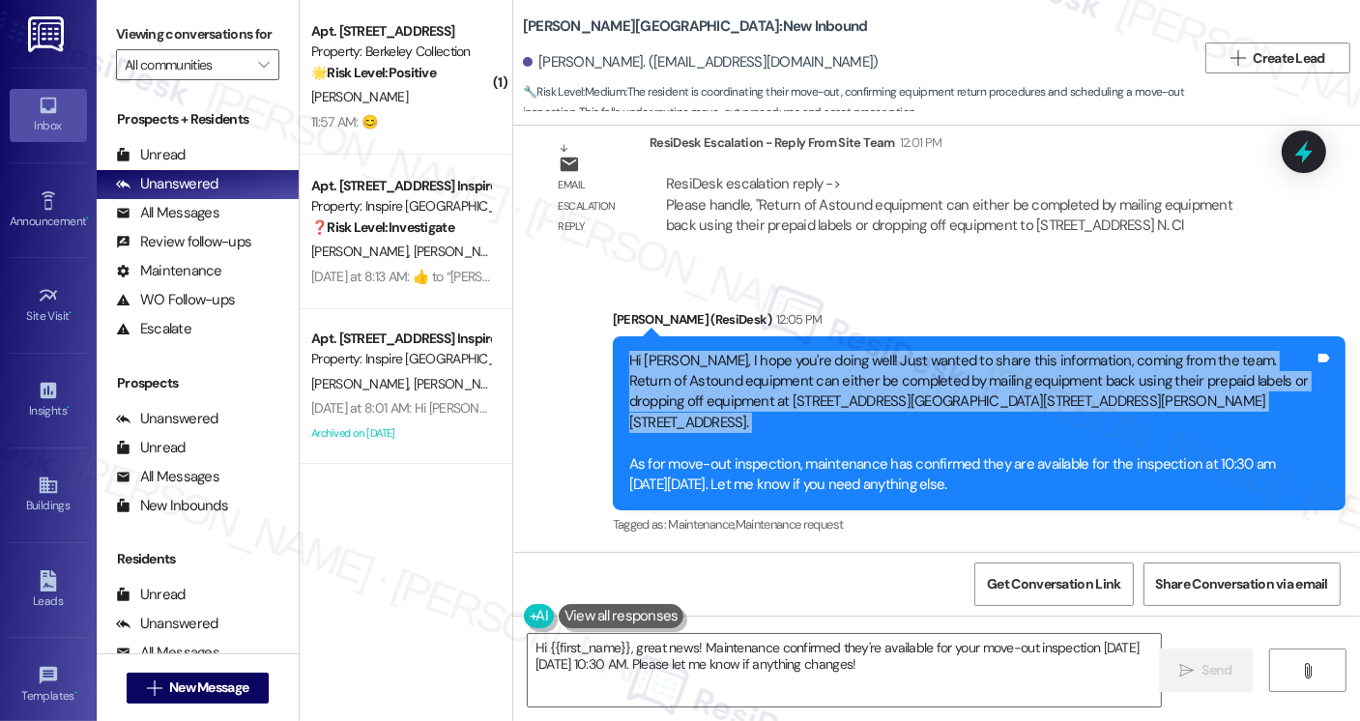
click at [852, 384] on div "Hi Jacqueline, I hope you're doing well! Just wanted to share this information,…" at bounding box center [971, 423] width 685 height 145
click at [1227, 367] on div "Hi Jacqueline, I hope you're doing well! Just wanted to share this information,…" at bounding box center [971, 423] width 685 height 145
drag, startPoint x: 1217, startPoint y: 358, endPoint x: 1279, endPoint y: 415, distance: 84.1
click at [1279, 415] on div "Hi Jacqueline, I hope you're doing well! Just wanted to share this information,…" at bounding box center [971, 423] width 685 height 145
copy div "Return of Astound equipment can either be completed by mailing equipment back u…"
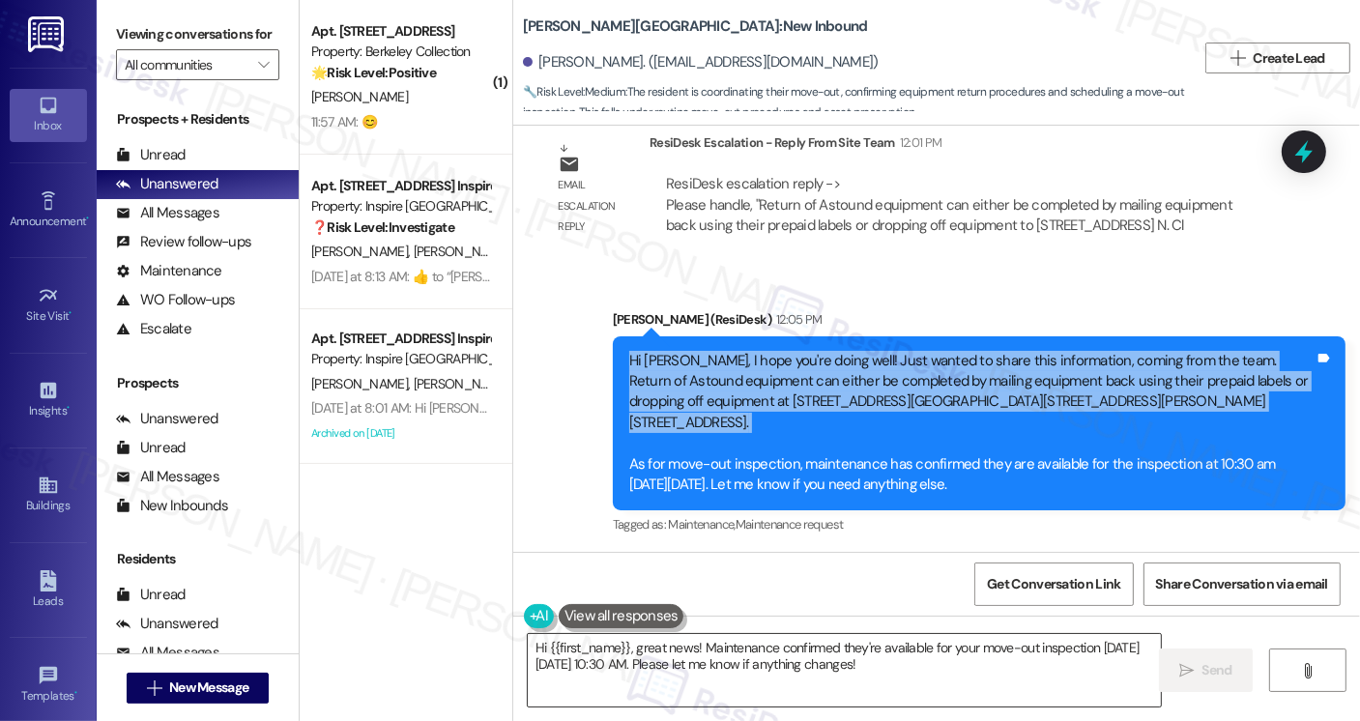
click at [661, 663] on textarea "Hi {{first_name}}, great news! Maintenance confirmed they're available for your…" at bounding box center [844, 670] width 633 height 72
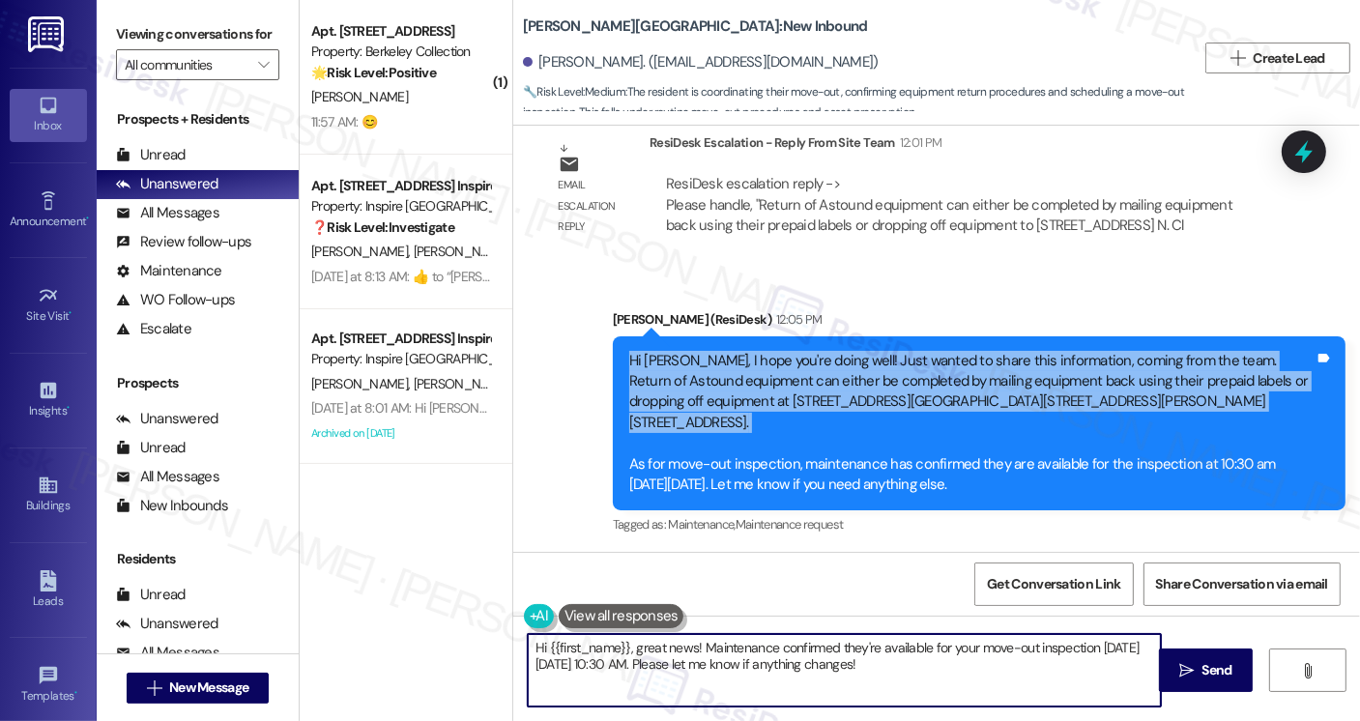
click at [661, 663] on textarea "Hi {{first_name}}, great news! Maintenance confirmed they're available for your…" at bounding box center [844, 670] width 633 height 72
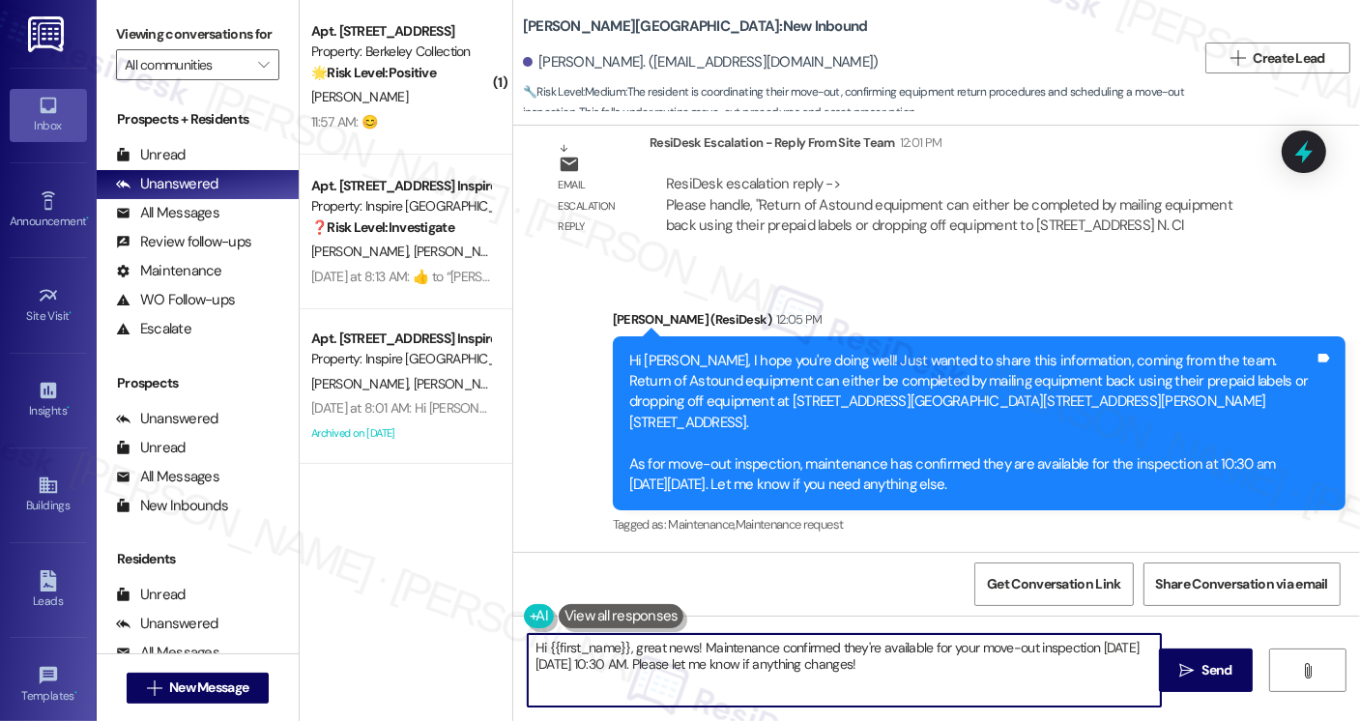
click at [661, 663] on textarea "Hi {{first_name}}, great news! Maintenance confirmed they're available for your…" at bounding box center [844, 670] width 633 height 72
paste textarea "Return of Astound equipment can either be completed by mailing equipment back u…"
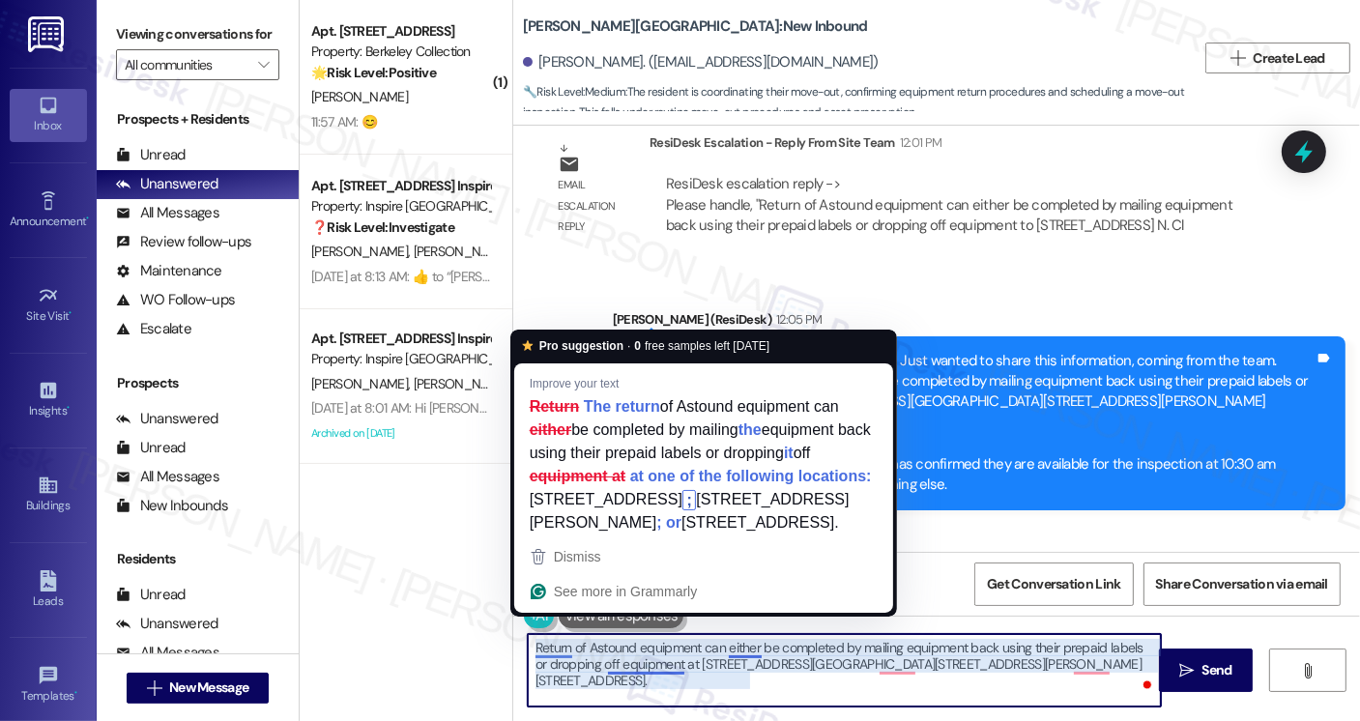
click at [529, 644] on textarea "Return of Astound equipment can either be completed by mailing equipment back u…" at bounding box center [844, 670] width 633 height 72
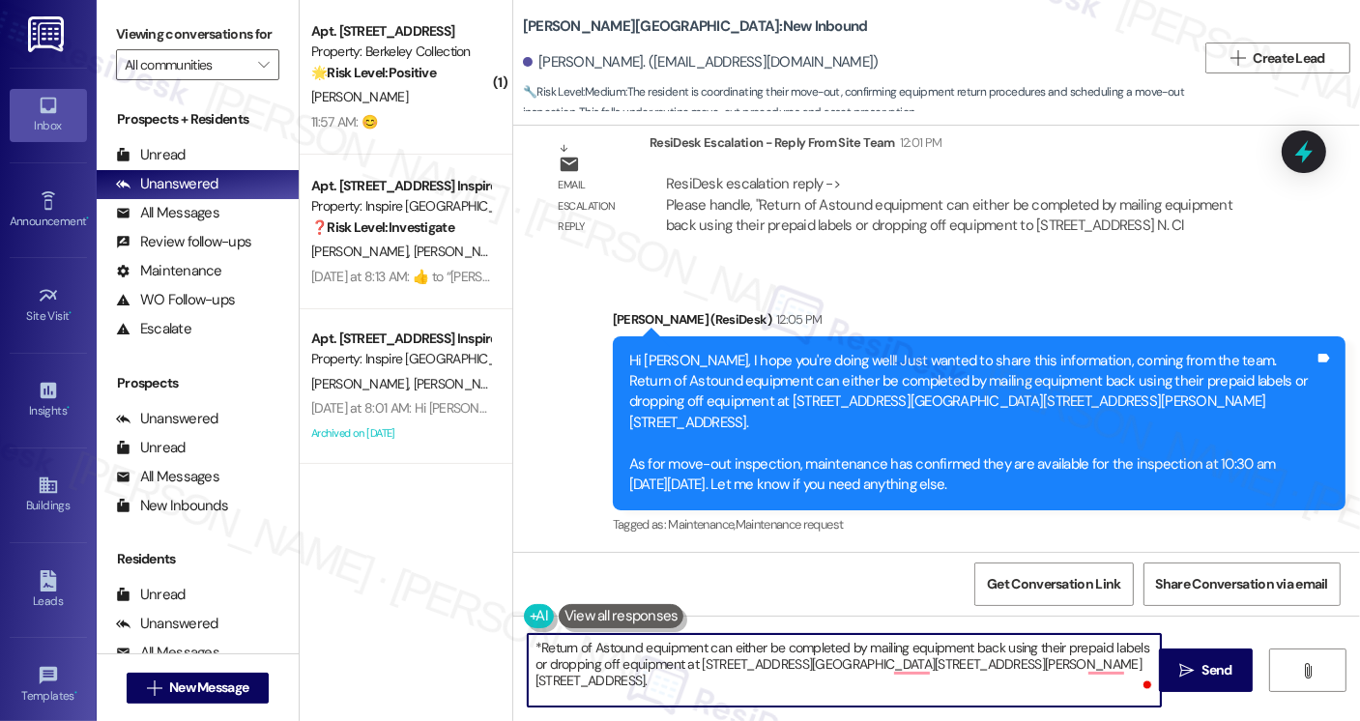
click at [1039, 648] on textarea "*Return of Astound equipment can either be completed by mailing equipment back …" at bounding box center [844, 670] width 633 height 72
click at [800, 684] on textarea "*Return of Astound equipment can either be completed by mailing equipment back …" at bounding box center [844, 670] width 633 height 72
type textarea "*Return of Astound equipment can either be completed by mailing equipment back …"
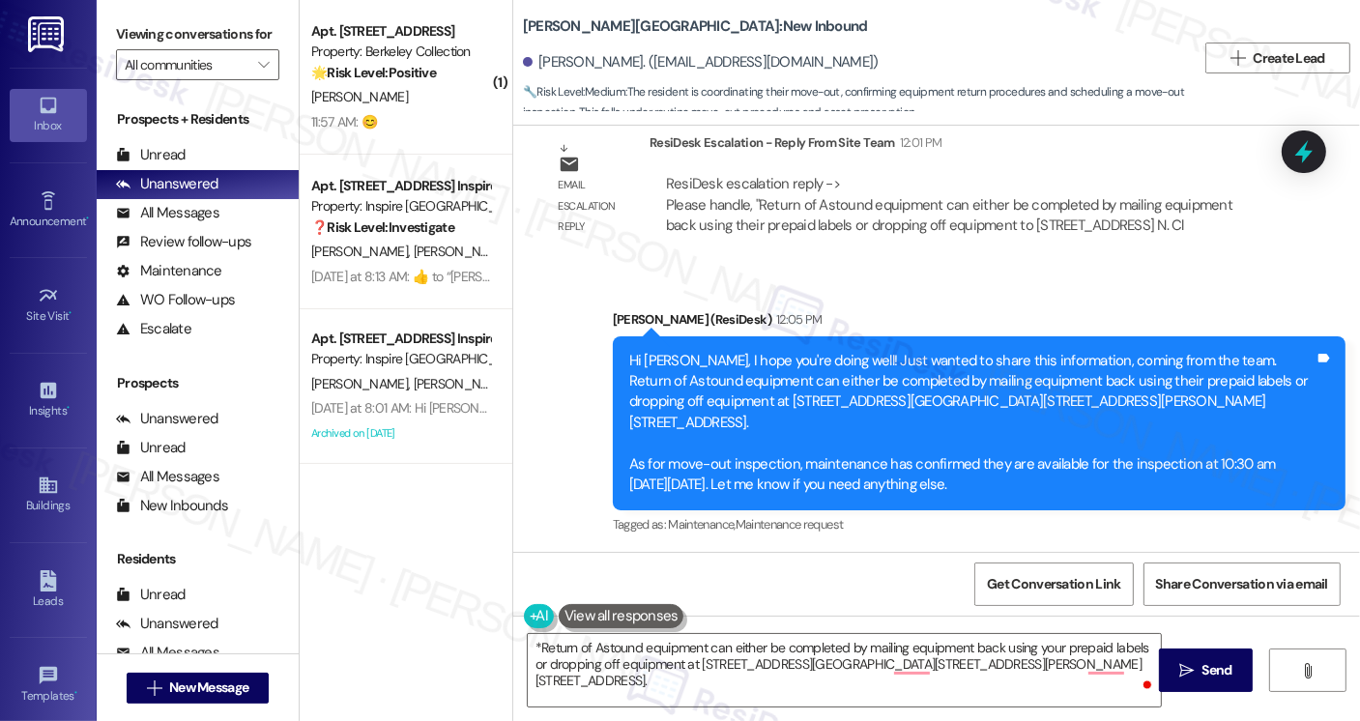
click at [974, 362] on div "Hi Jacqueline, I hope you're doing well! Just wanted to share this information,…" at bounding box center [971, 423] width 685 height 145
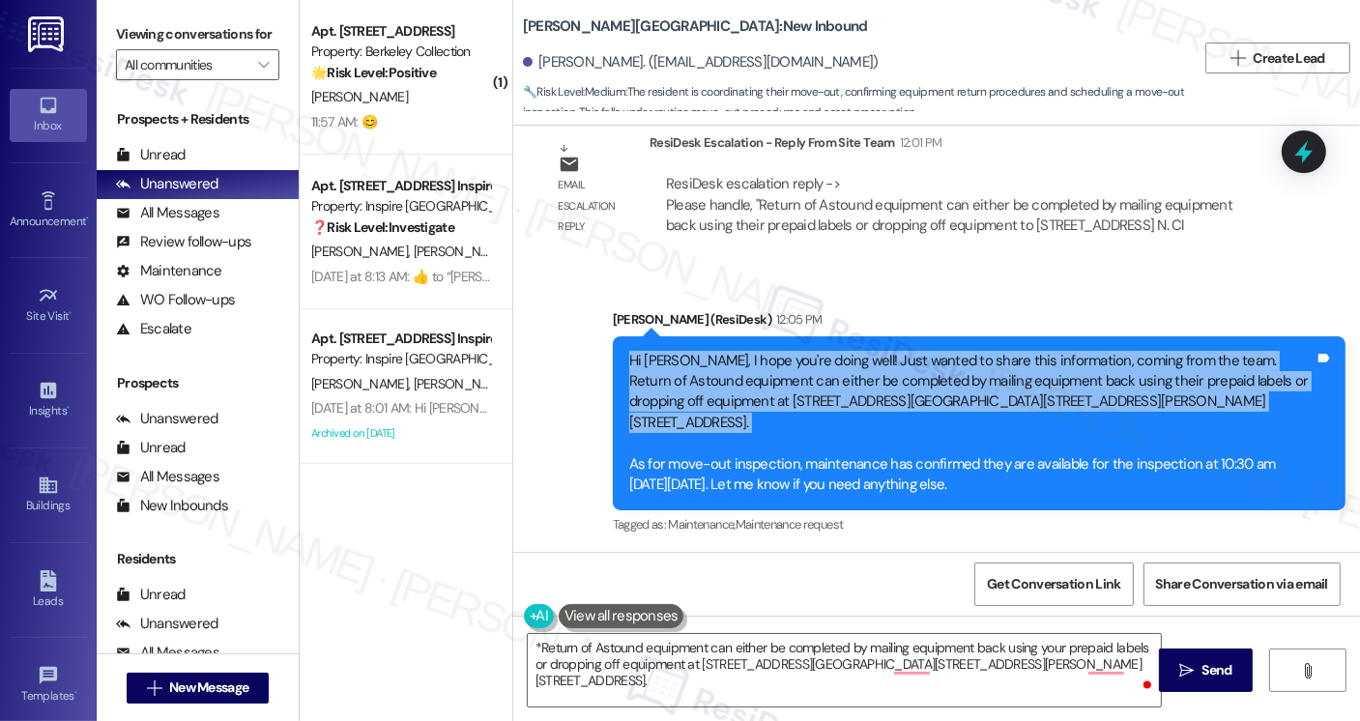
click at [974, 362] on div "Hi Jacqueline, I hope you're doing well! Just wanted to share this information,…" at bounding box center [971, 423] width 685 height 145
click at [719, 378] on div "Hi Jacqueline, I hope you're doing well! Just wanted to share this information,…" at bounding box center [971, 423] width 685 height 145
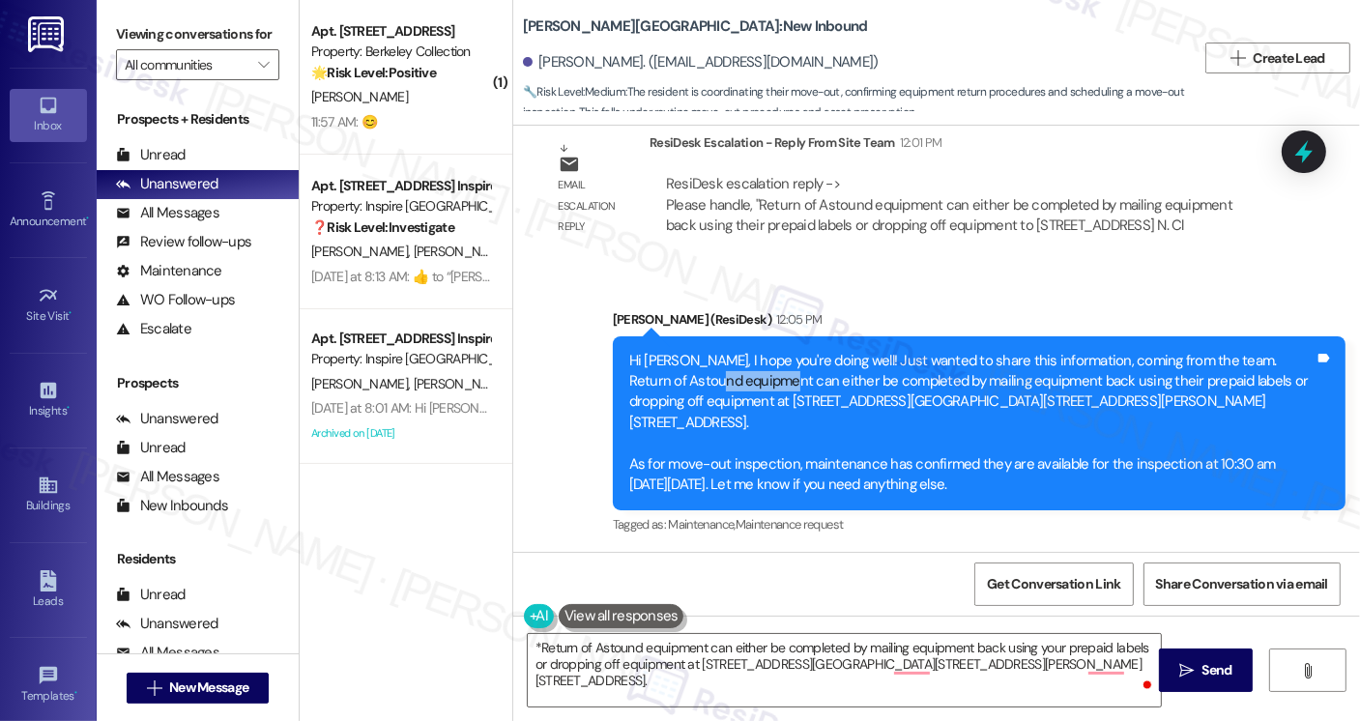
click at [719, 378] on div "Hi Jacqueline, I hope you're doing well! Just wanted to share this information,…" at bounding box center [971, 423] width 685 height 145
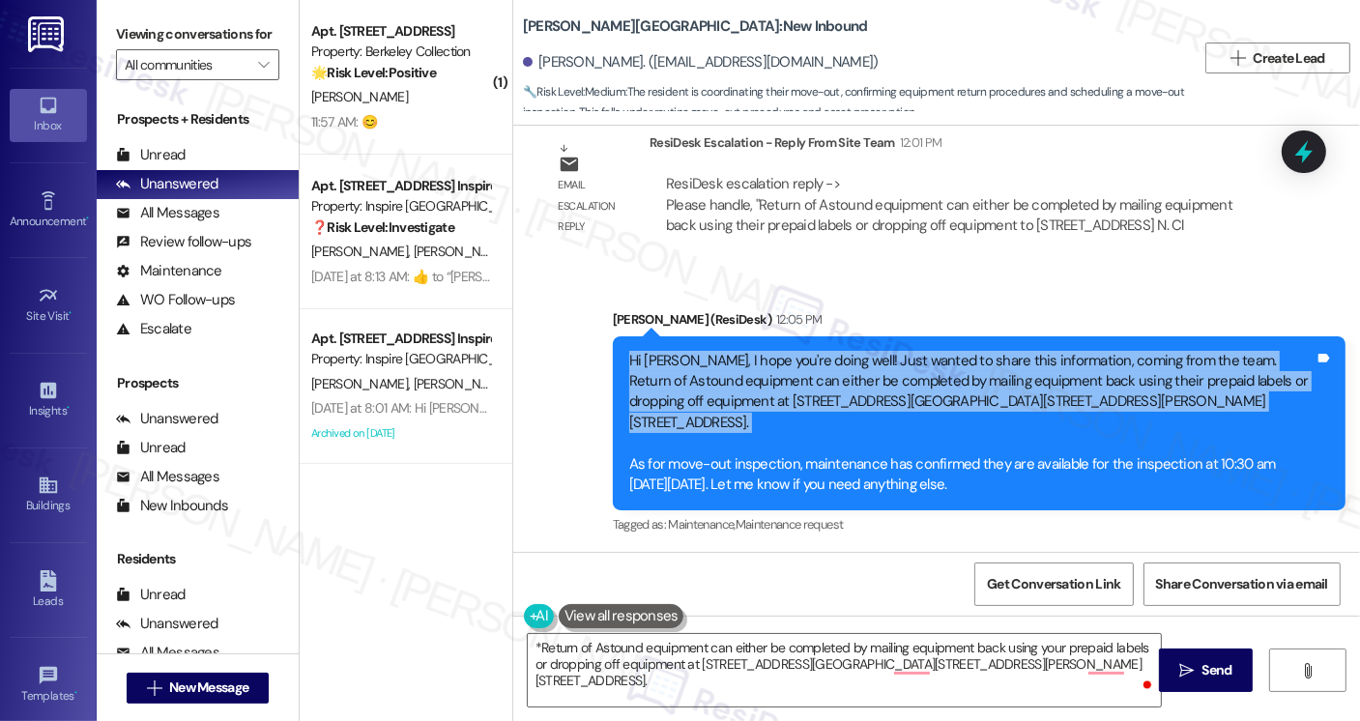
click at [719, 378] on div "Hi Jacqueline, I hope you're doing well! Just wanted to share this information,…" at bounding box center [971, 423] width 685 height 145
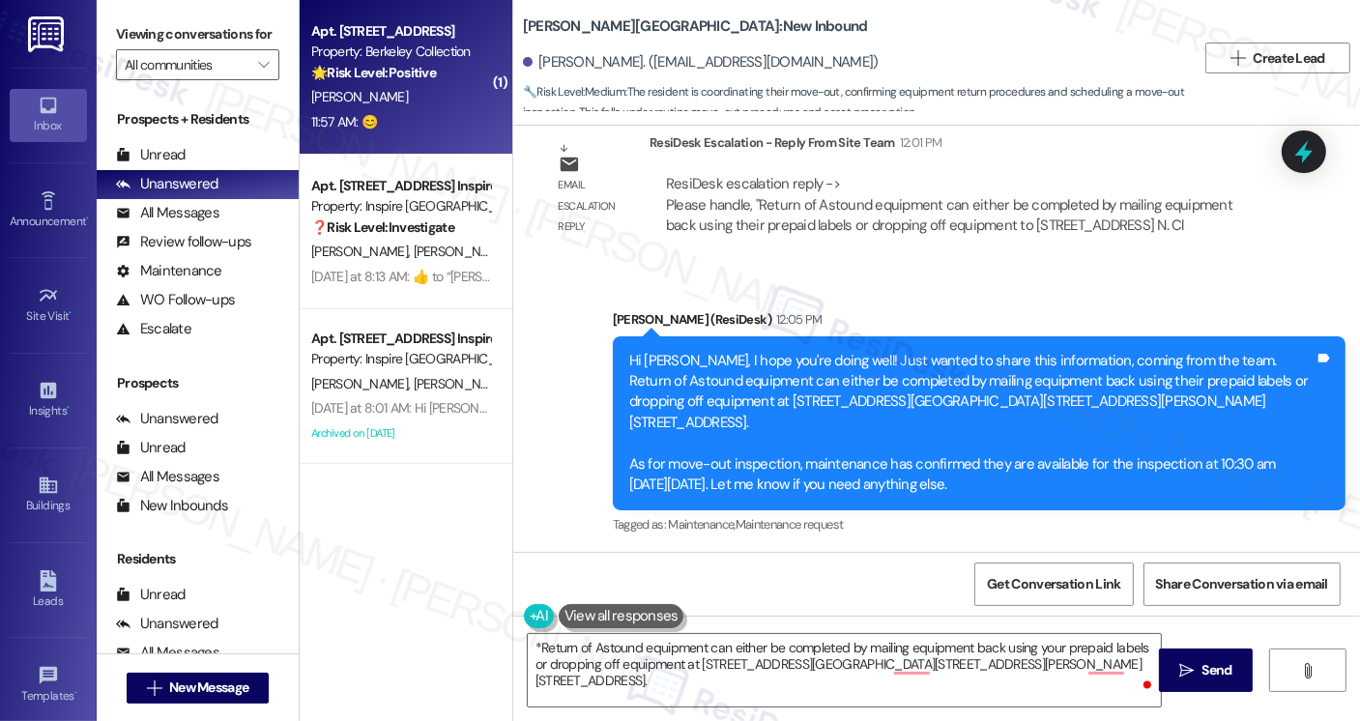
click at [407, 119] on div "11:57 AM: 😊 11:57 AM: 😊" at bounding box center [400, 122] width 183 height 24
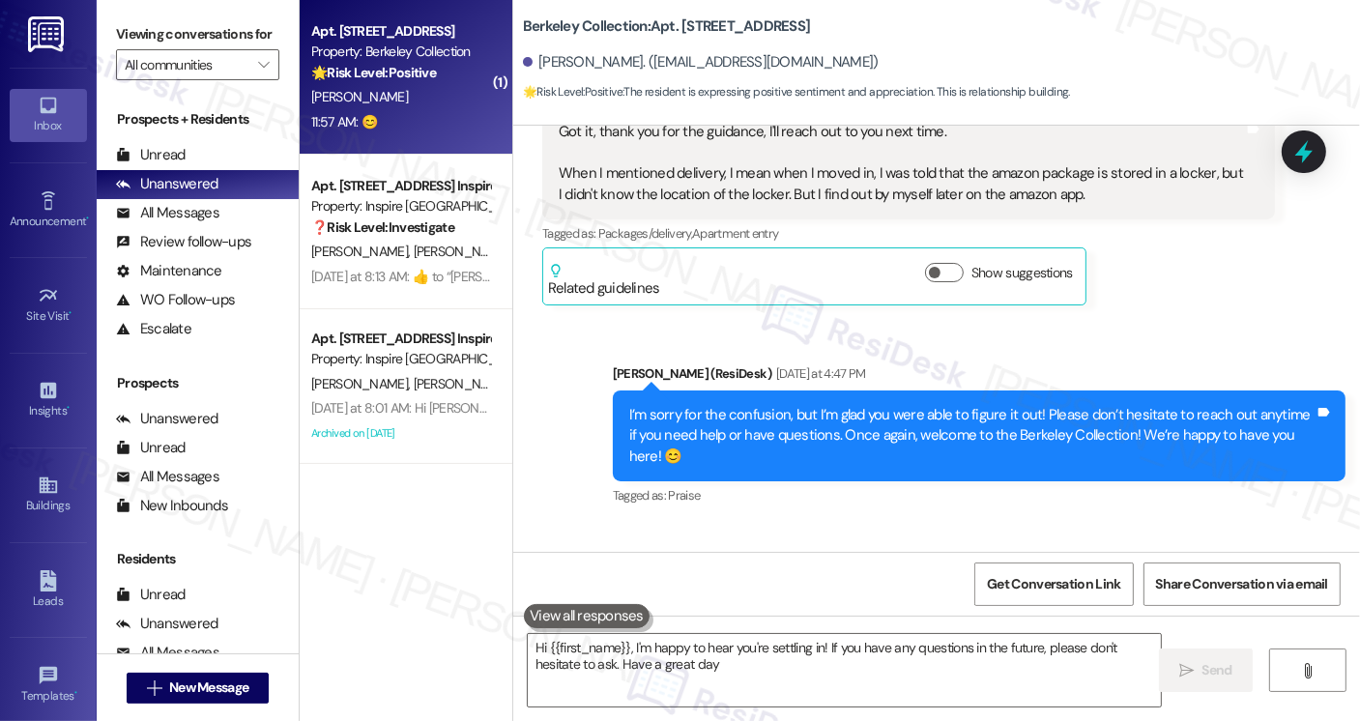
type textarea "Hi {{first_name}}, I'm happy to hear you're settling in! If you have any questi…"
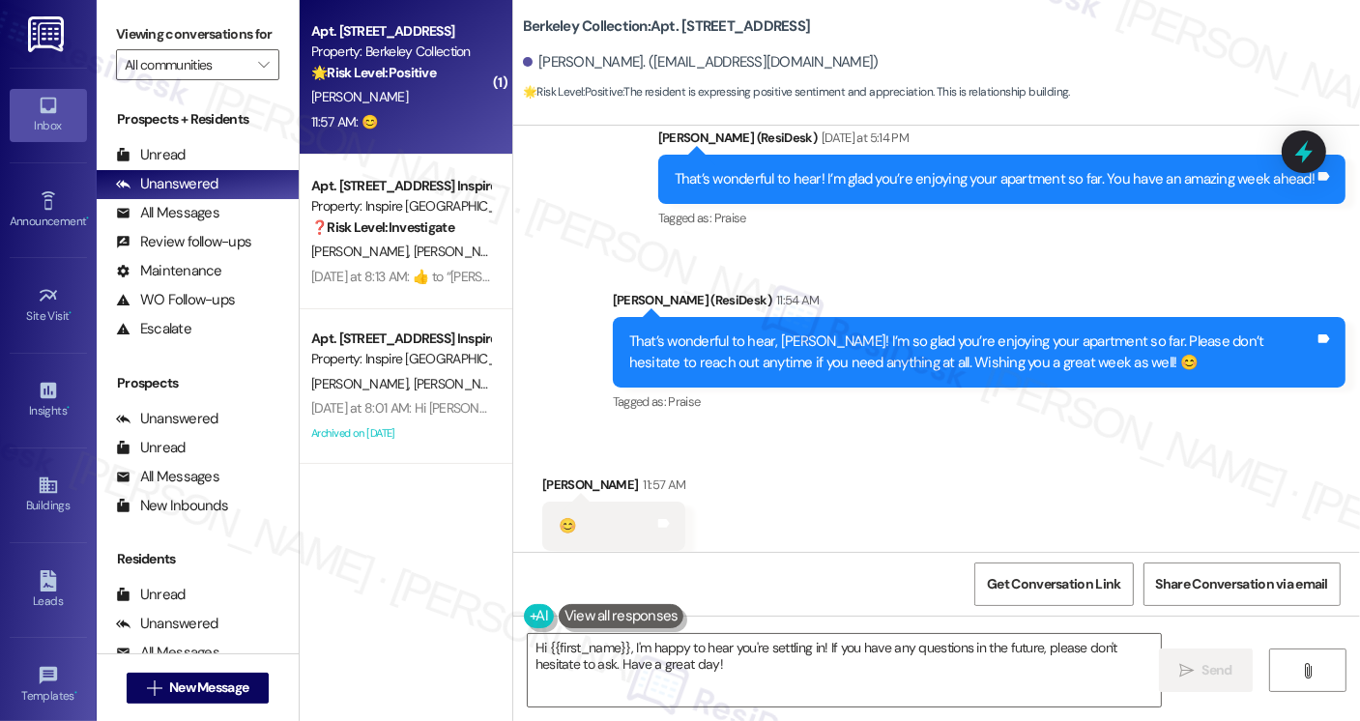
scroll to position [2002, 0]
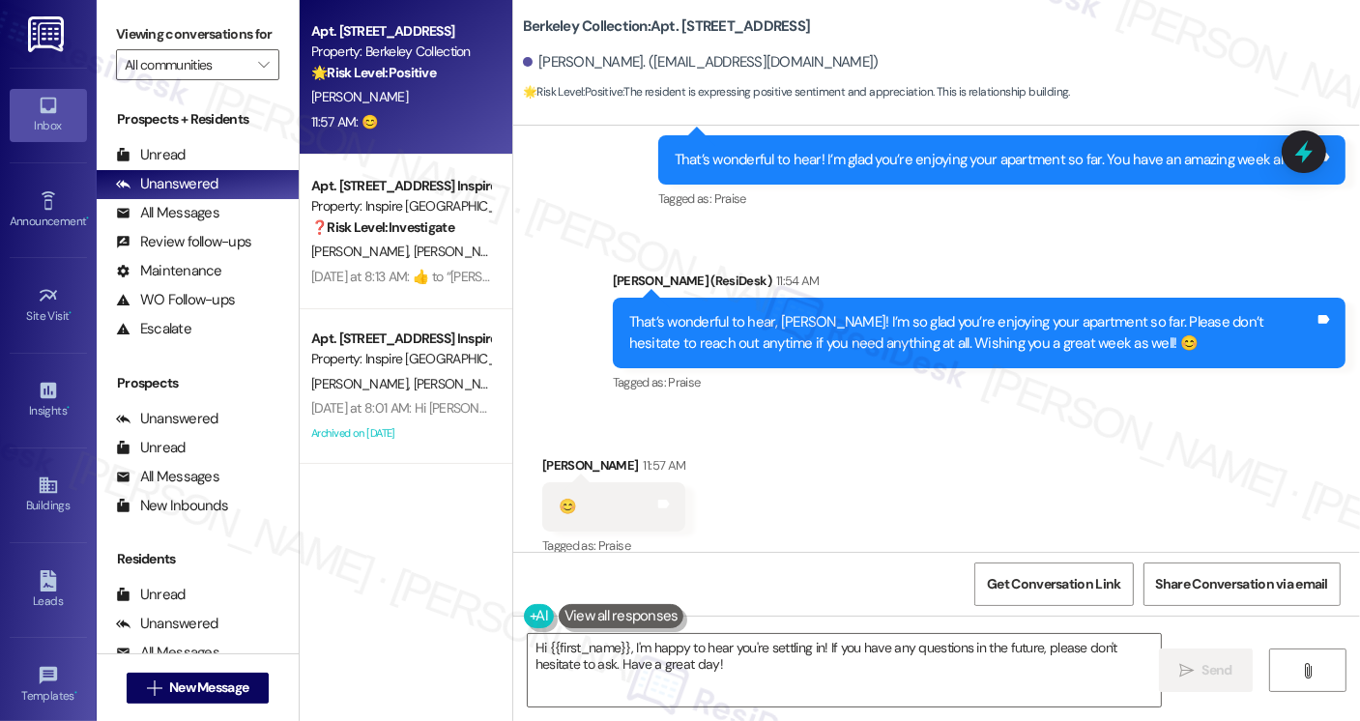
click at [770, 312] on div "That’s wonderful to hear, Chencheng! I’m so glad you’re enjoying your apartment…" at bounding box center [971, 333] width 685 height 42
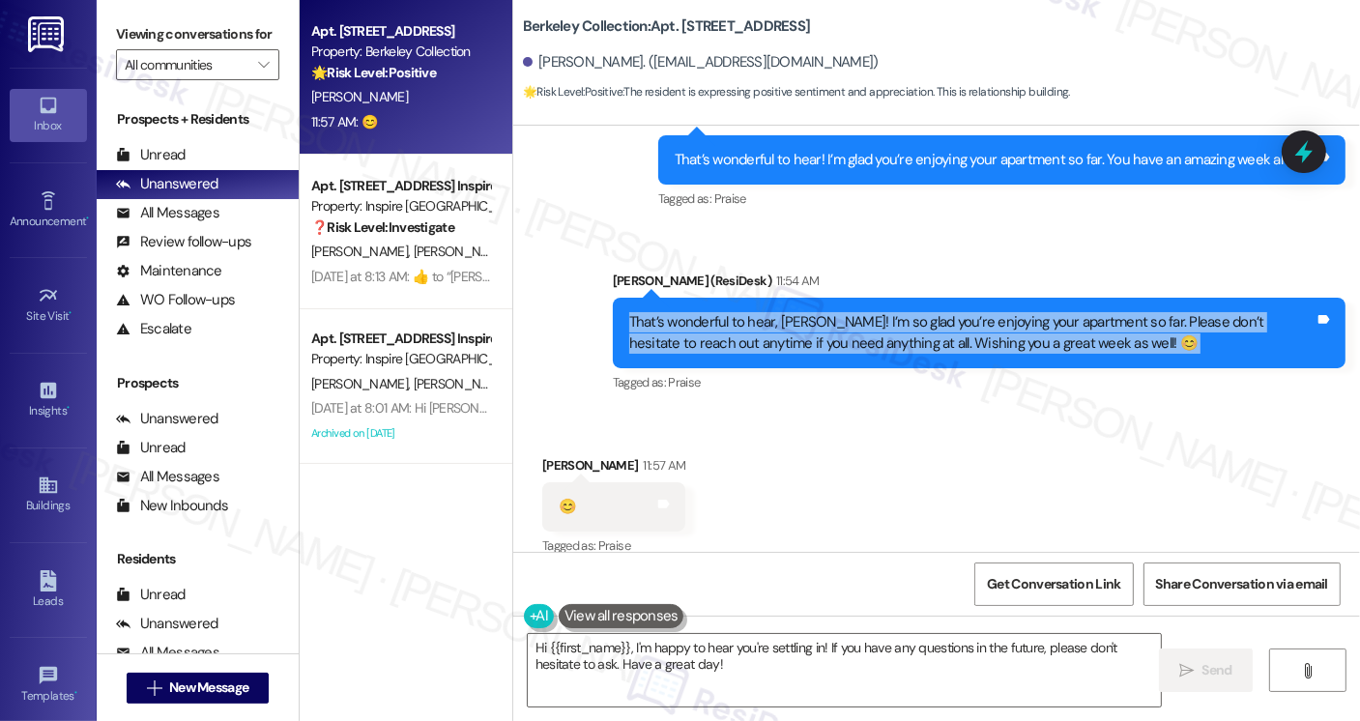
click at [770, 312] on div "That’s wonderful to hear, Chencheng! I’m so glad you’re enjoying your apartment…" at bounding box center [971, 333] width 685 height 42
click at [916, 312] on div "That’s wonderful to hear, Chencheng! I’m so glad you’re enjoying your apartment…" at bounding box center [971, 333] width 685 height 42
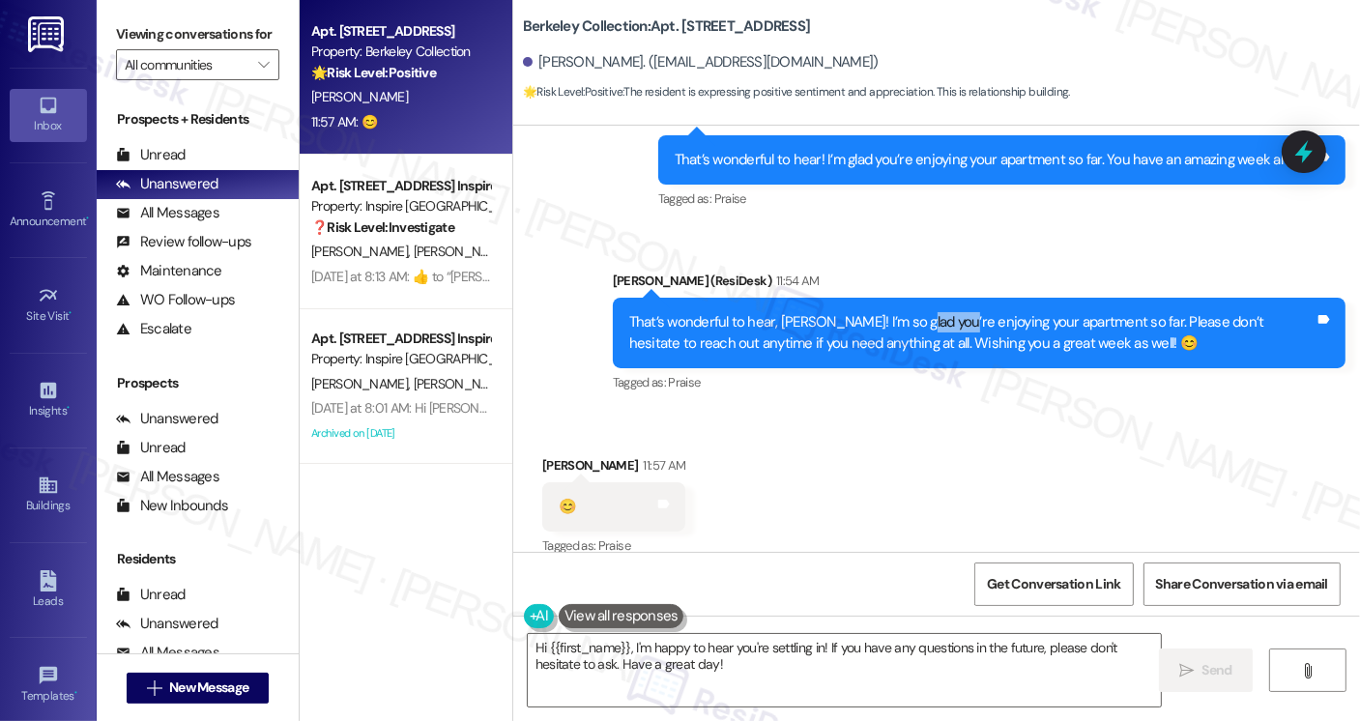
click at [916, 312] on div "That’s wonderful to hear, Chencheng! I’m so glad you’re enjoying your apartment…" at bounding box center [971, 333] width 685 height 42
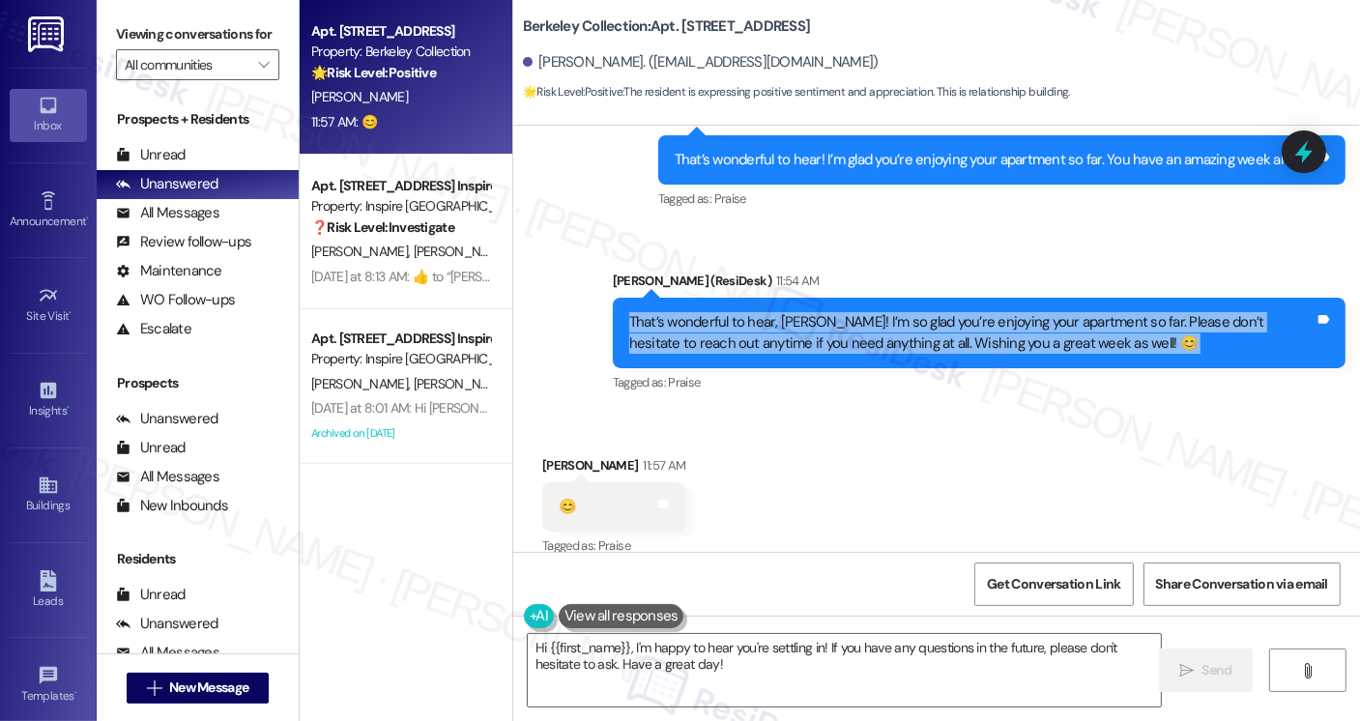
click at [916, 312] on div "That’s wonderful to hear, Chencheng! I’m so glad you’re enjoying your apartment…" at bounding box center [971, 333] width 685 height 42
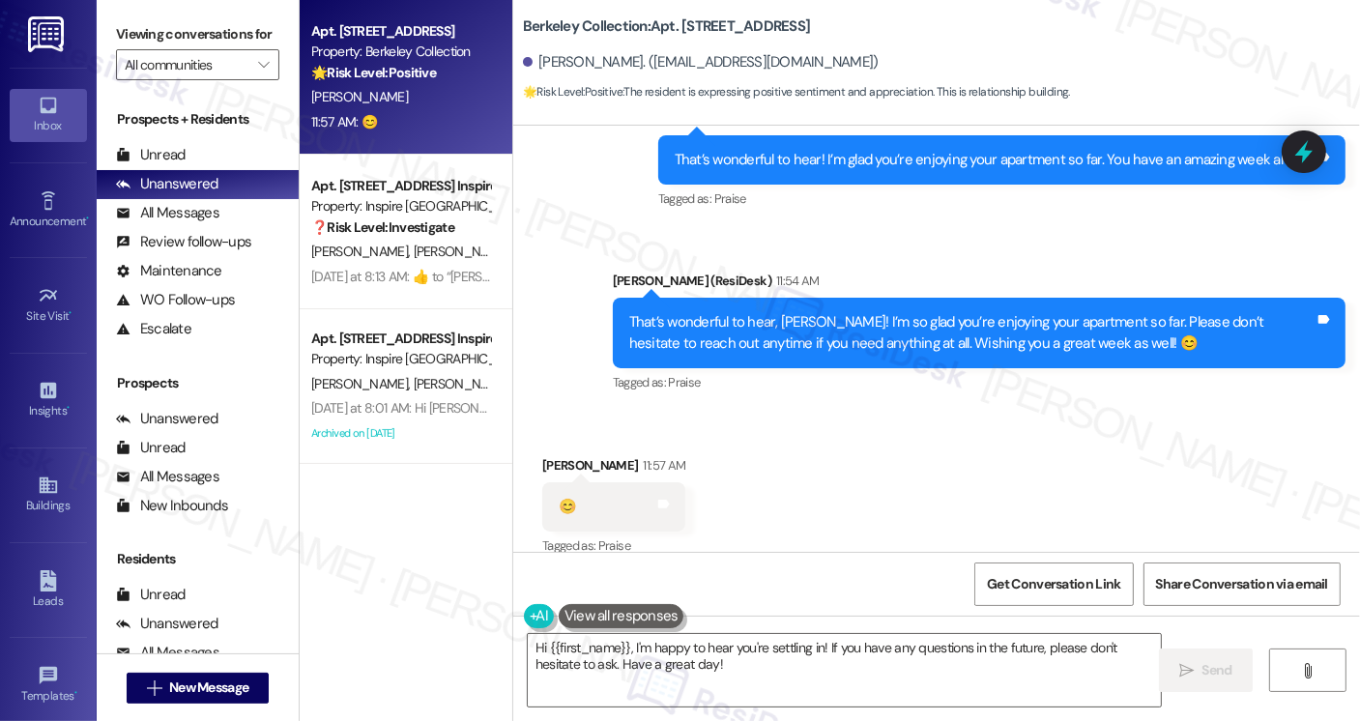
click at [1022, 271] on div "Sarah (ResiDesk) 11:54 AM" at bounding box center [979, 284] width 733 height 27
click at [923, 312] on div "That’s wonderful to hear, Chencheng! I’m so glad you’re enjoying your apartment…" at bounding box center [971, 333] width 685 height 42
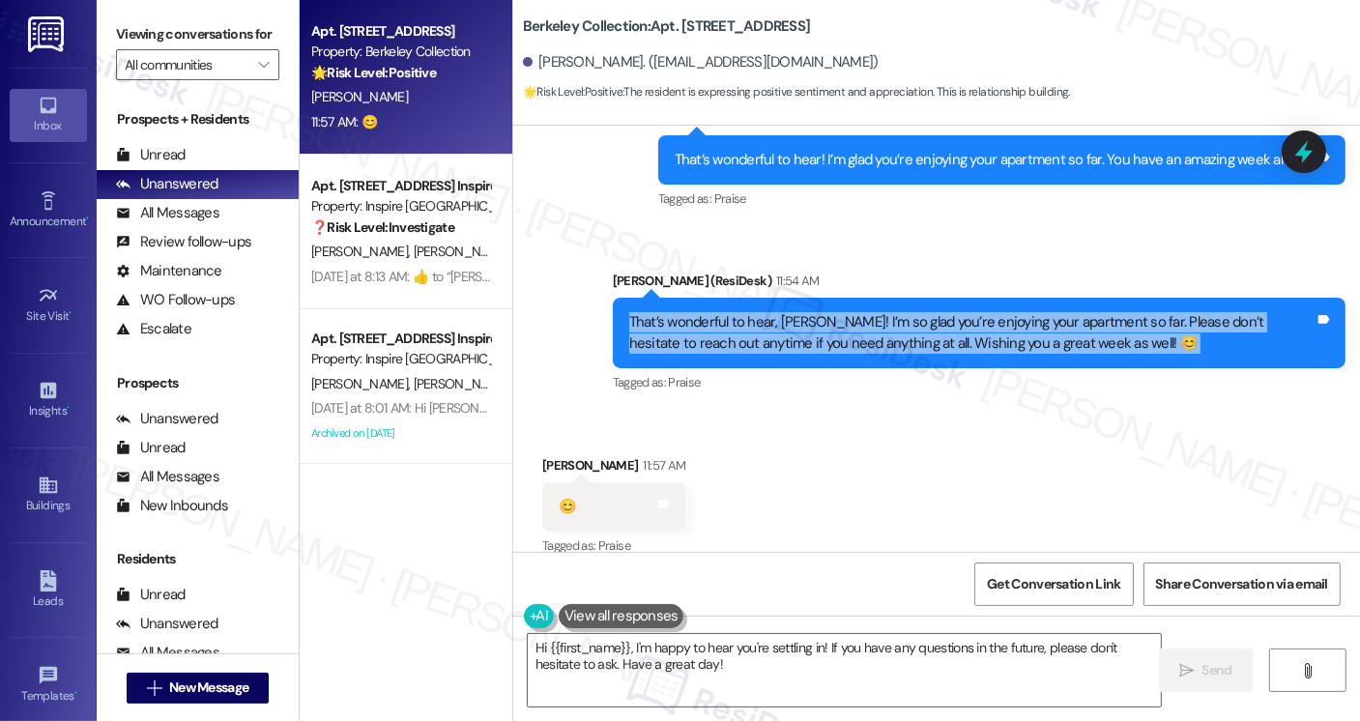
click at [921, 312] on div "That’s wonderful to hear, Chencheng! I’m so glad you’re enjoying your apartment…" at bounding box center [971, 333] width 685 height 42
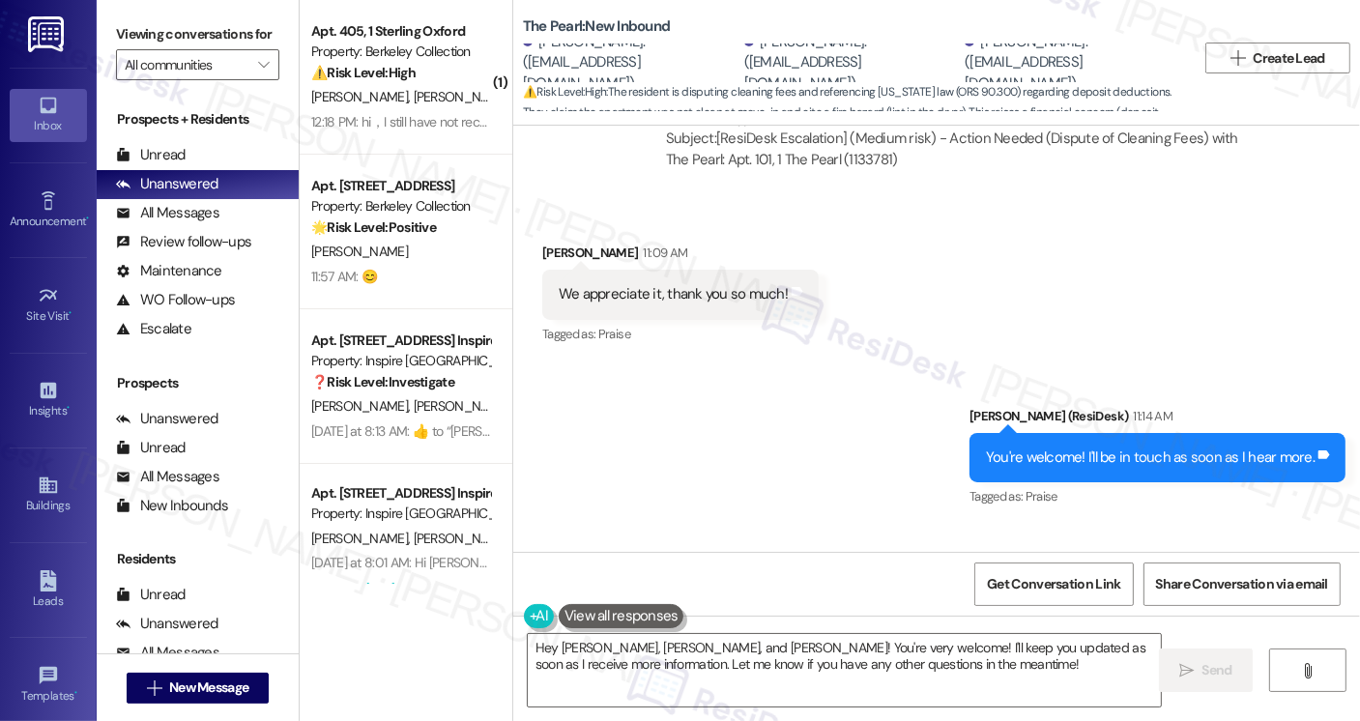
scroll to position [6073, 0]
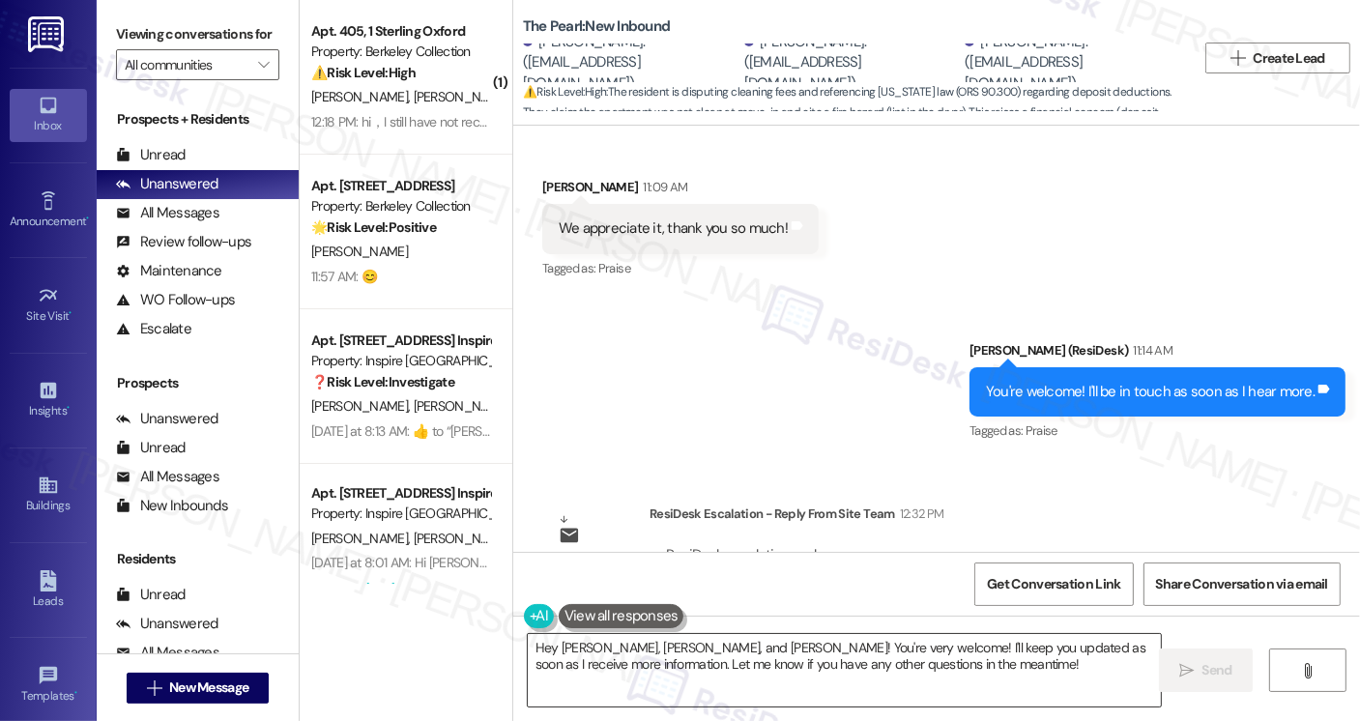
click at [754, 664] on textarea "Hey Tehgan, Ashton, and Luke! You're very welcome! I'll keep you updated as soo…" at bounding box center [844, 670] width 633 height 72
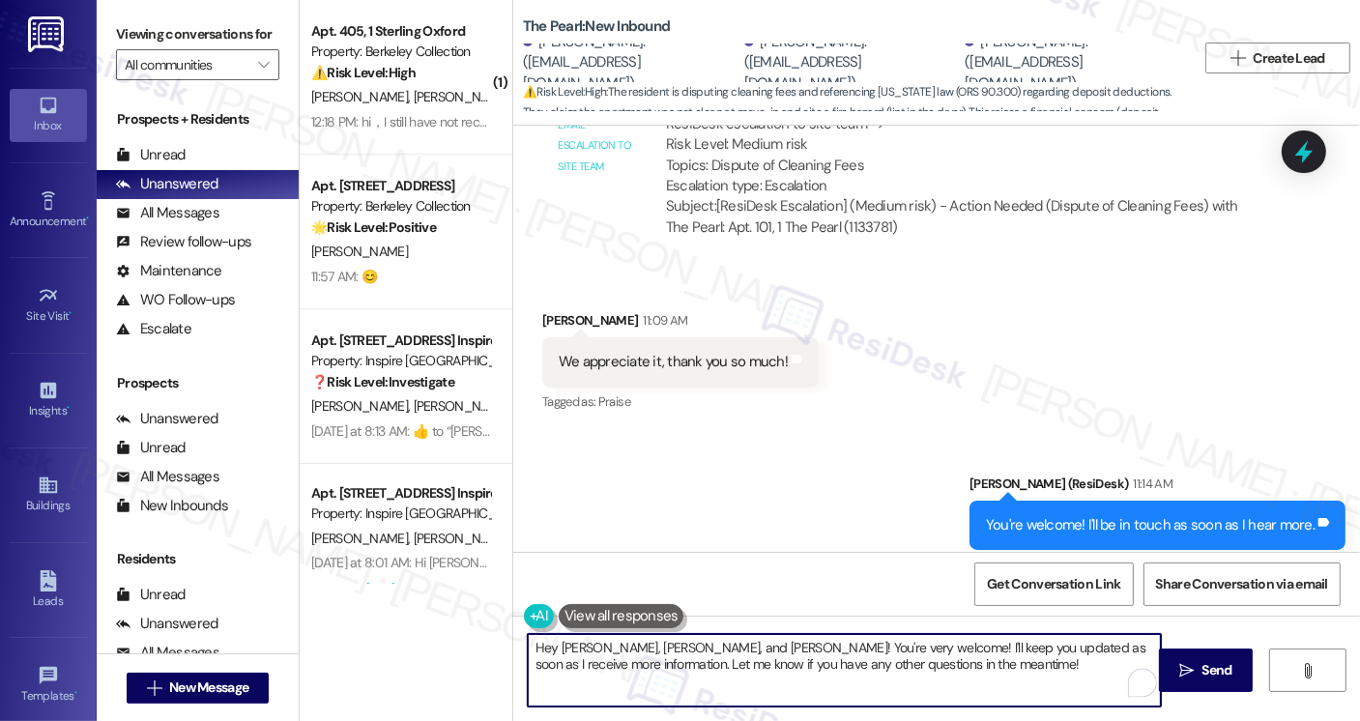
scroll to position [5783, 0]
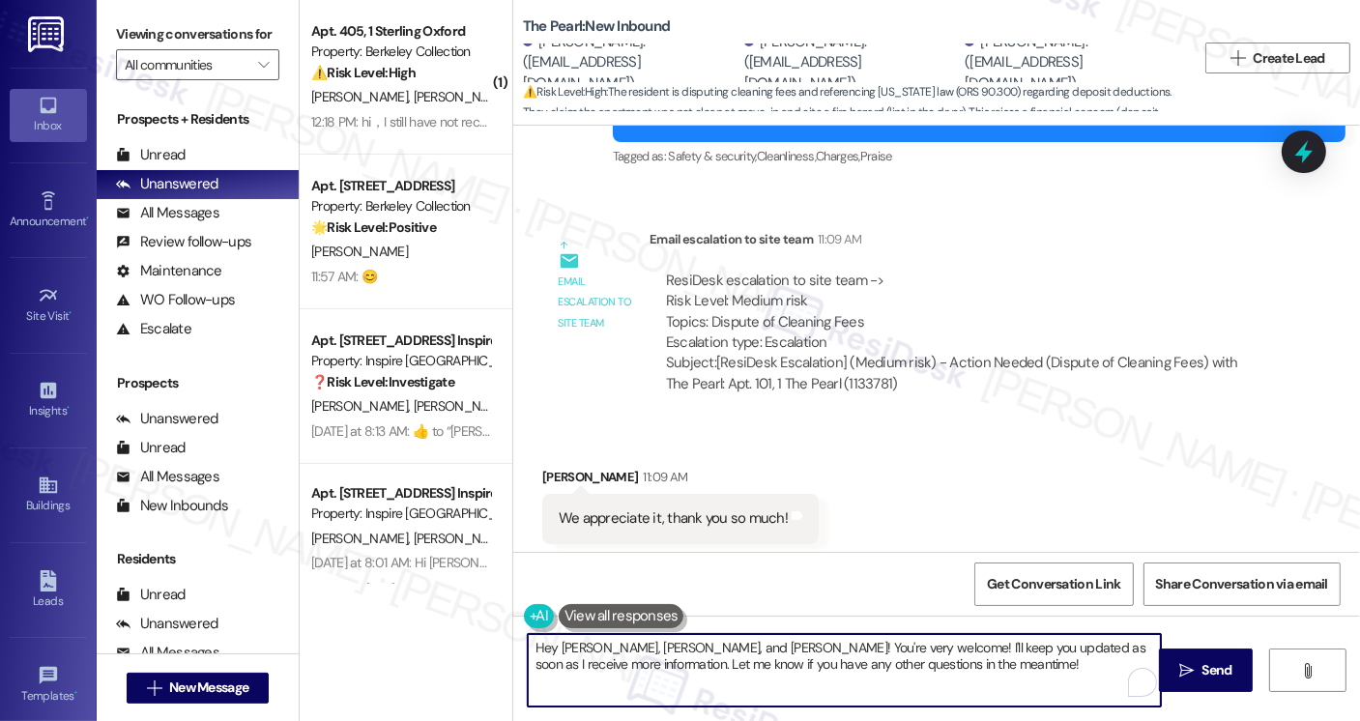
drag, startPoint x: 596, startPoint y: 645, endPoint x: 908, endPoint y: 676, distance: 313.7
click at [908, 676] on textarea "Hey Tehgan, Ashton, and Luke! You're very welcome! I'll keep you updated as soo…" at bounding box center [844, 670] width 633 height 72
paste textarea "send your dispute with photos to the main office email at eugeneinfo@ptlamgmt.c…"
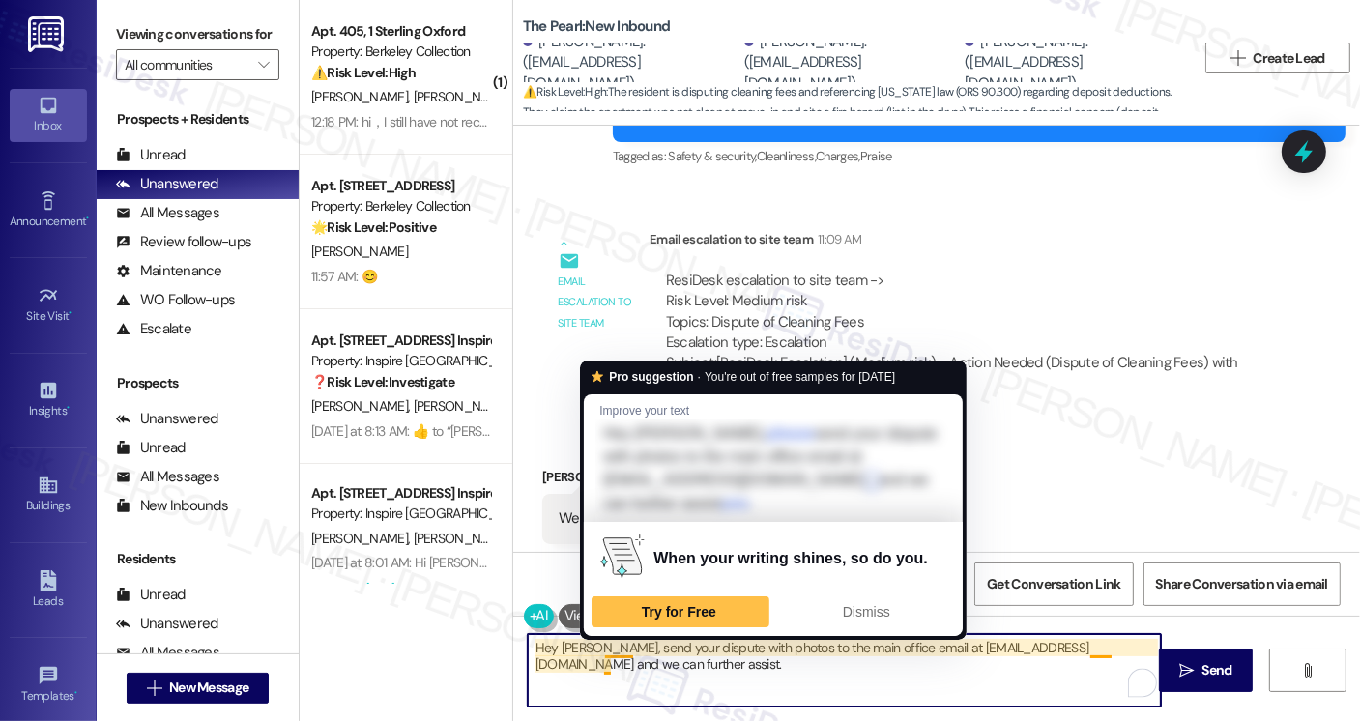
click at [595, 647] on textarea "Hey Tehgan, send your dispute with photos to the main office email at eugeneinf…" at bounding box center [844, 670] width 633 height 72
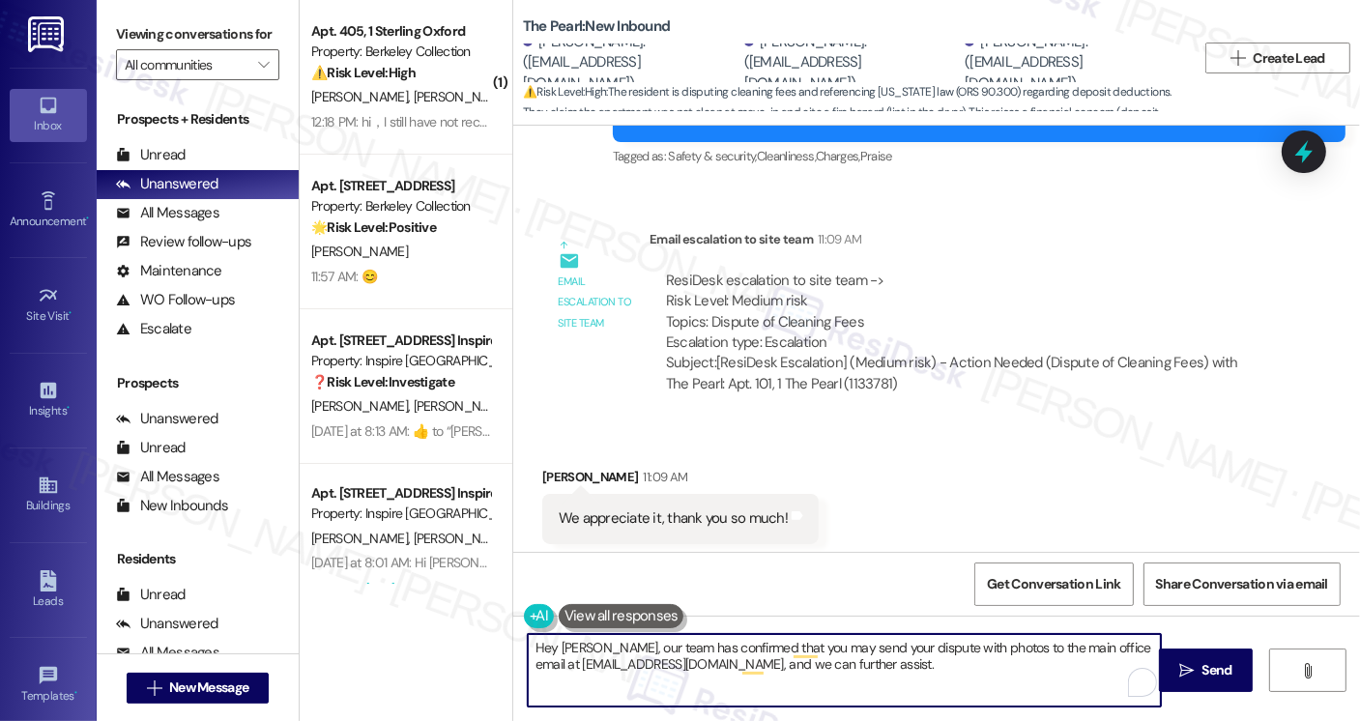
click at [866, 672] on textarea "Hey Tehgan, our team has confirmed that you may send your dispute with photos t…" at bounding box center [844, 670] width 633 height 72
drag, startPoint x: 948, startPoint y: 664, endPoint x: 994, endPoint y: 652, distance: 47.8
click at [948, 664] on textarea "Hey Tehgan, our team has confirmed that you may send your dispute with photos t…" at bounding box center [844, 670] width 633 height 72
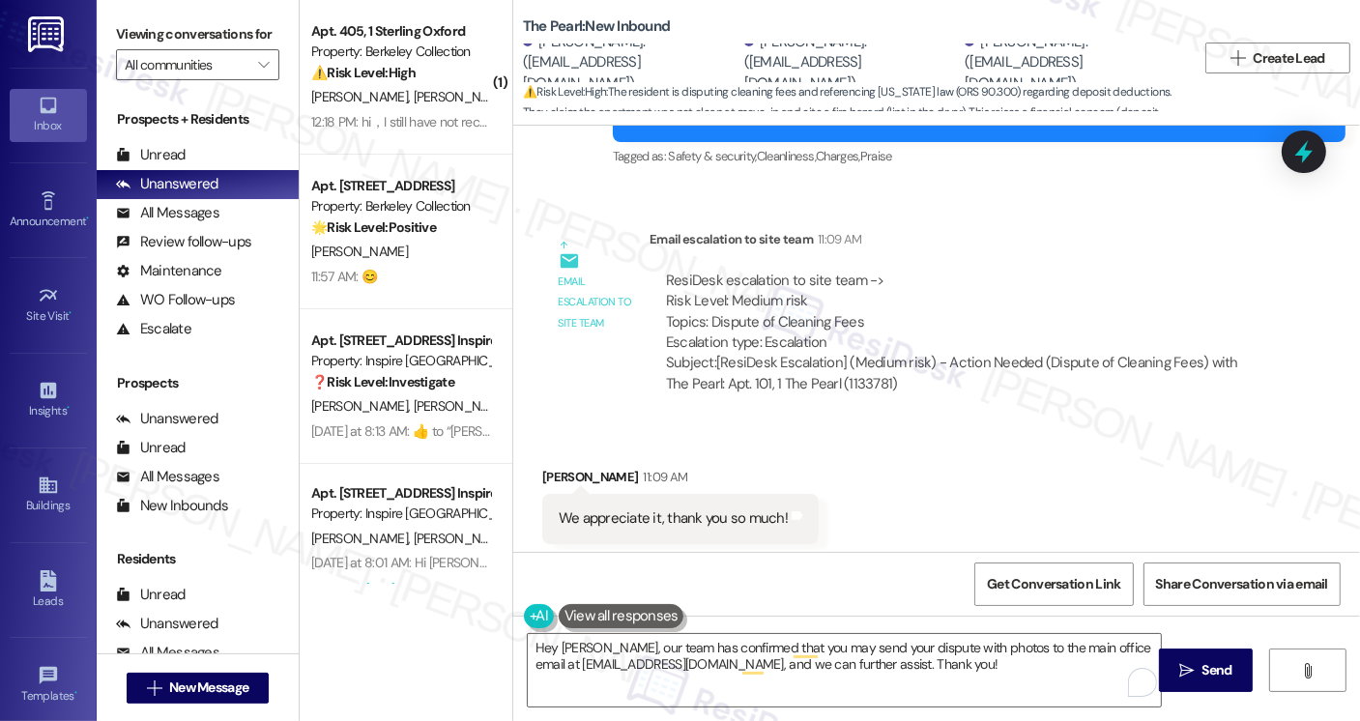
drag, startPoint x: 1164, startPoint y: 652, endPoint x: 751, endPoint y: 569, distance: 421.0
click at [755, 567] on div "Survey, sent via SMS Residesk Automated Survey Mar 05, 2024 at 12:18 PM Hi Tehg…" at bounding box center [936, 486] width 847 height 721
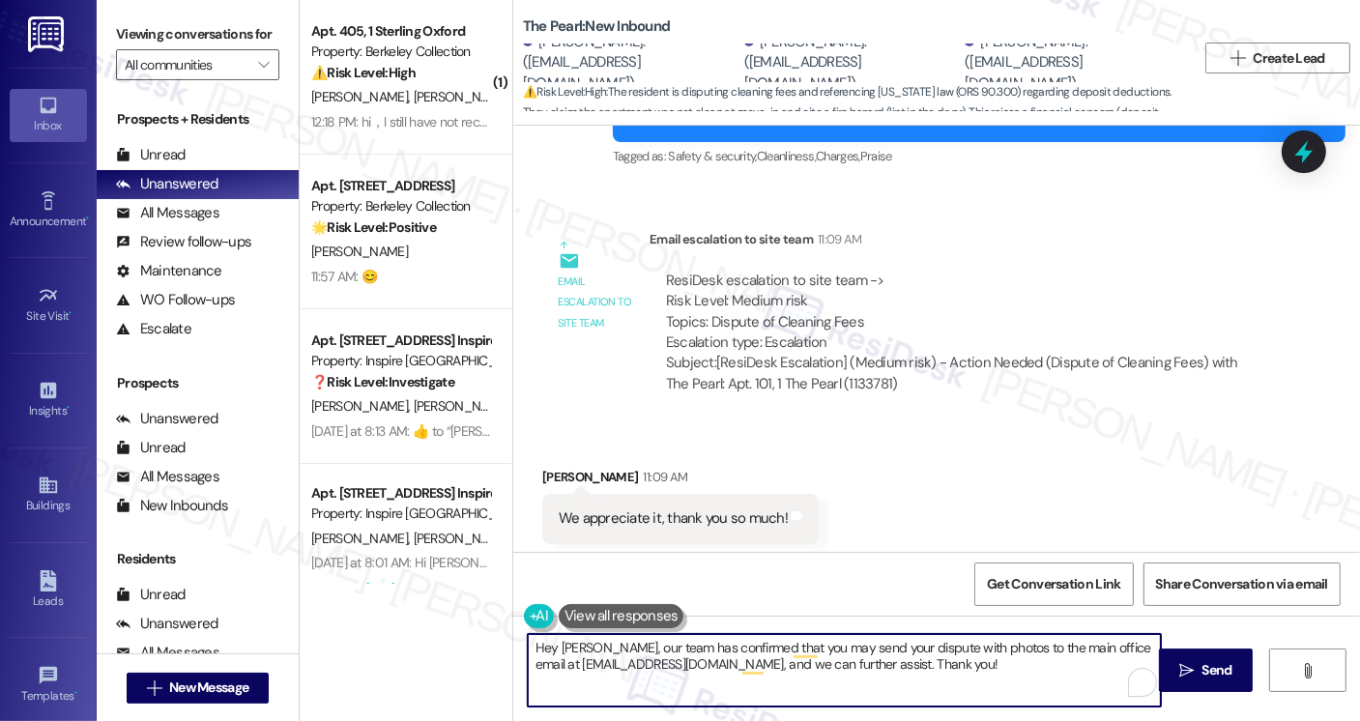
click at [535, 645] on textarea "Hey Tehgan, our team has confirmed that you may send your dispute with photos t…" at bounding box center [844, 670] width 633 height 72
type textarea "Hi Tehgan, our team has confirmed that you may send your dispute with photos to…"
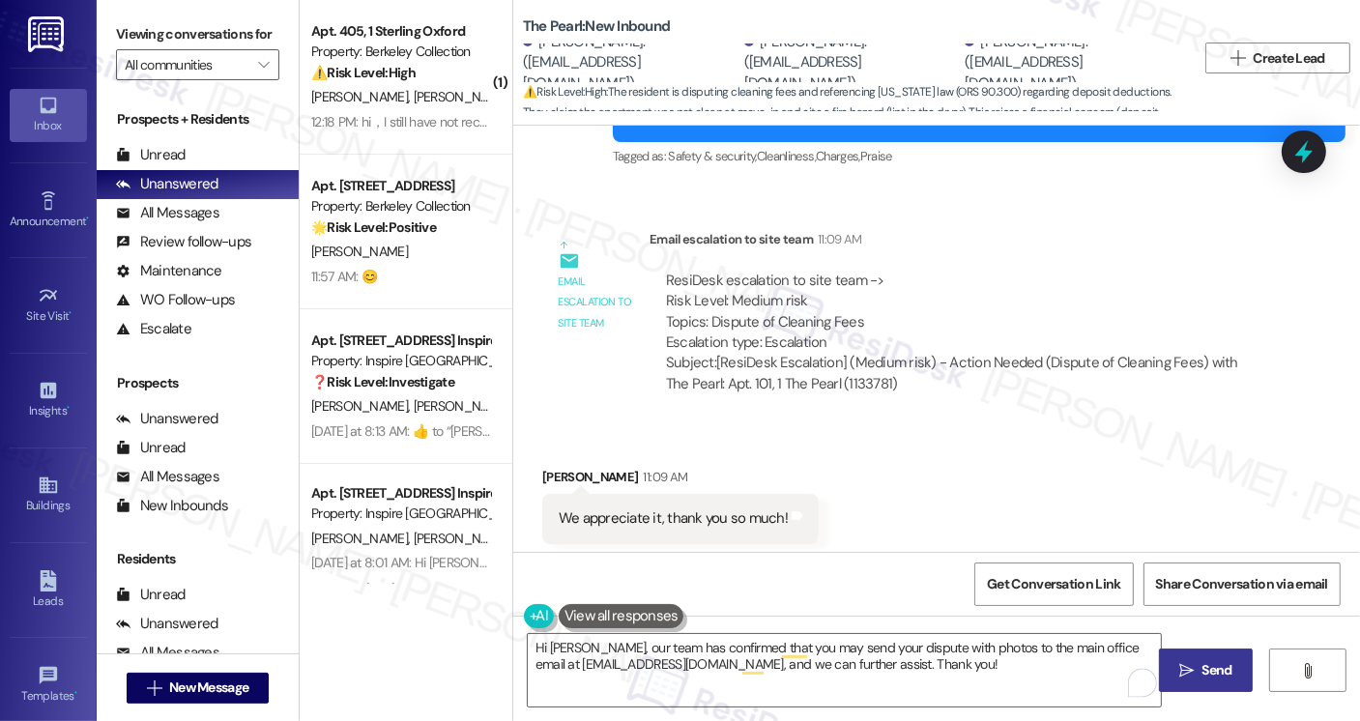
click at [1224, 666] on span "Send" at bounding box center [1217, 670] width 30 height 20
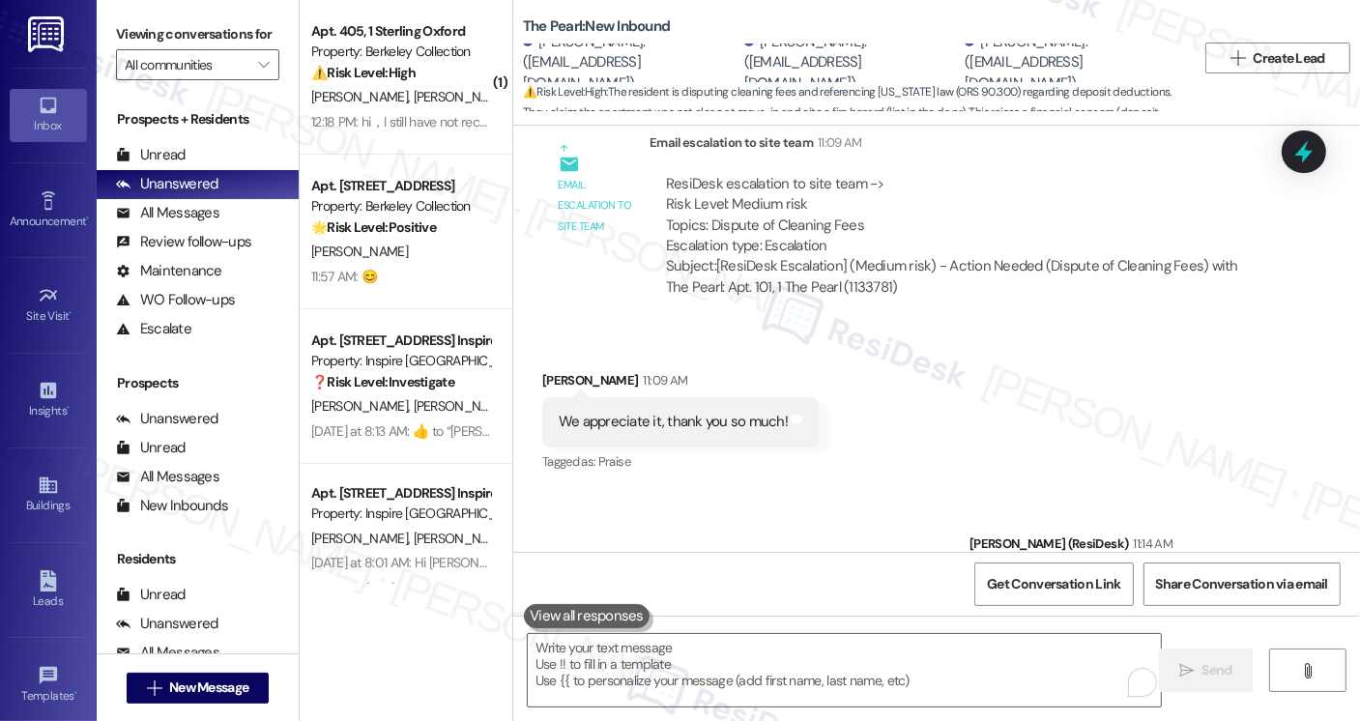
scroll to position [6073, 0]
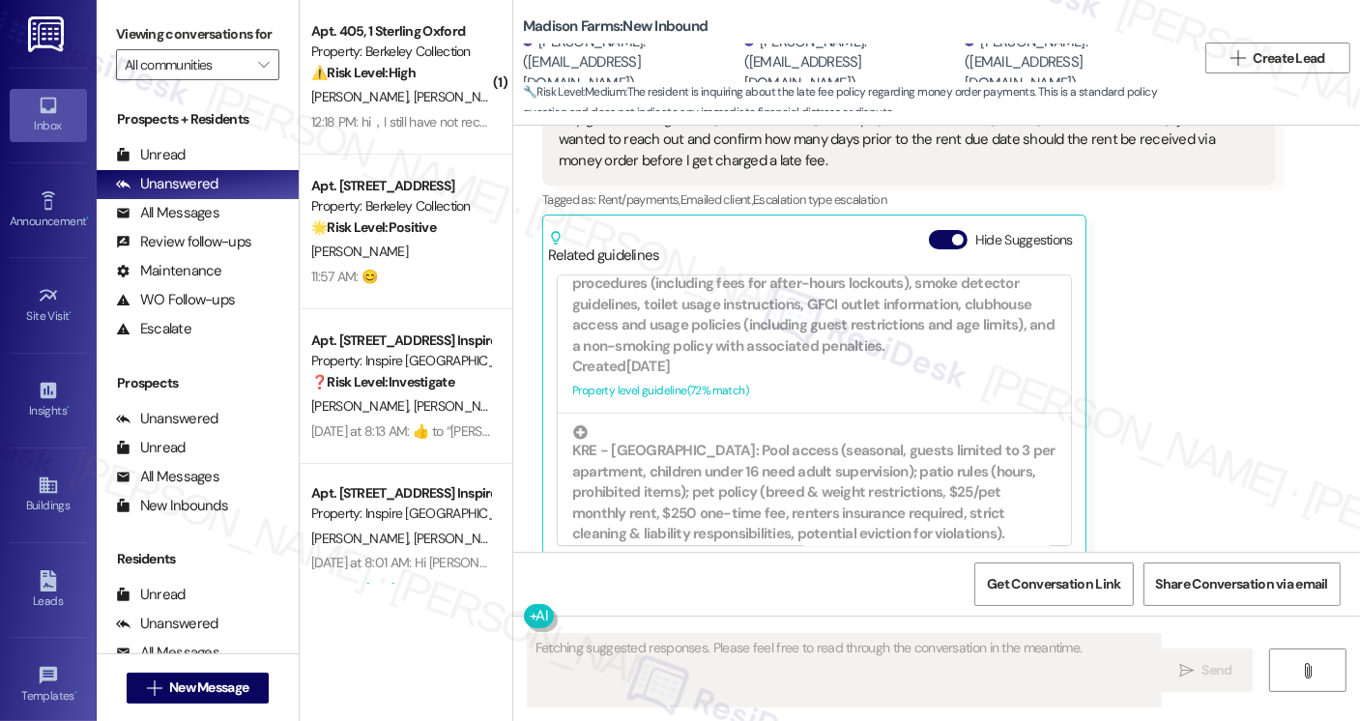
scroll to position [1063, 0]
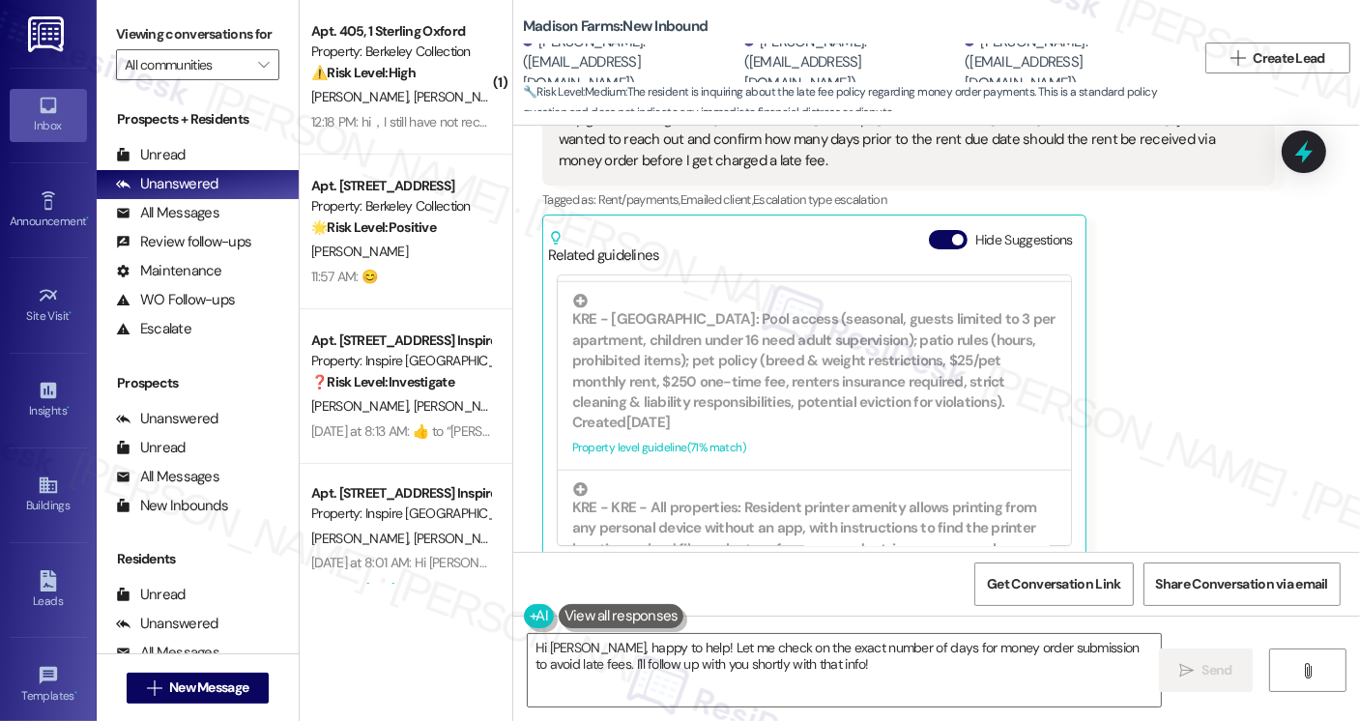
click at [117, 34] on label "Viewing conversations for" at bounding box center [197, 34] width 163 height 30
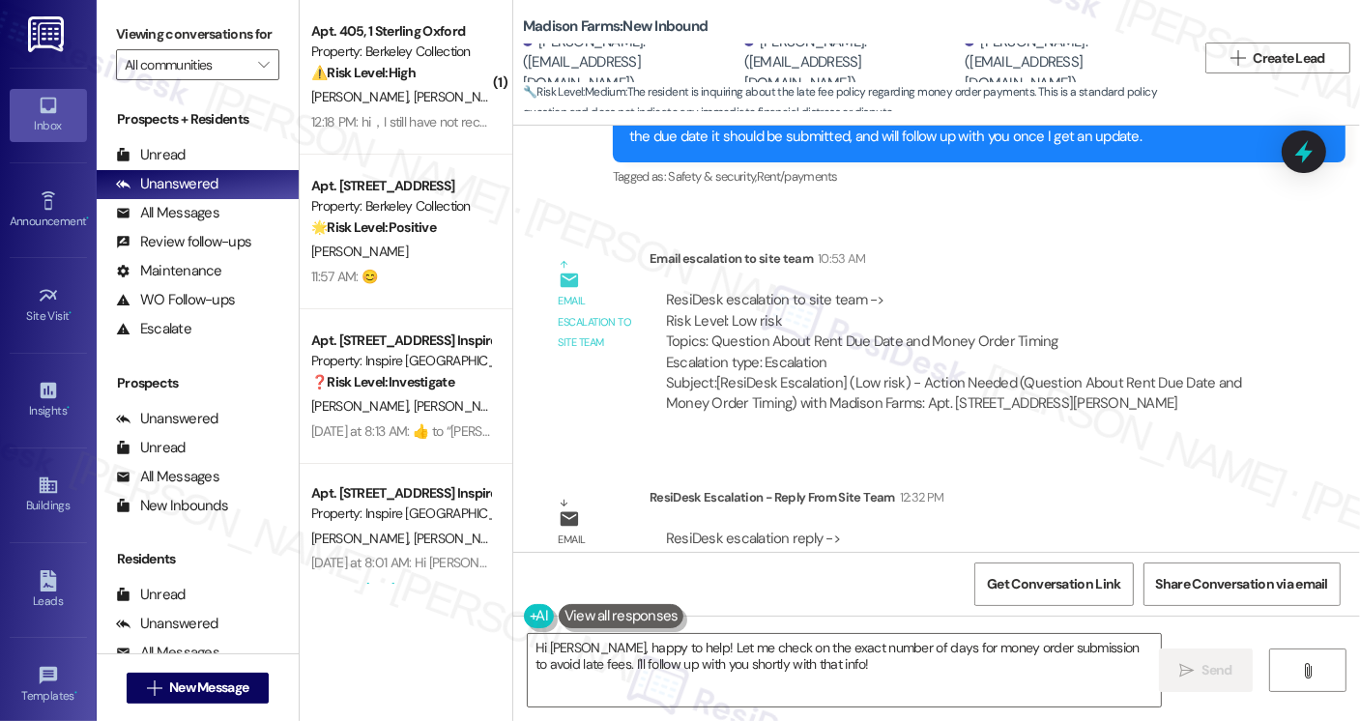
scroll to position [5332, 0]
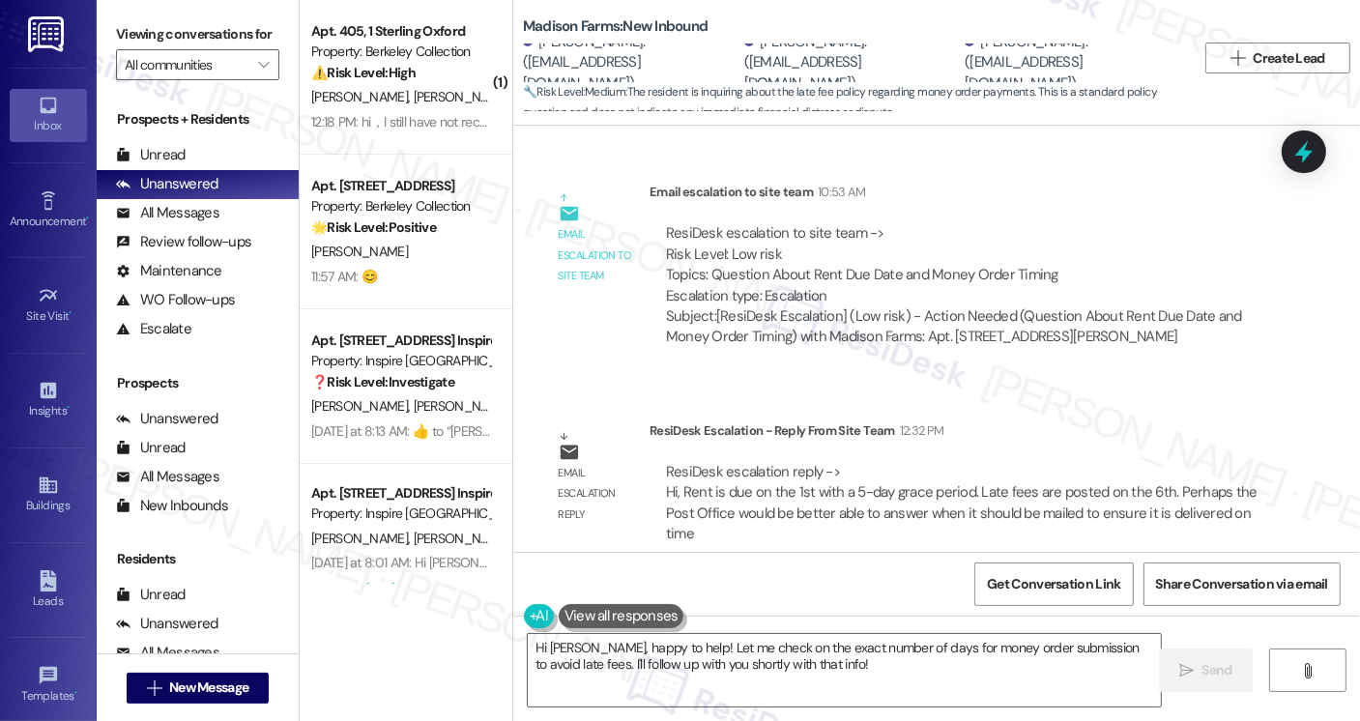
drag, startPoint x: 117, startPoint y: 43, endPoint x: 129, endPoint y: 45, distance: 11.8
click at [117, 43] on label "Viewing conversations for" at bounding box center [197, 34] width 163 height 30
click at [826, 664] on textarea "Hi [PERSON_NAME], happy to help! Let me check on the exact number of days for m…" at bounding box center [844, 670] width 633 height 72
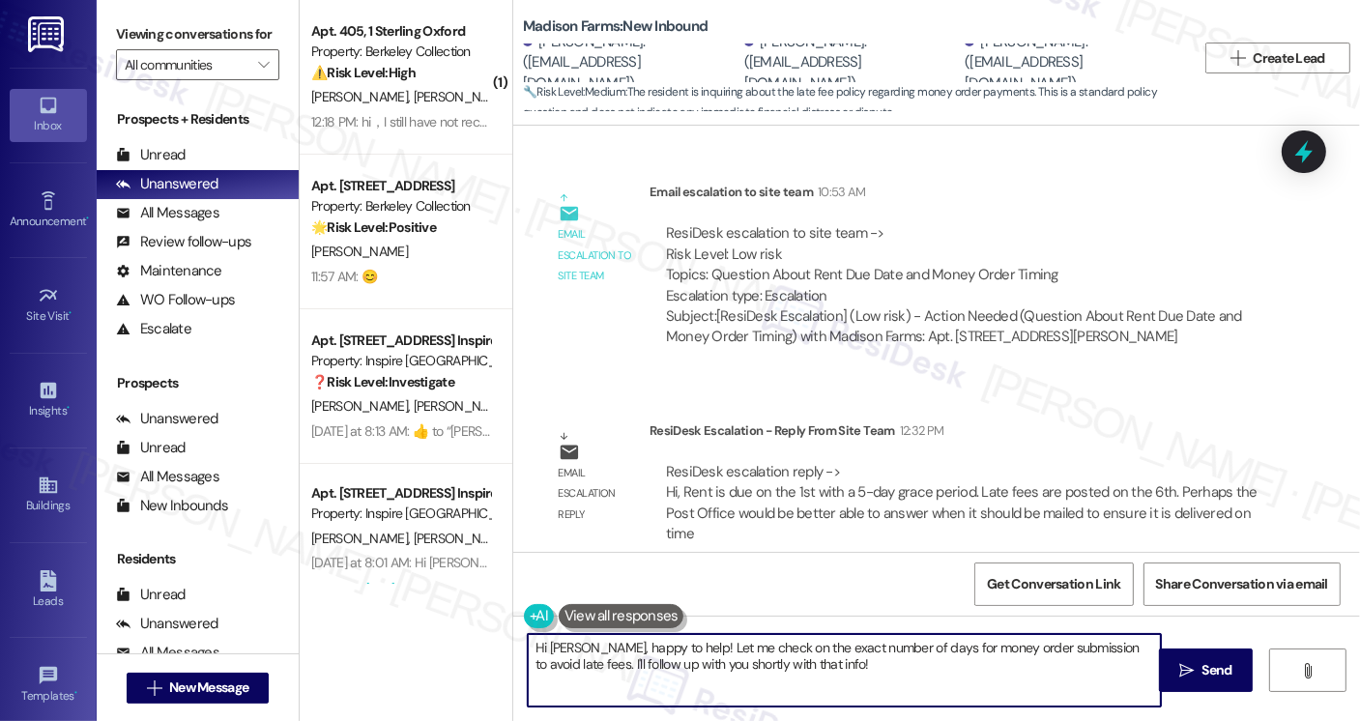
click at [826, 664] on textarea "Hi [PERSON_NAME], happy to help! Let me check on the exact number of days for m…" at bounding box center [844, 670] width 633 height 72
drag, startPoint x: 813, startPoint y: 669, endPoint x: 562, endPoint y: 645, distance: 251.5
click at [562, 645] on textarea "Hi [PERSON_NAME], happy to help! Let me check on the exact number of days for m…" at bounding box center [844, 670] width 633 height 72
paste textarea "Hi {{first_name}}, the site team asked me to share this with you: Rent is due o…"
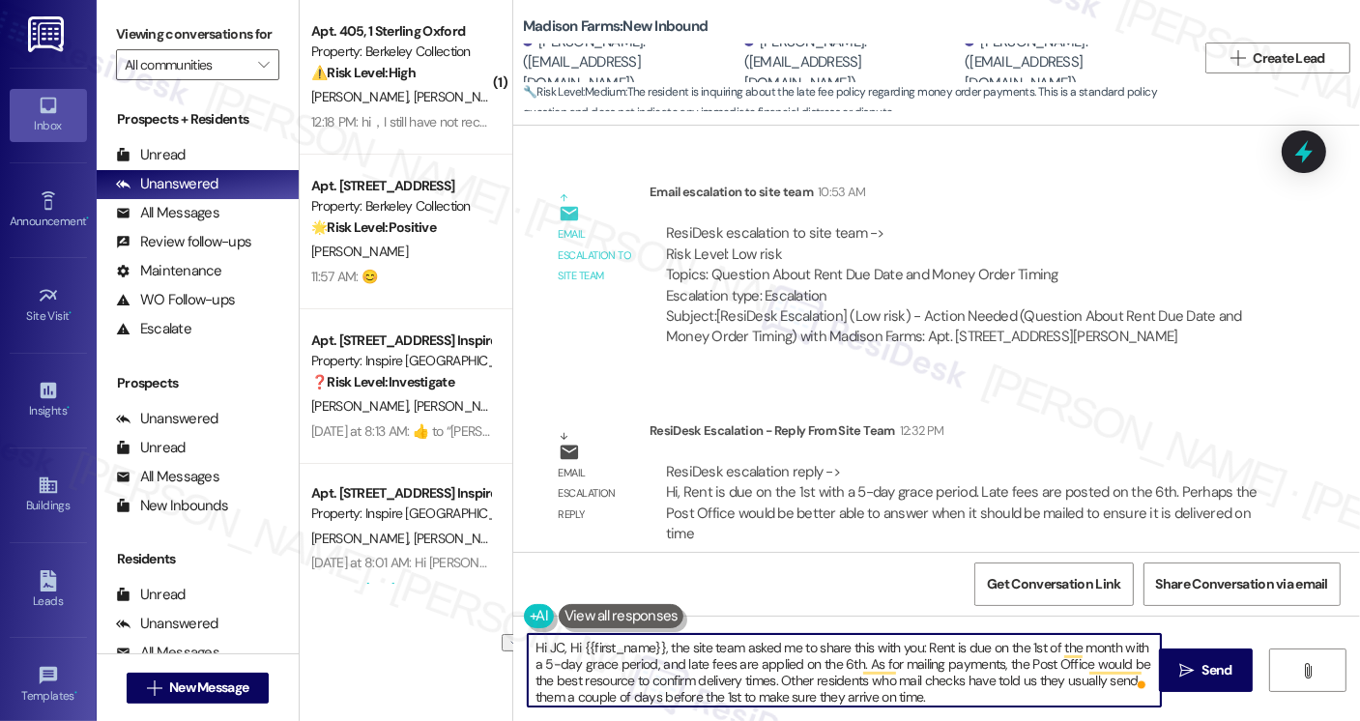
drag, startPoint x: 659, startPoint y: 648, endPoint x: 562, endPoint y: 648, distance: 97.6
click at [562, 648] on textarea "Hi JC, Hi {{first_name}}, the site team asked me to share this with you: Rent i…" at bounding box center [844, 670] width 633 height 72
click at [593, 639] on textarea "Hi JC, the site team asked me to share this with you: Rent is due on the 1st of…" at bounding box center [844, 670] width 633 height 72
click at [792, 643] on textarea "Hi [PERSON_NAME], the team asked me to share this with you: Rent is due on the …" at bounding box center [844, 670] width 633 height 72
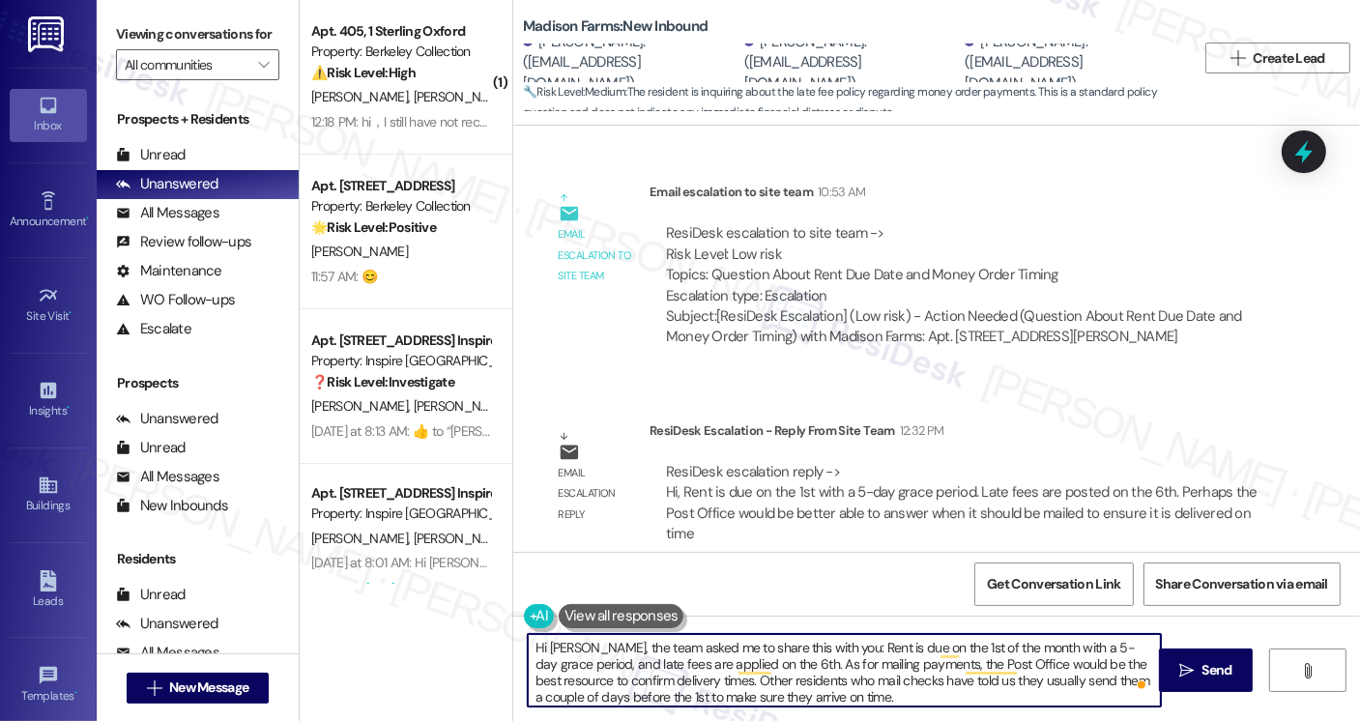
click at [795, 645] on textarea "Hi [PERSON_NAME], the team asked me to share this with you: Rent is due on the …" at bounding box center [844, 670] width 633 height 72
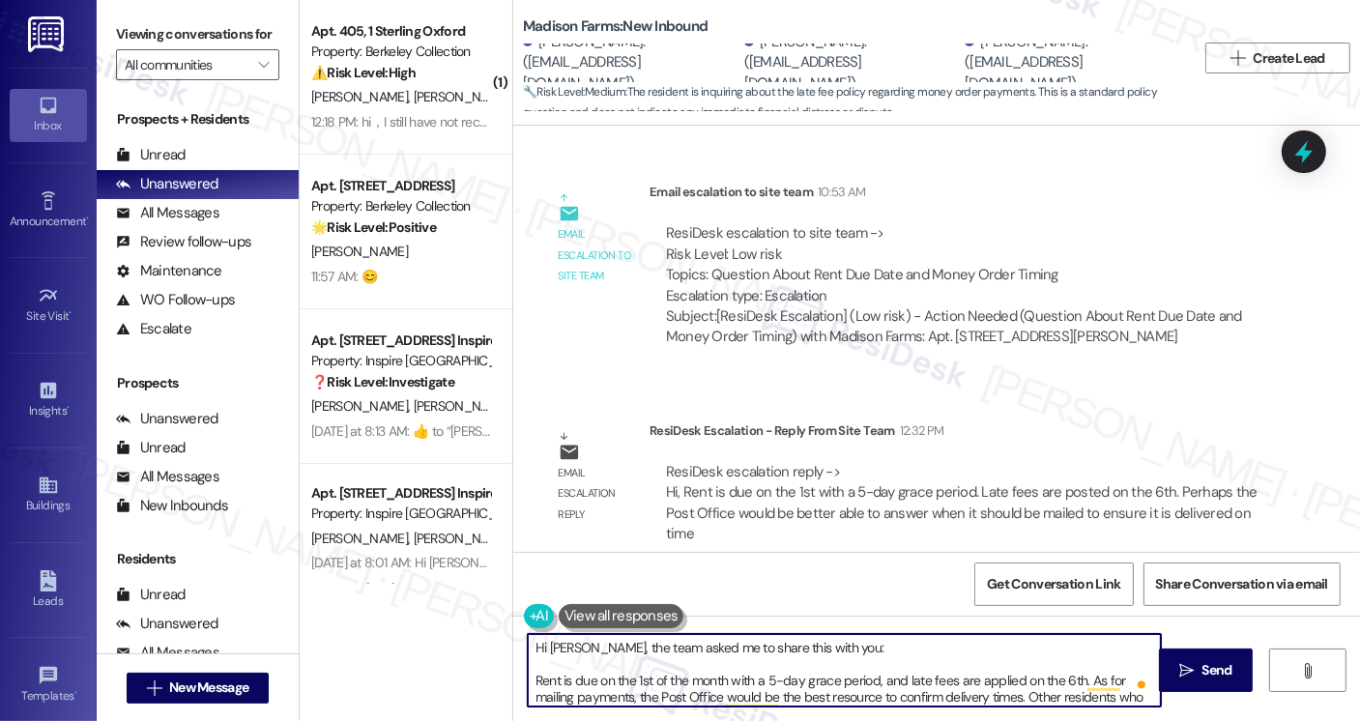
click at [822, 679] on textarea "Hi [PERSON_NAME], the team asked me to share this with you: Rent is due on the …" at bounding box center [844, 670] width 633 height 72
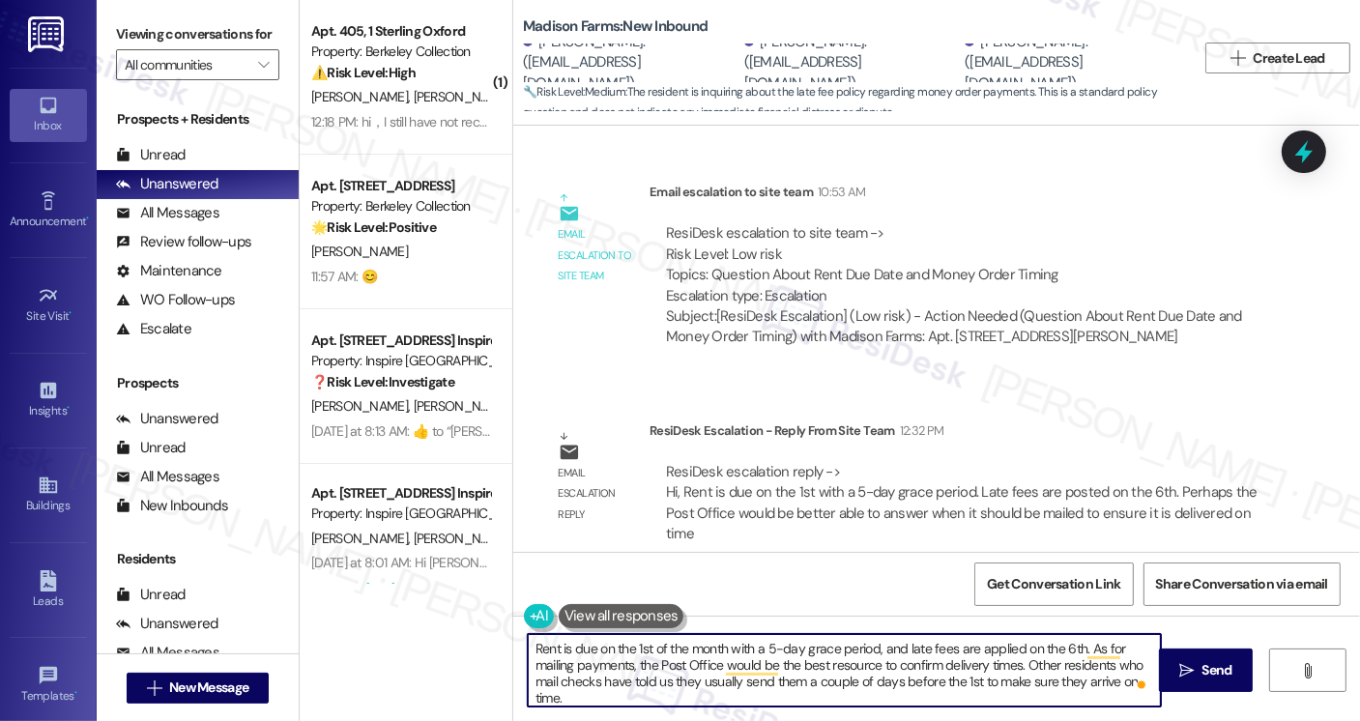
scroll to position [5042, 0]
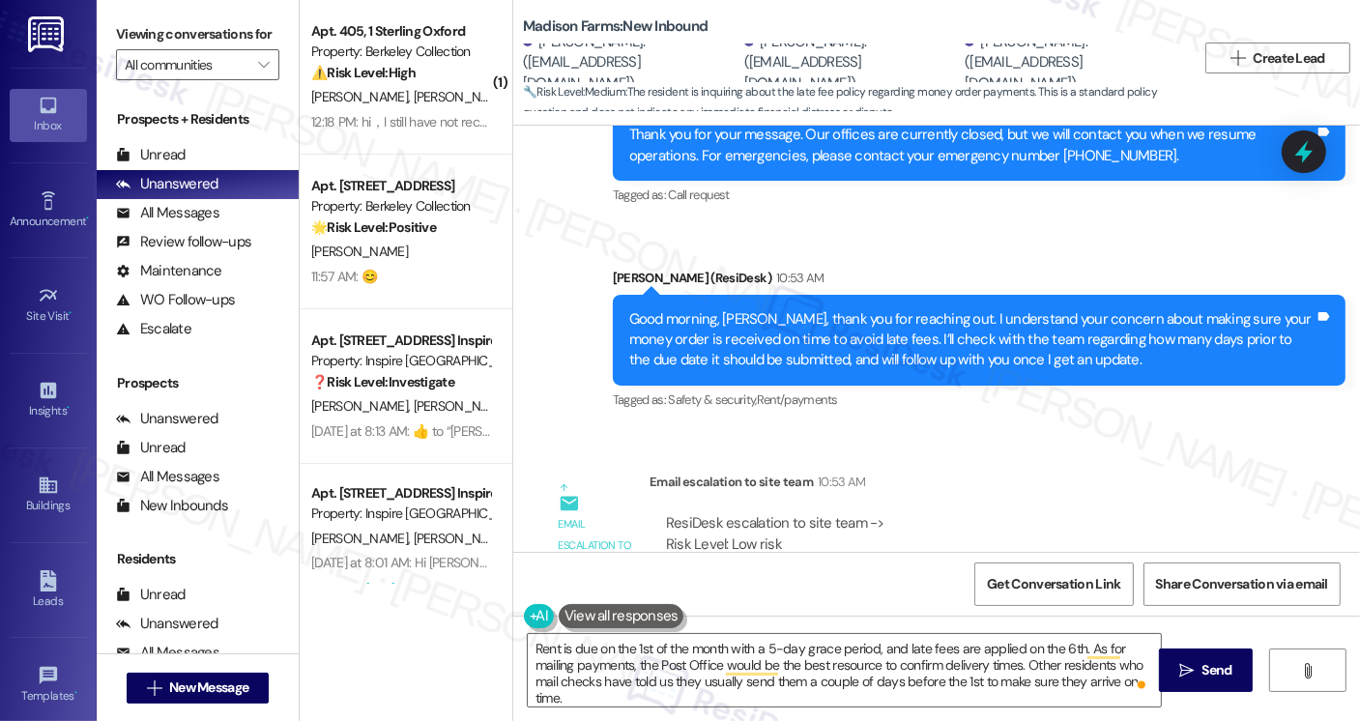
click at [921, 309] on div "Good morning, [PERSON_NAME], thank you for reaching out. I understand your conc…" at bounding box center [971, 340] width 685 height 62
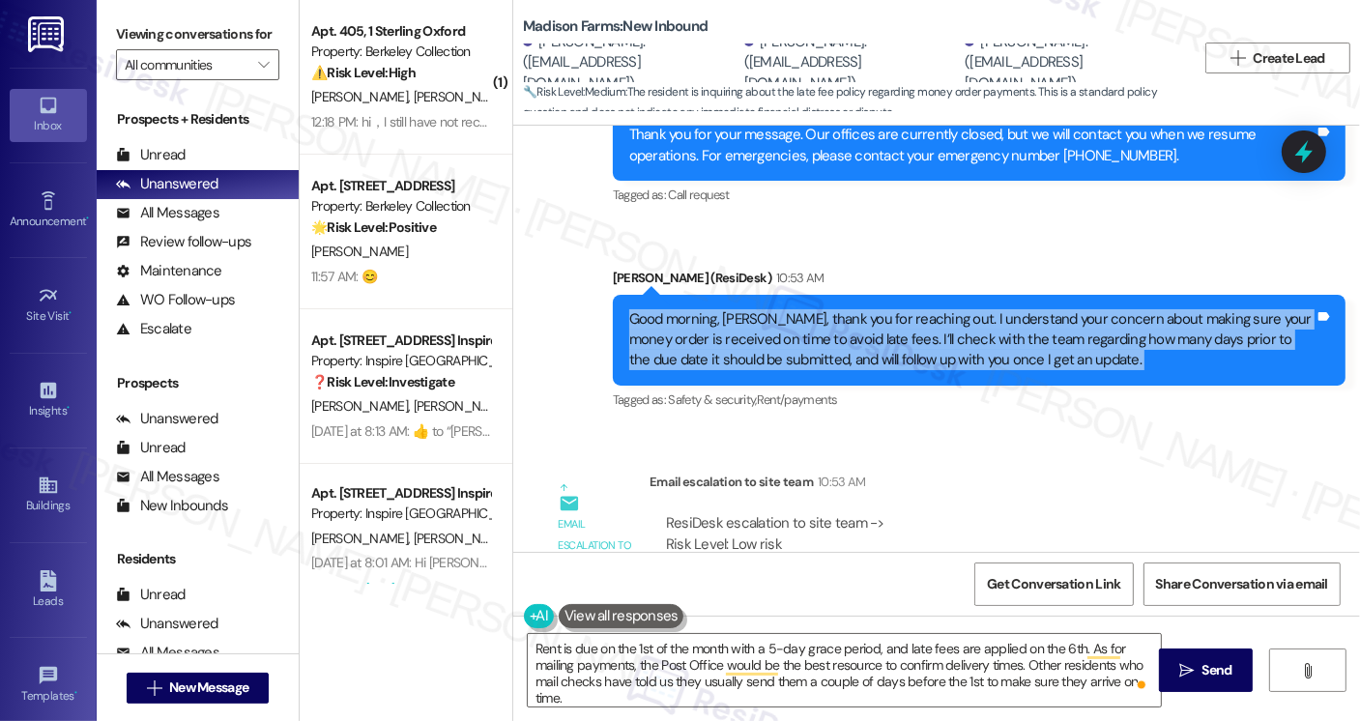
click at [921, 309] on div "Good morning, [PERSON_NAME], thank you for reaching out. I understand your conc…" at bounding box center [971, 340] width 685 height 62
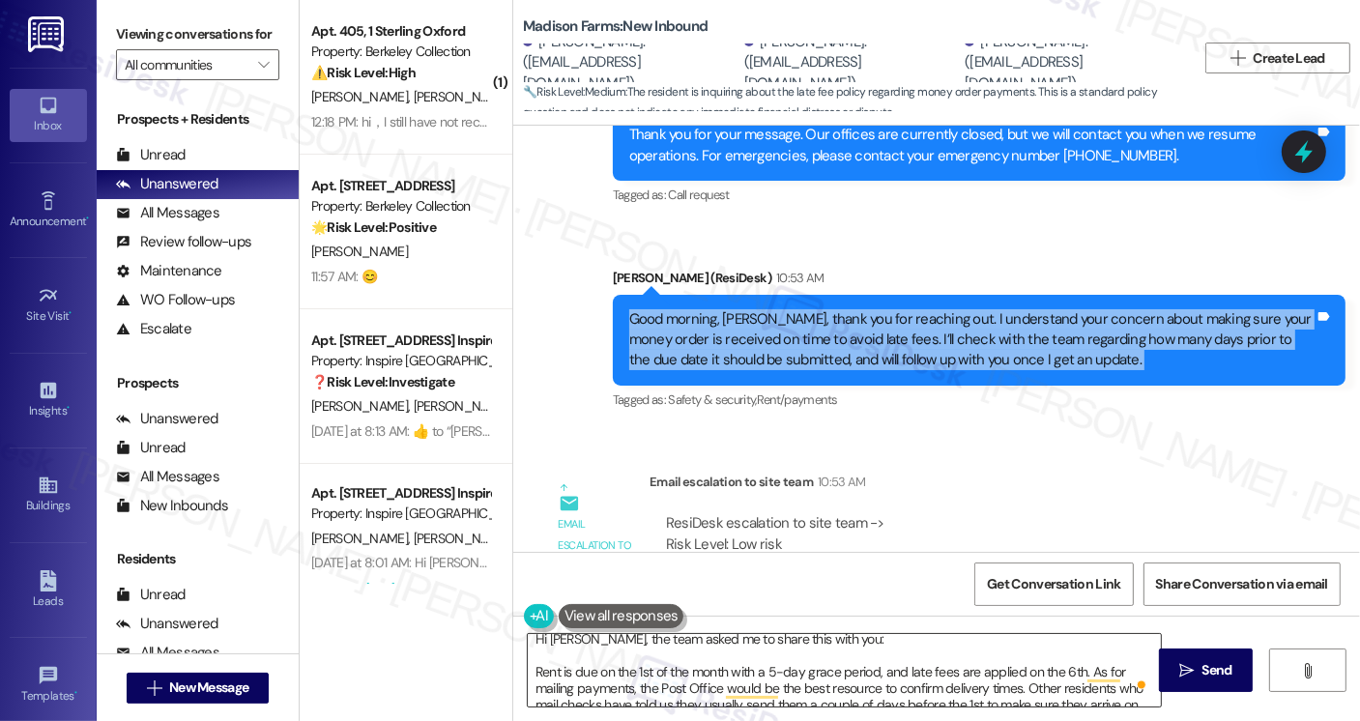
scroll to position [0, 0]
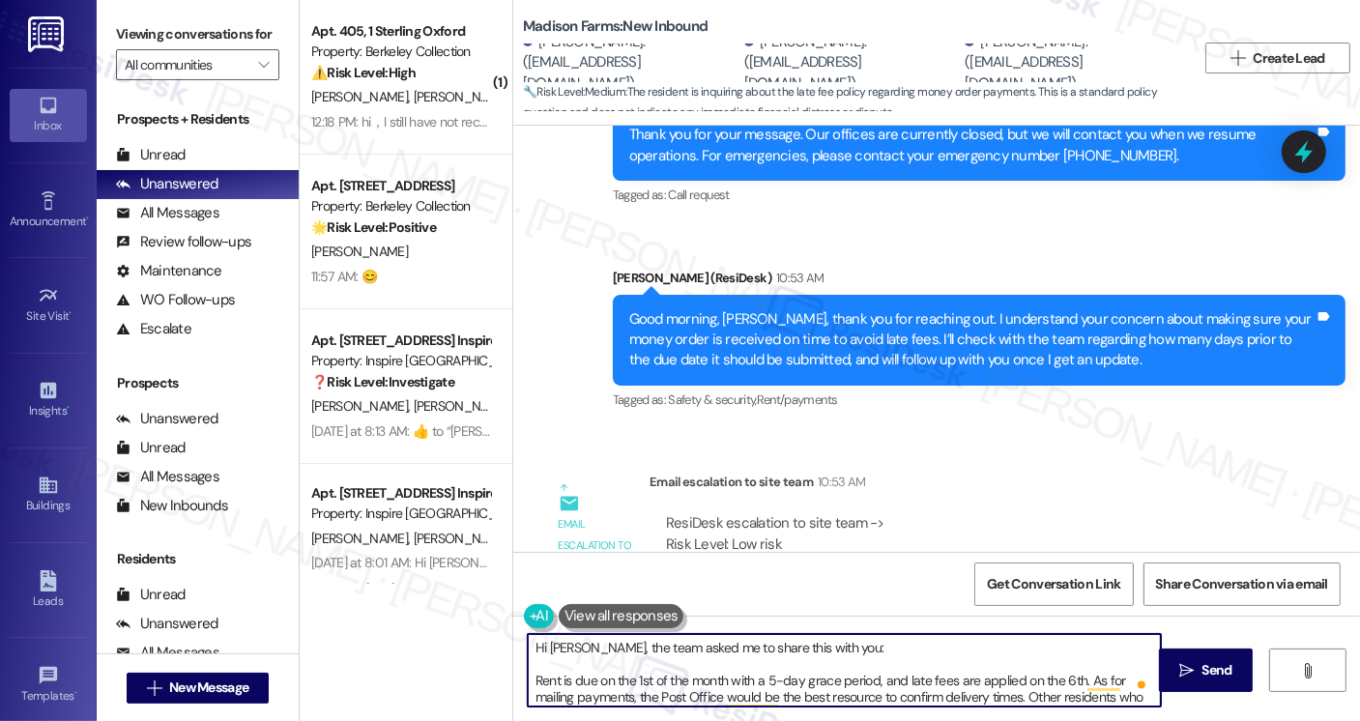
click at [647, 650] on textarea "Hi [PERSON_NAME], the team asked me to share this with you: Rent is due on the …" at bounding box center [844, 670] width 633 height 72
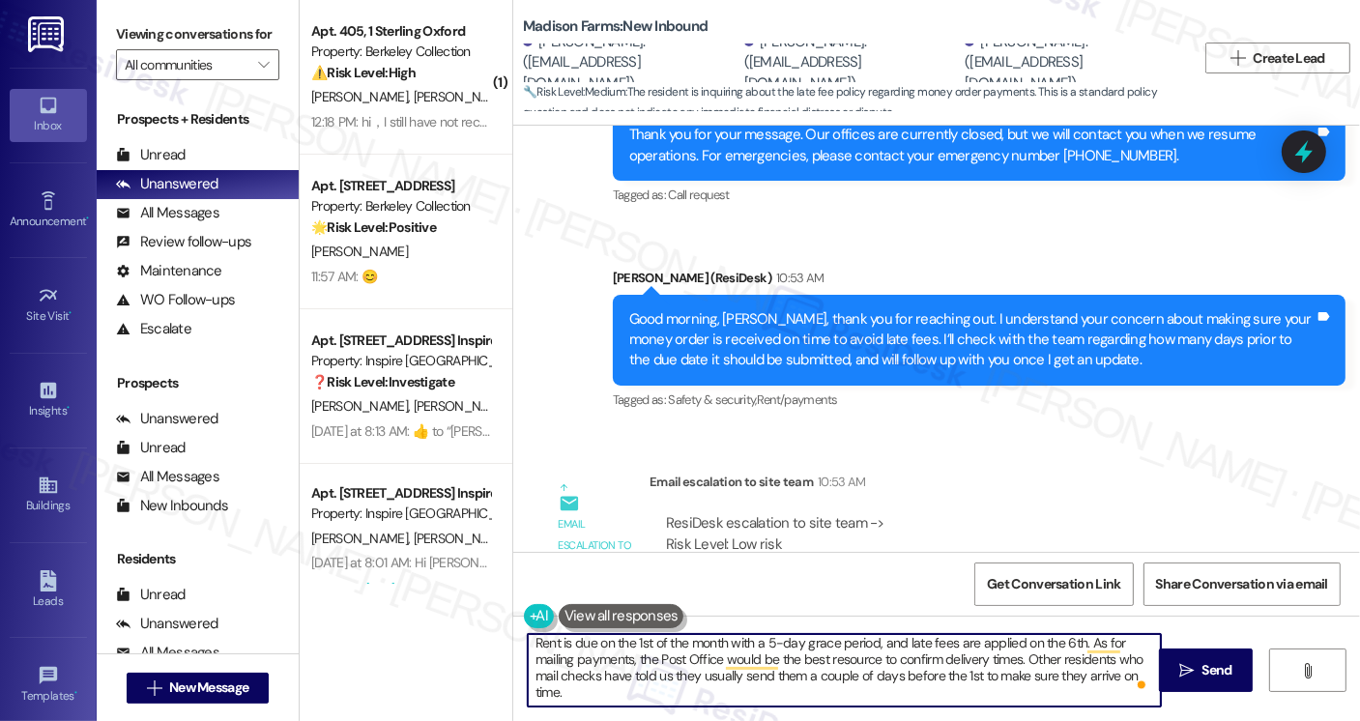
click at [602, 657] on textarea "Hi [PERSON_NAME], the team asked me to share this with you: Rent is due on the …" at bounding box center [844, 670] width 633 height 72
click at [878, 685] on textarea "Hi [PERSON_NAME], the team asked me to share this with you: Rent is due on the …" at bounding box center [844, 670] width 633 height 72
click at [879, 657] on textarea "Hi [PERSON_NAME], the team asked me to share this with you: Rent is due on the …" at bounding box center [844, 670] width 633 height 72
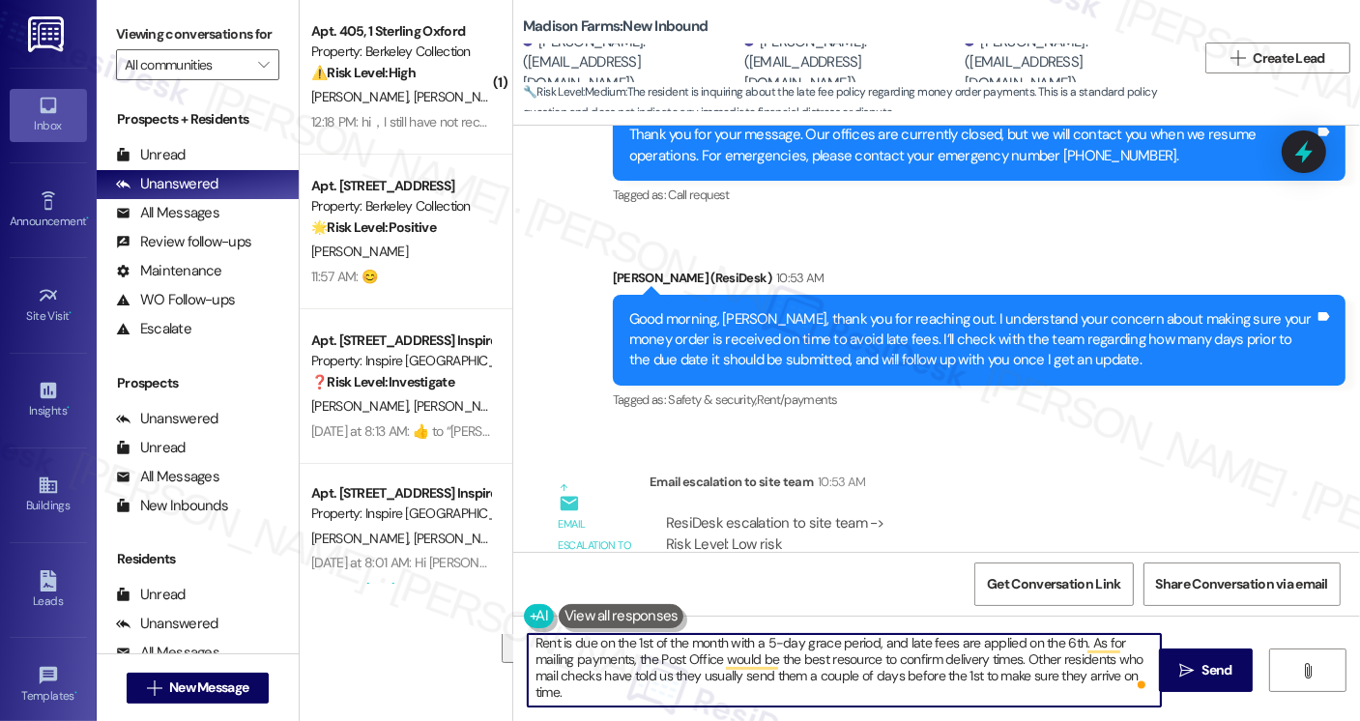
click at [601, 672] on textarea "Hi [PERSON_NAME], the team asked me to share this with you: Rent is due on the …" at bounding box center [844, 670] width 633 height 72
click at [621, 660] on textarea "Hi [PERSON_NAME], the team asked me to share this with you: Rent is due on the …" at bounding box center [844, 670] width 633 height 72
click at [579, 692] on textarea "Hi [PERSON_NAME], the team asked me to share this with you: Rent is due on the …" at bounding box center [844, 670] width 633 height 72
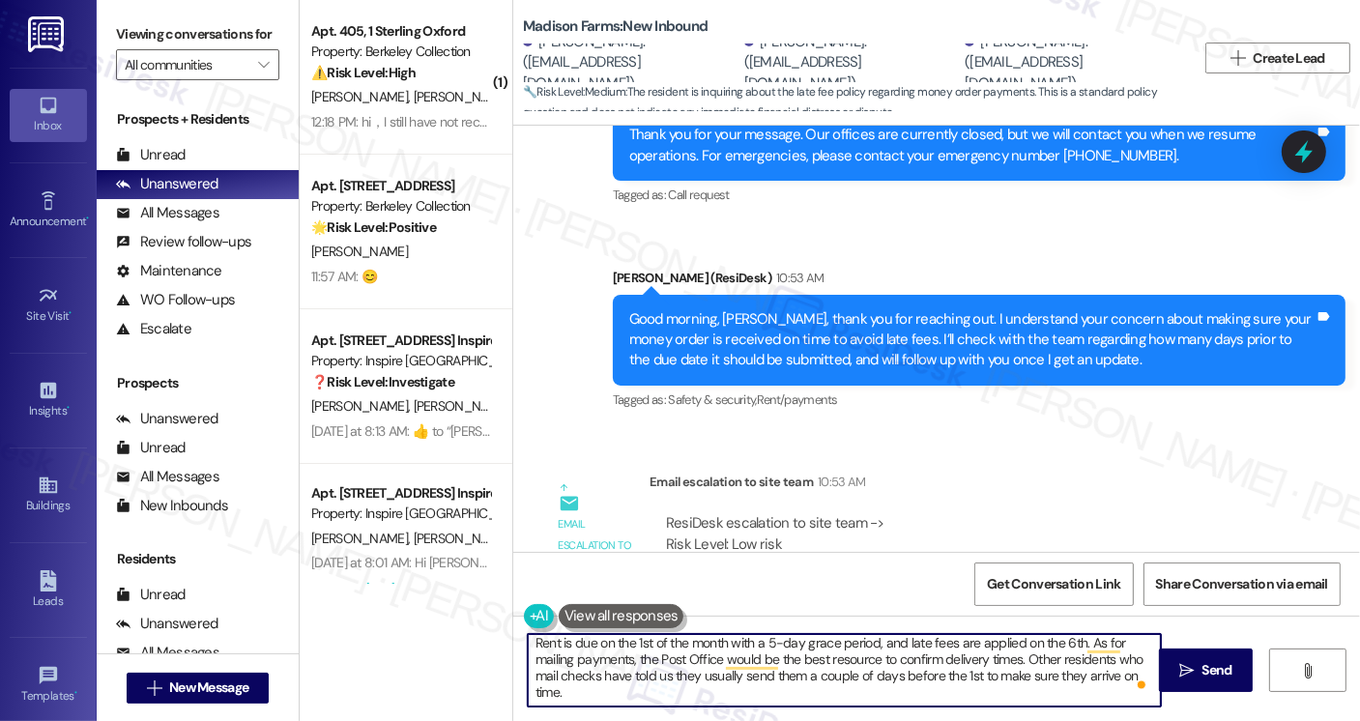
click at [677, 660] on textarea "Hi [PERSON_NAME], the team asked me to share this with you: Rent is due on the …" at bounding box center [844, 670] width 633 height 72
click at [576, 692] on textarea "Hi [PERSON_NAME], the team asked me to share this with you: Rent is due on the …" at bounding box center [844, 670] width 633 height 72
click at [1007, 689] on textarea "Hi [PERSON_NAME], the team asked me to share this with you: Rent is due on the …" at bounding box center [844, 670] width 633 height 72
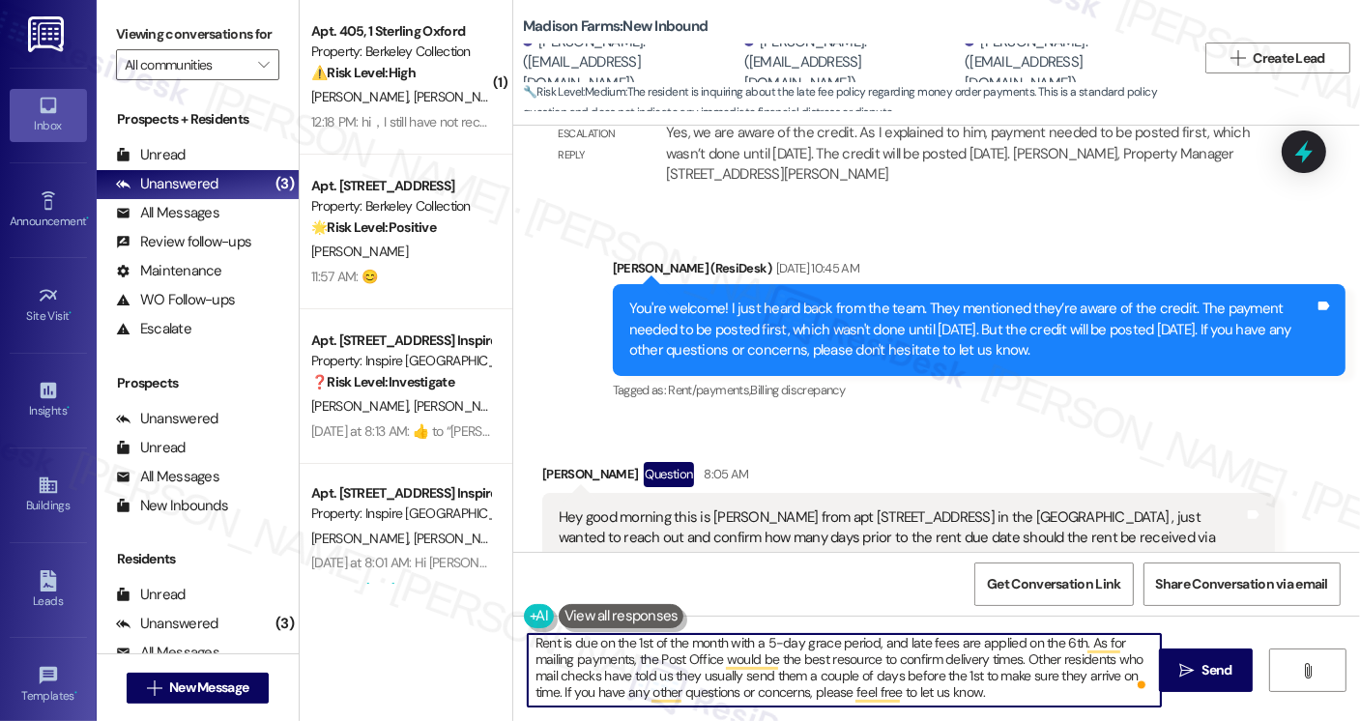
scroll to position [4076, 0]
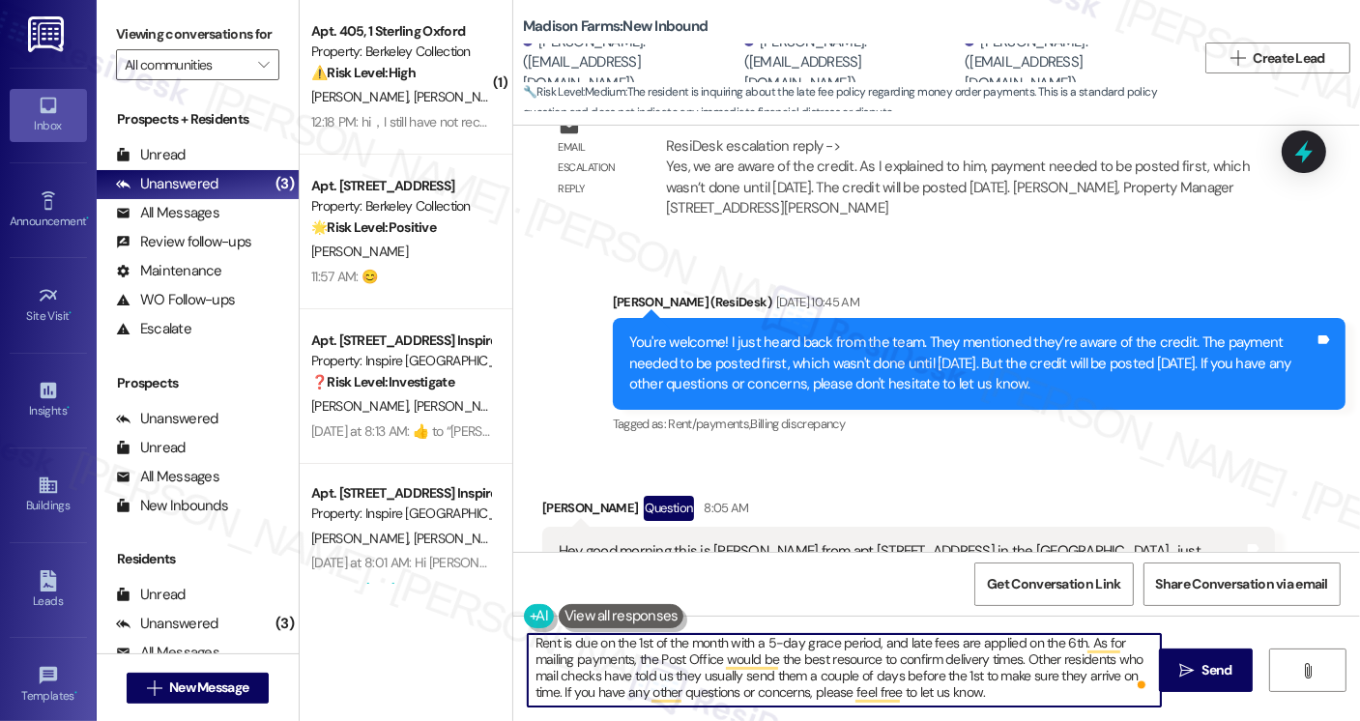
drag, startPoint x: 986, startPoint y: 691, endPoint x: 808, endPoint y: 697, distance: 177.9
click at [808, 697] on textarea "Hi [PERSON_NAME], the team asked me to share this with you: Rent is due on the …" at bounding box center [844, 670] width 633 height 72
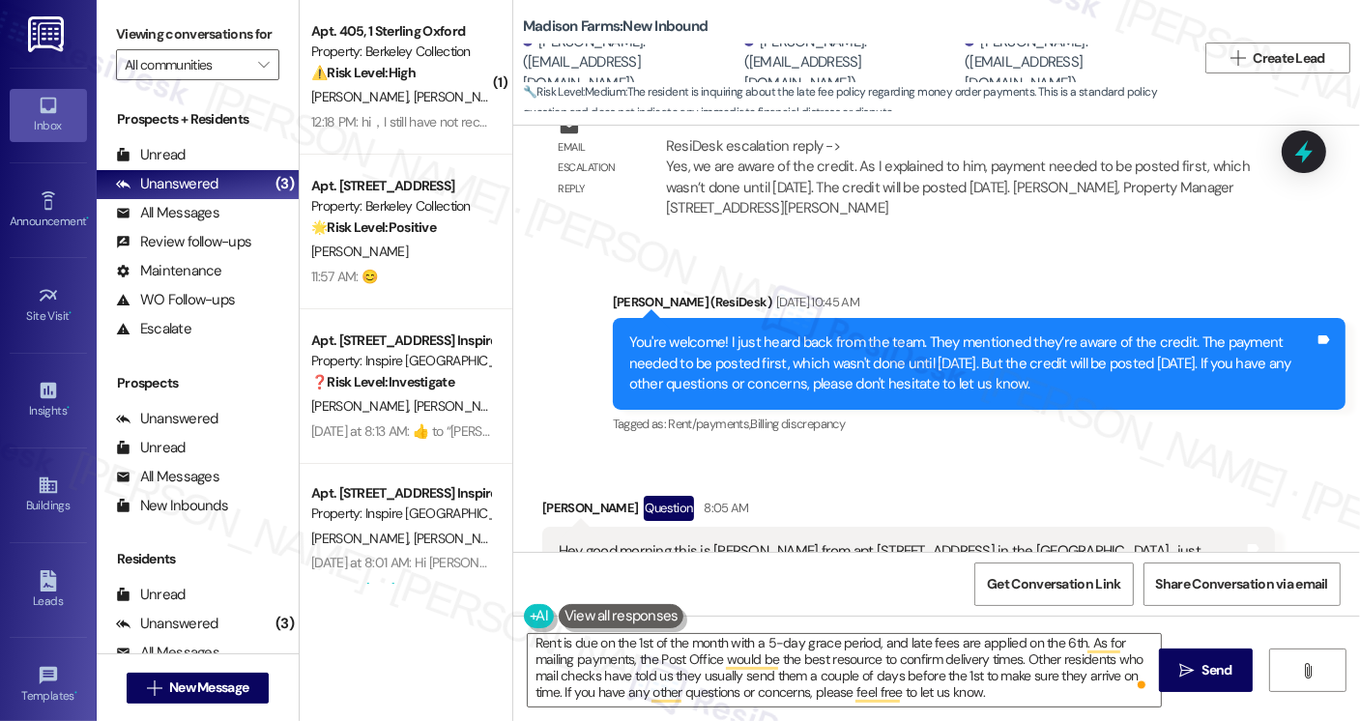
click at [115, 32] on div "Viewing conversations for All communities " at bounding box center [198, 50] width 202 height 100
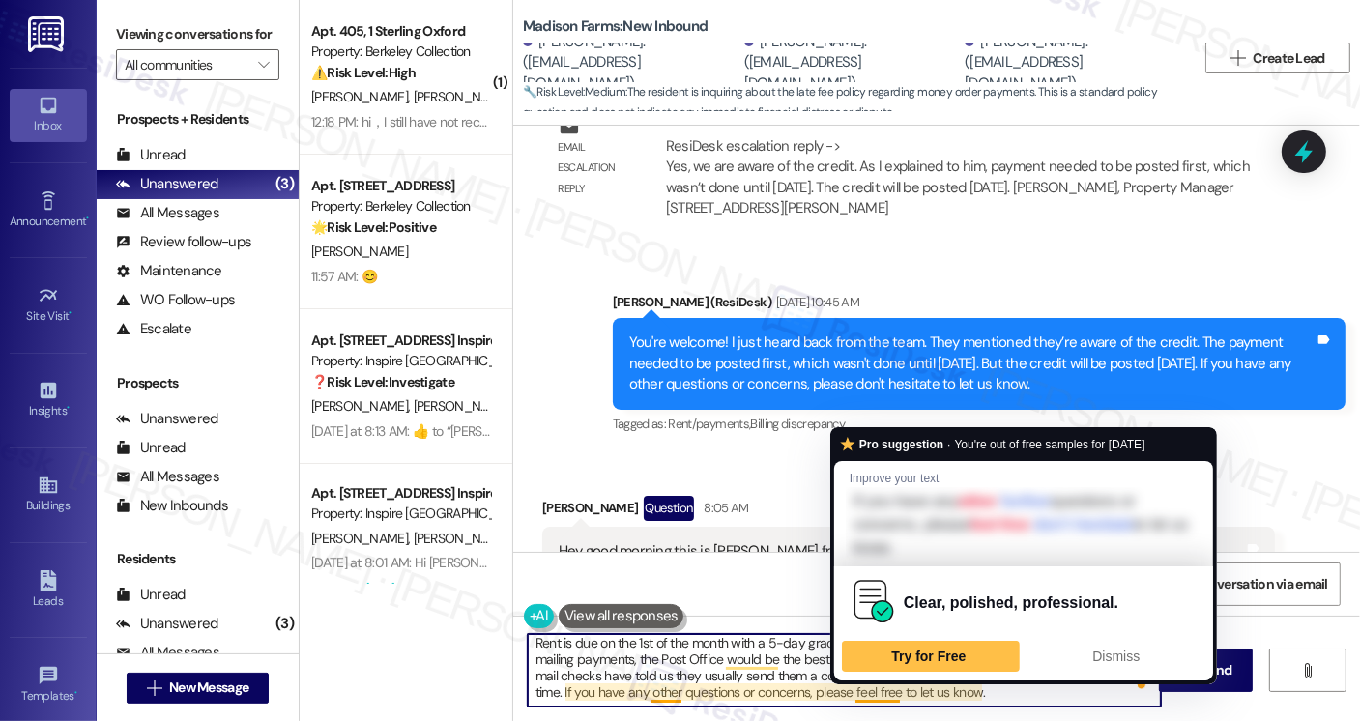
drag, startPoint x: 990, startPoint y: 699, endPoint x: 846, endPoint y: 687, distance: 144.5
click at [846, 687] on textarea "Hi [PERSON_NAME], the team asked me to share this with you: Rent is due on the …" at bounding box center [844, 670] width 633 height 72
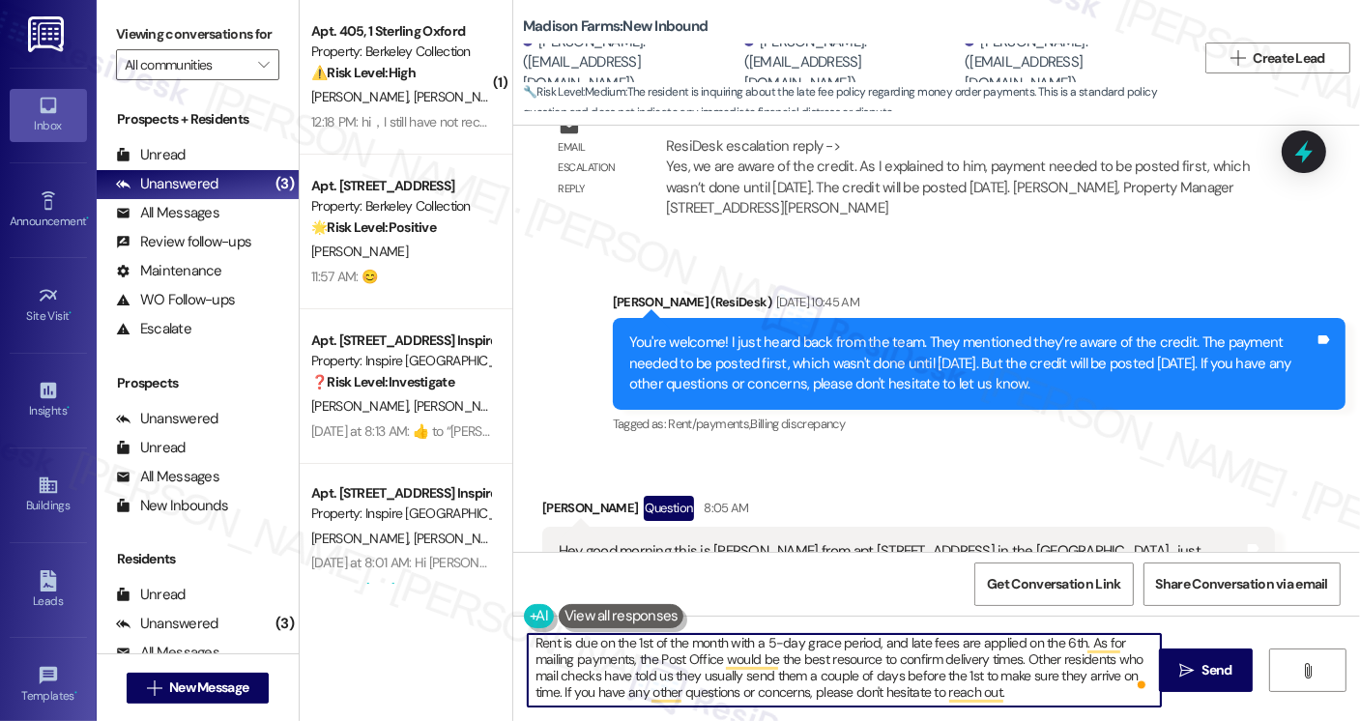
type textarea "Hi [PERSON_NAME], the team asked me to share this with you: Rent is due on the …"
click at [1057, 699] on textarea "Hi [PERSON_NAME], the team asked me to share this with you: Rent is due on the …" at bounding box center [844, 670] width 633 height 72
click at [1042, 699] on textarea "Hi [PERSON_NAME], the team asked me to share this with you: Rent is due on the …" at bounding box center [844, 670] width 633 height 72
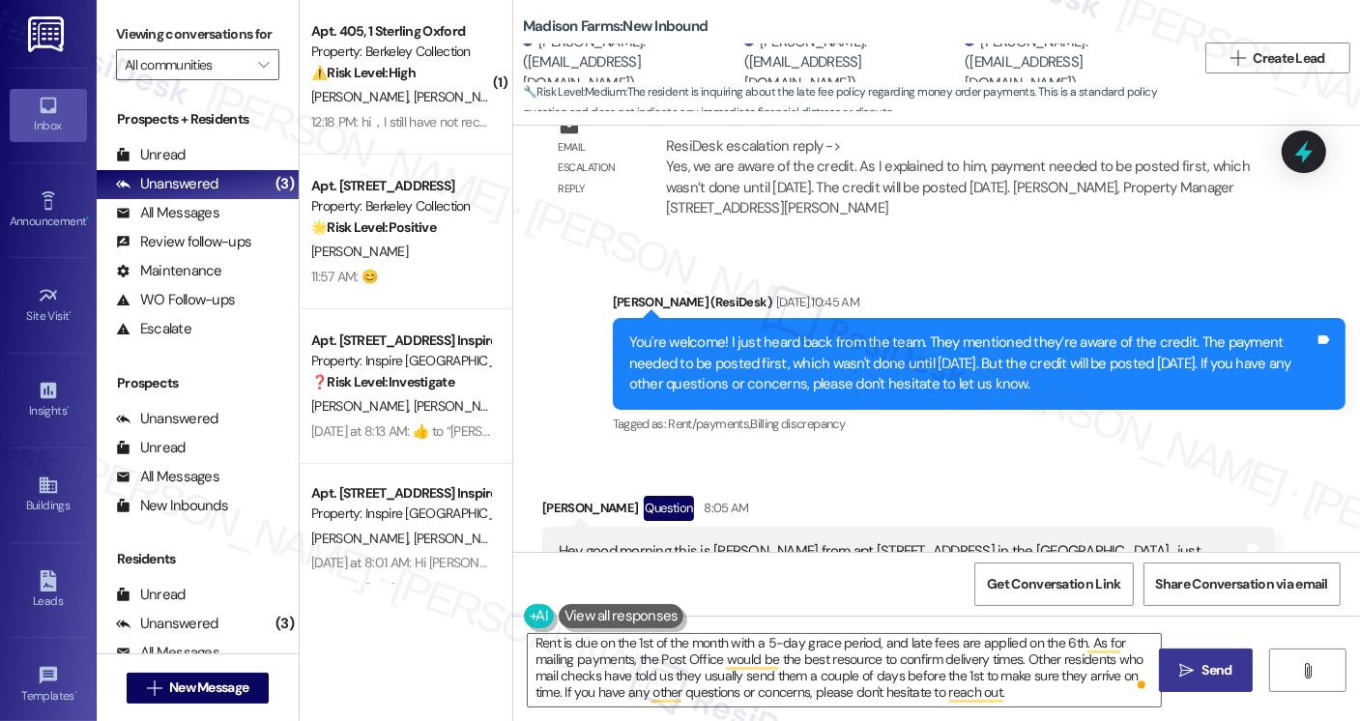
click at [1183, 660] on span " Send" at bounding box center [1205, 670] width 61 height 20
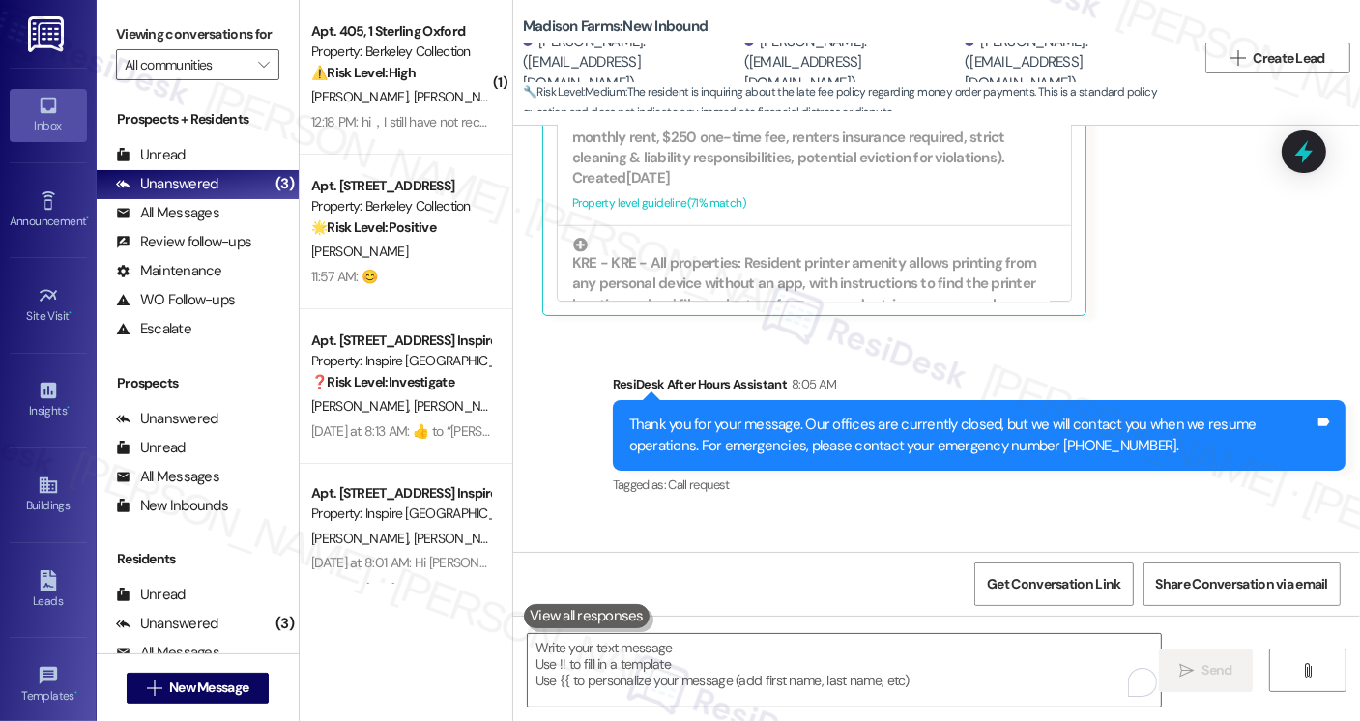
scroll to position [5332, 0]
